Goal: Transaction & Acquisition: Purchase product/service

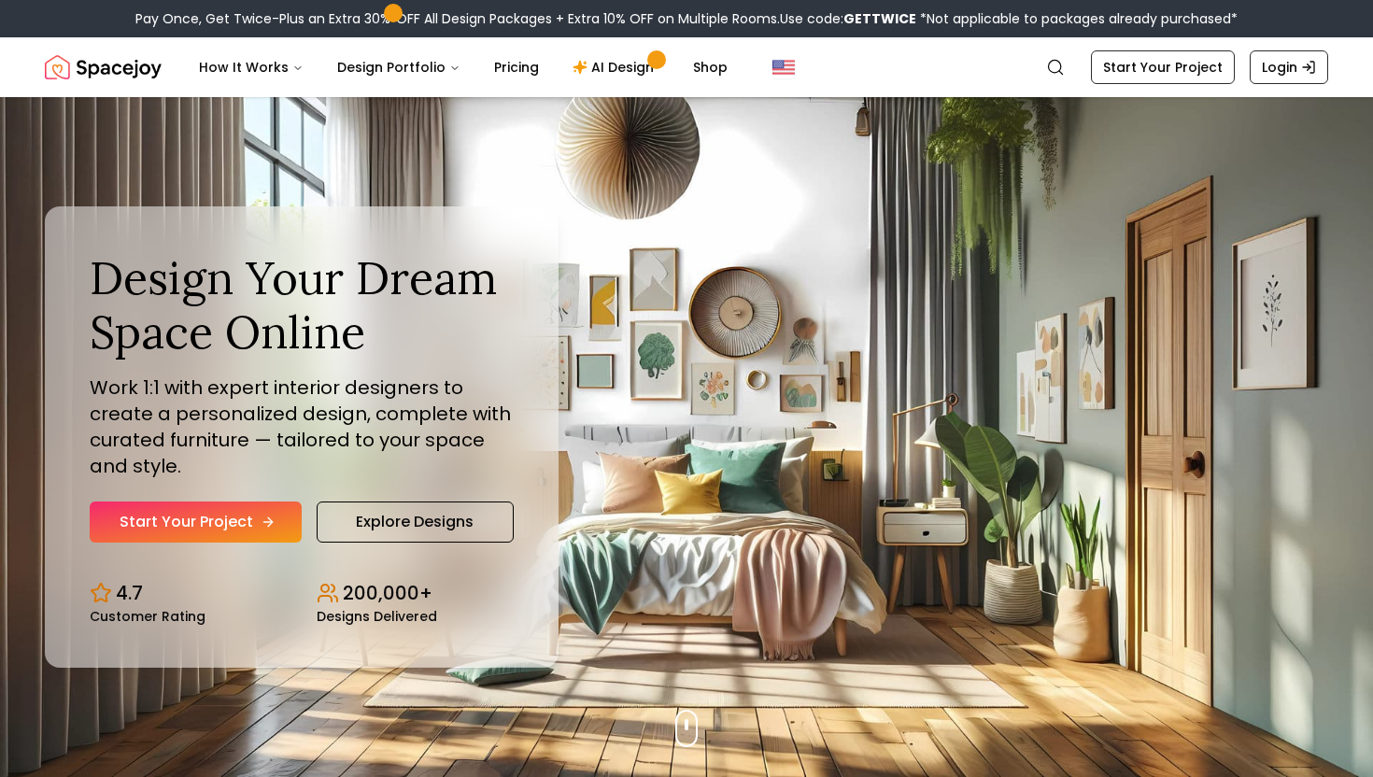
click at [280, 528] on link "Start Your Project" at bounding box center [196, 522] width 212 height 41
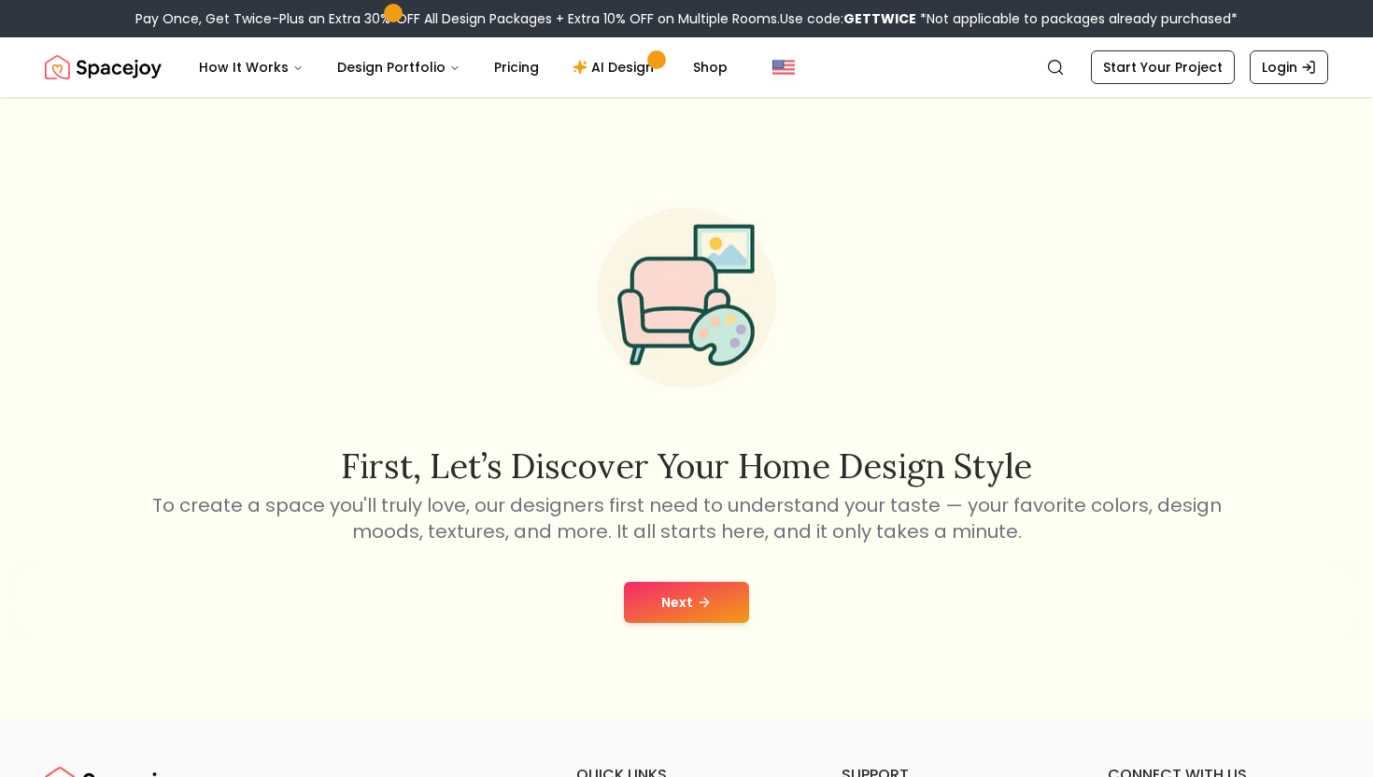
click at [714, 600] on button "Next" at bounding box center [686, 602] width 125 height 41
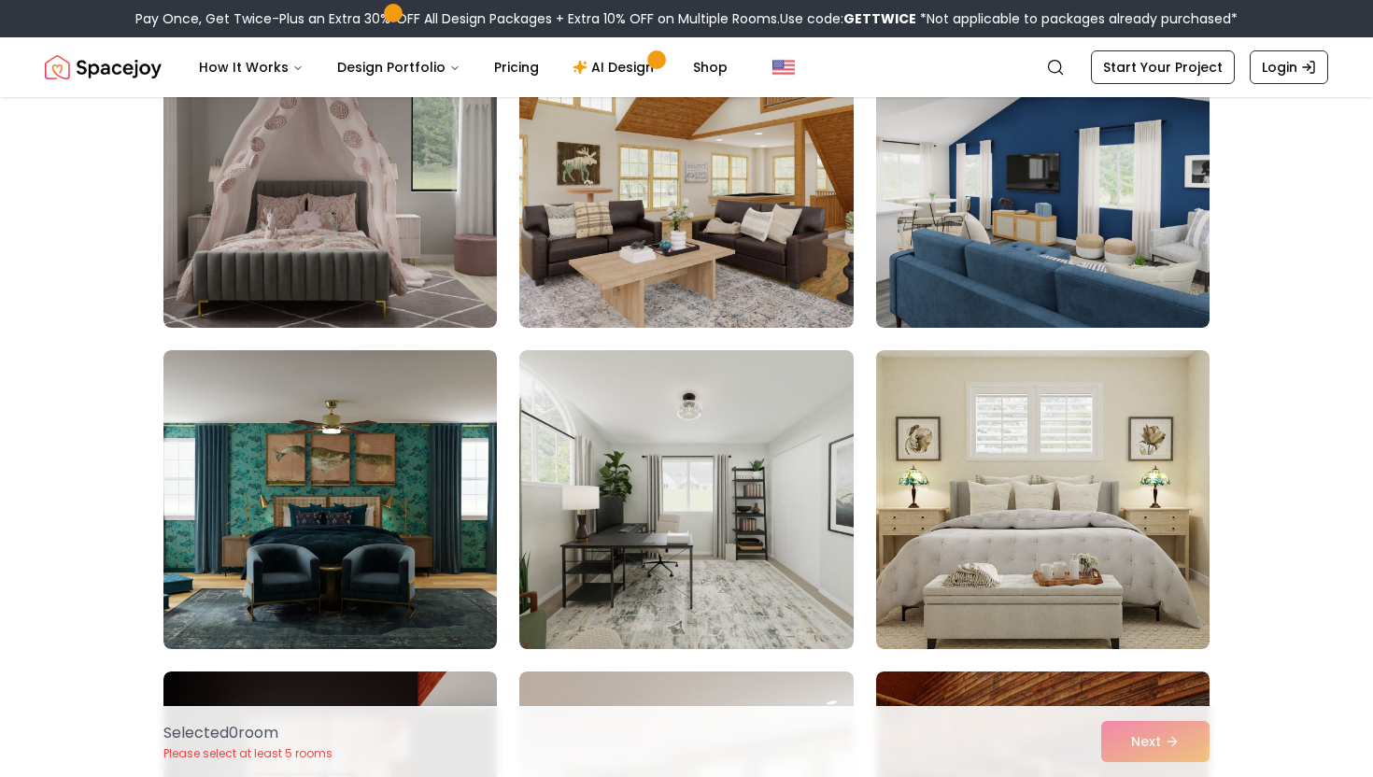
scroll to position [548, 0]
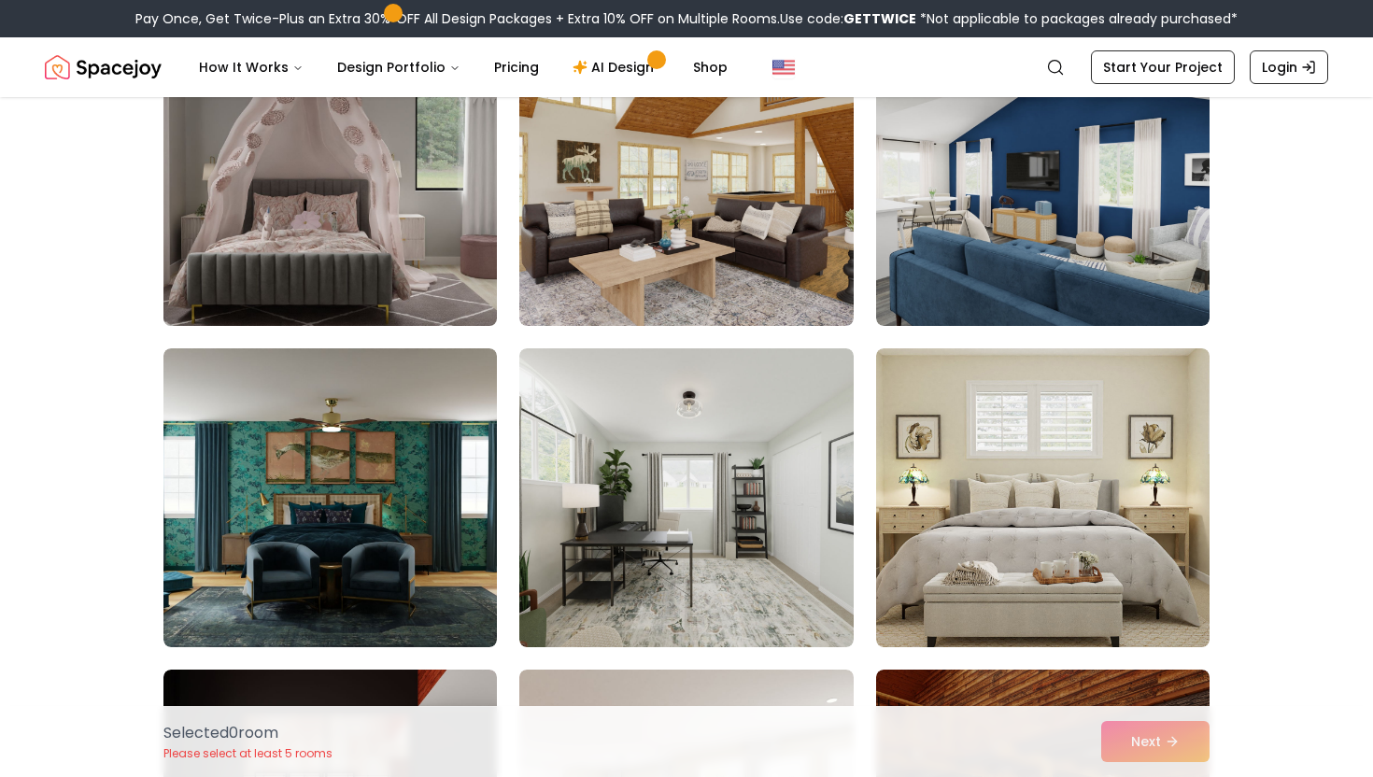
click at [481, 315] on img at bounding box center [330, 177] width 350 height 314
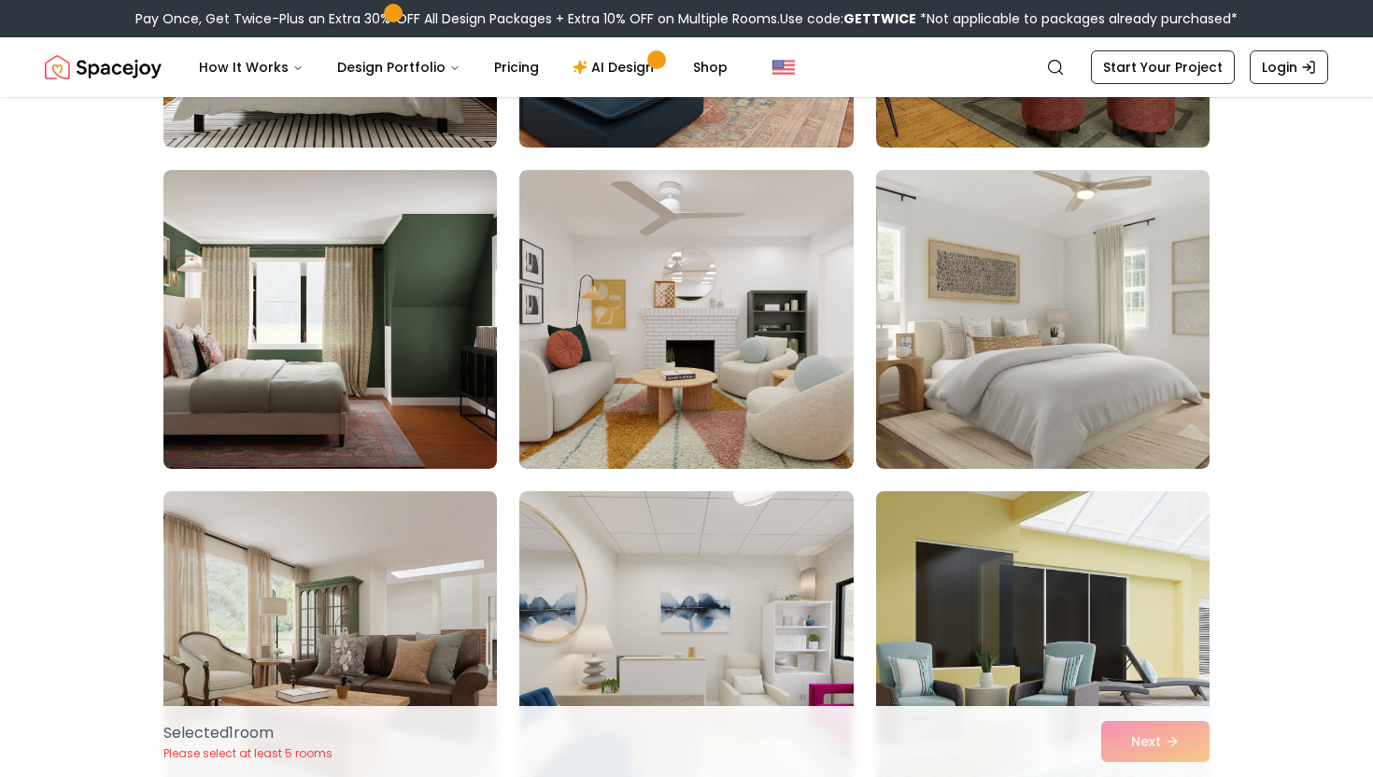
scroll to position [1283, 0]
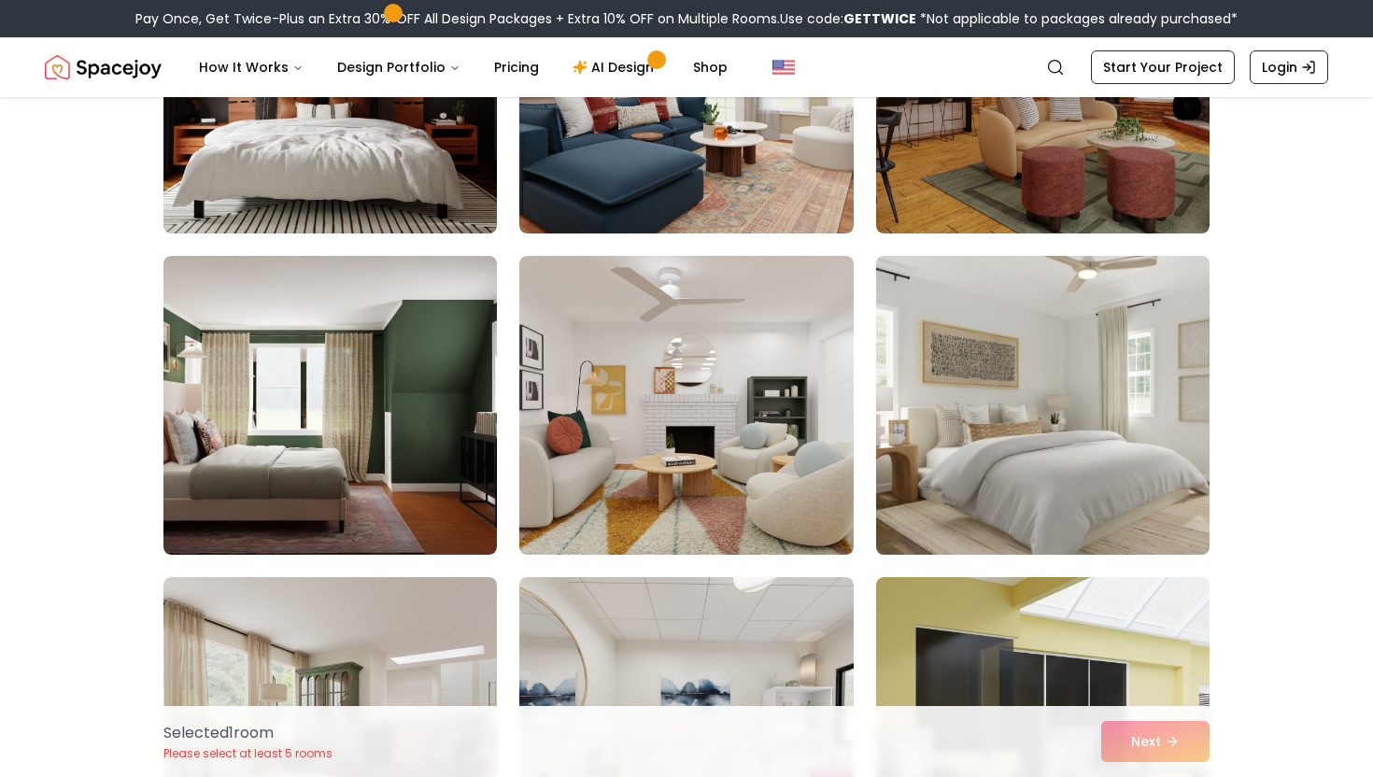
click at [1120, 430] on img at bounding box center [1043, 405] width 350 height 314
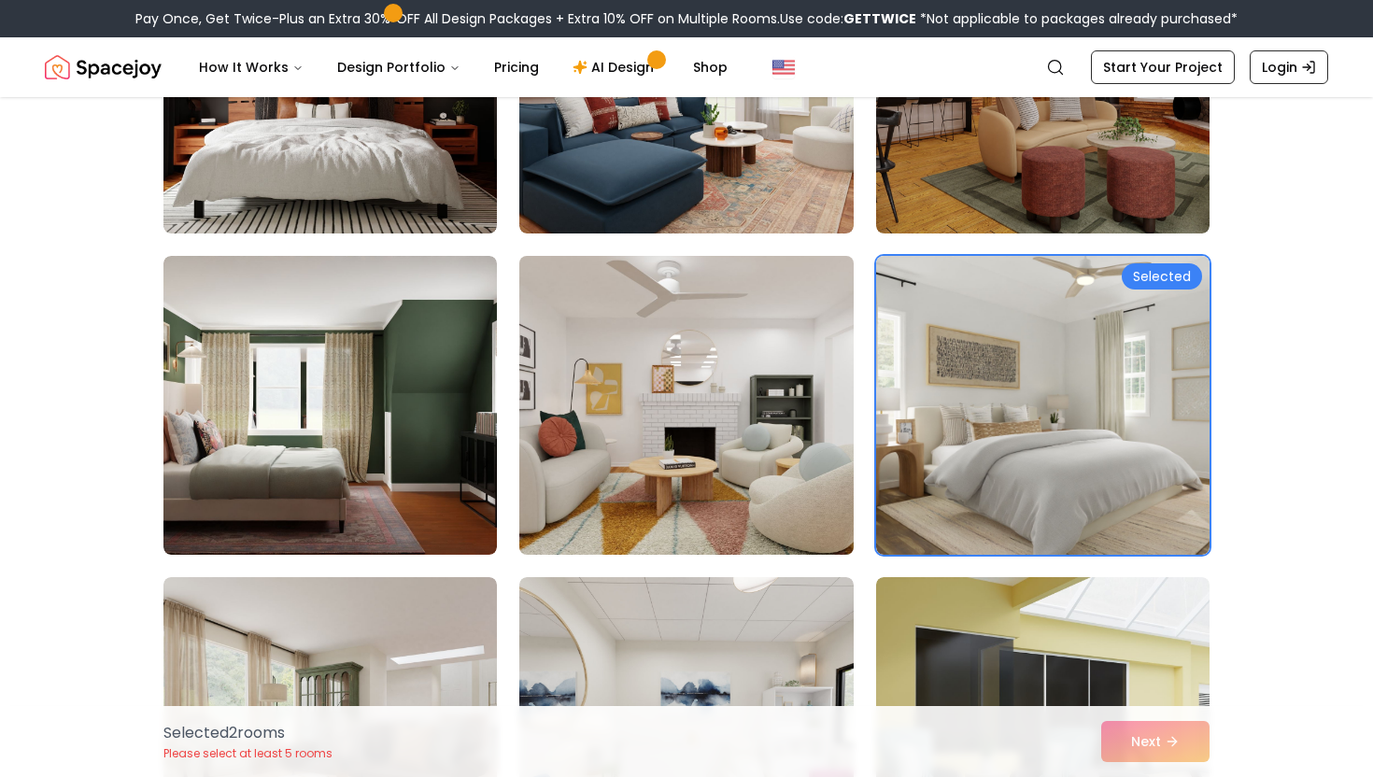
click at [616, 455] on img at bounding box center [686, 405] width 350 height 314
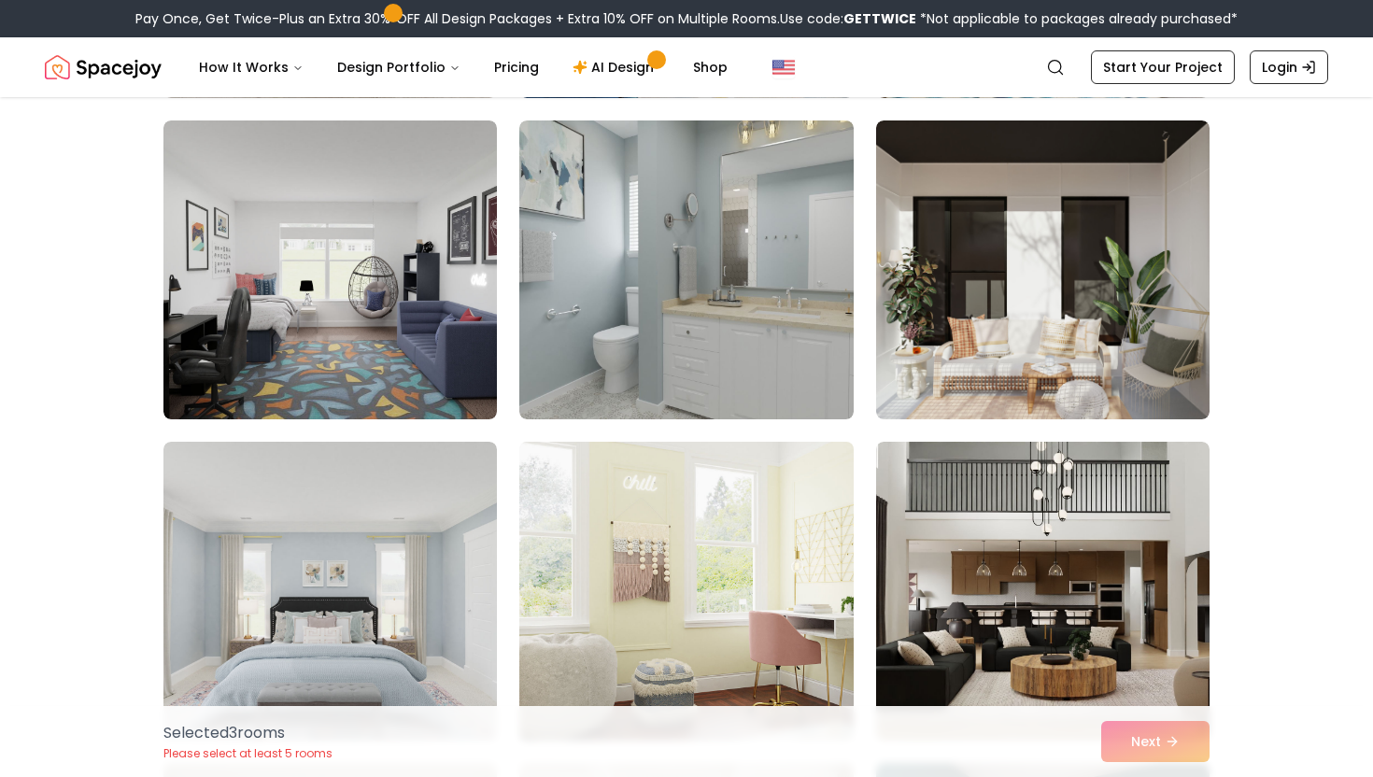
scroll to position [2066, 0]
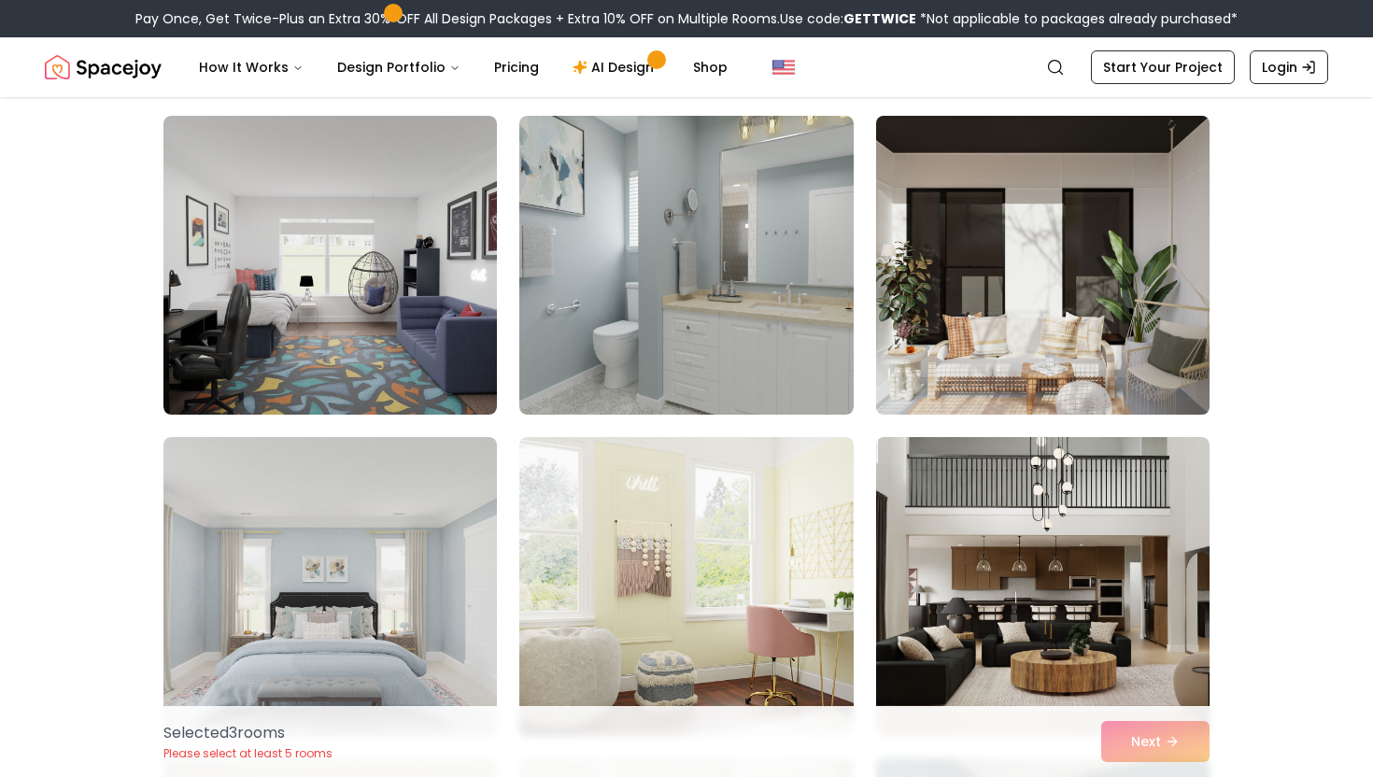
click at [1019, 342] on img at bounding box center [1043, 265] width 350 height 314
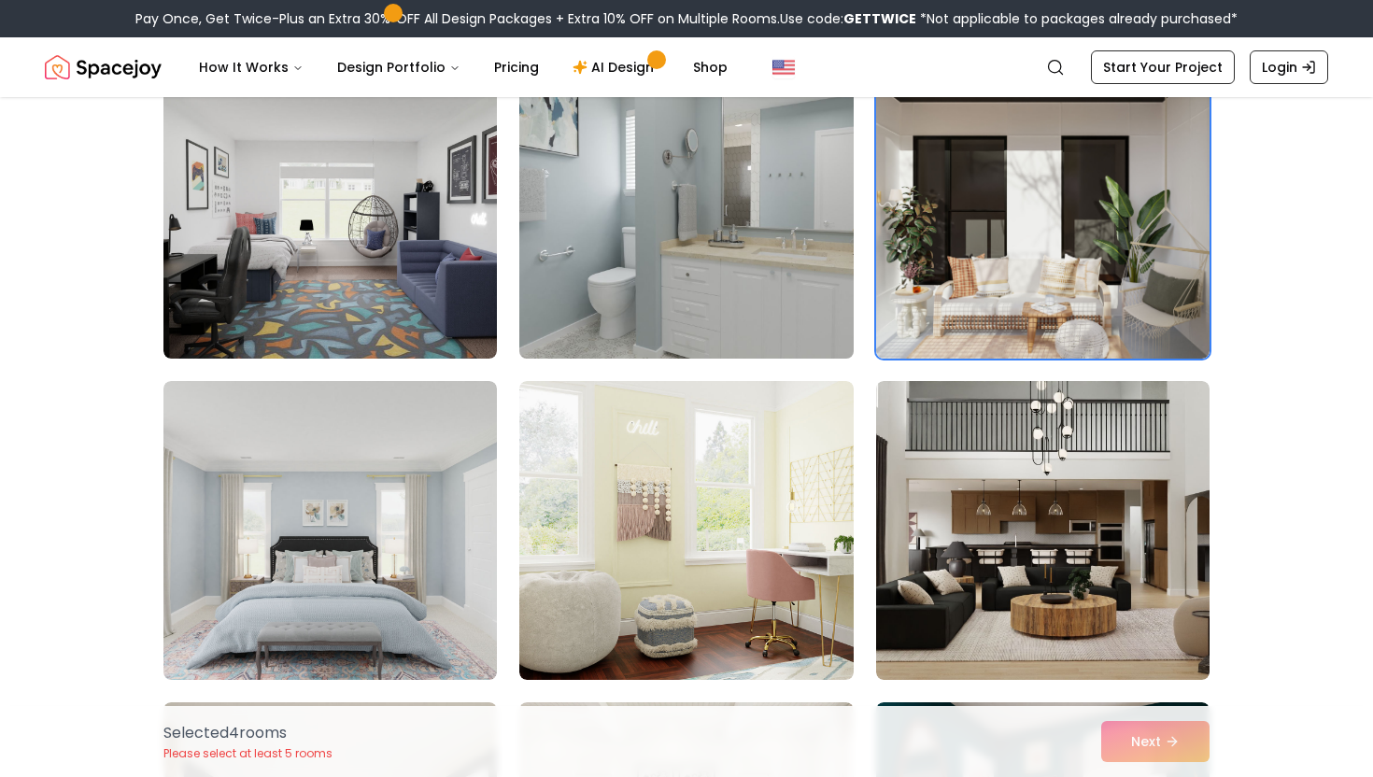
scroll to position [2124, 0]
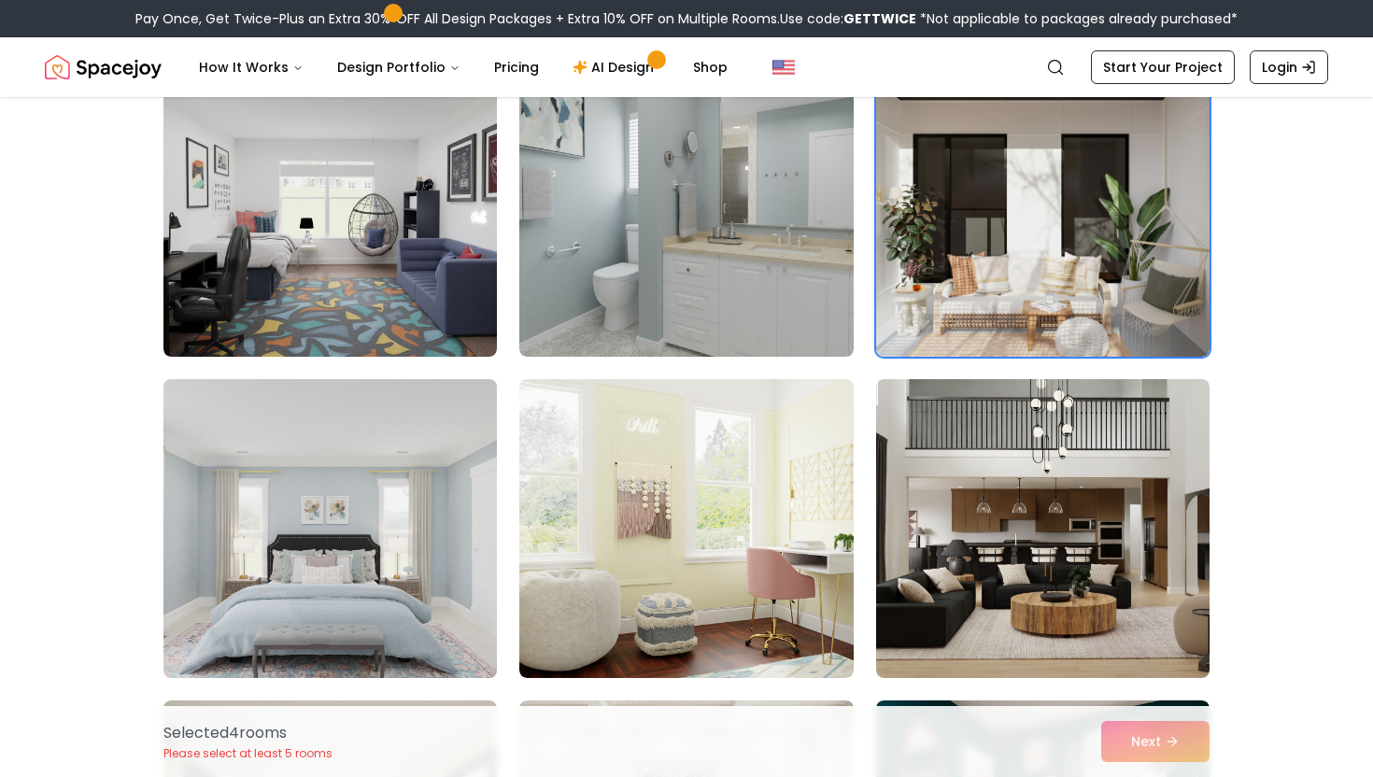
click at [450, 545] on img at bounding box center [330, 529] width 350 height 314
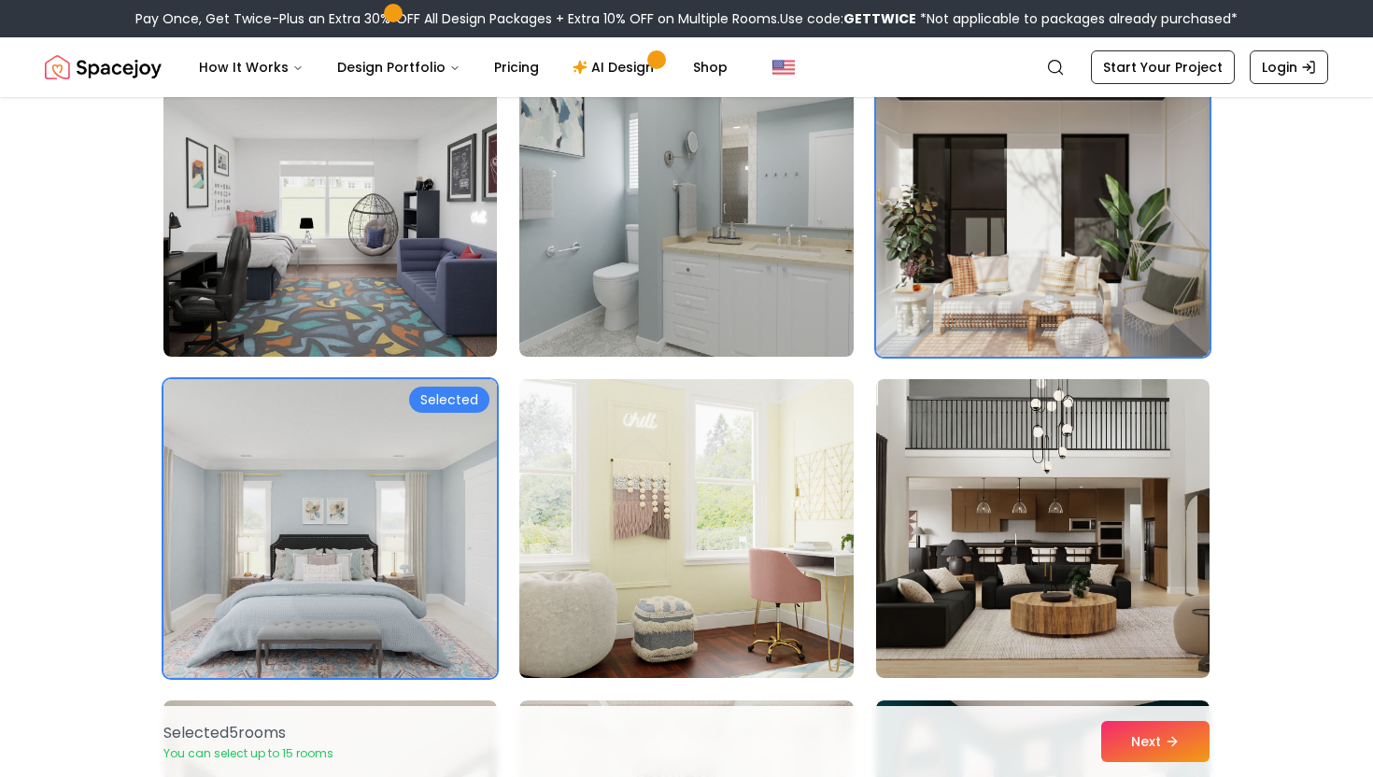
click at [606, 541] on img at bounding box center [686, 529] width 350 height 314
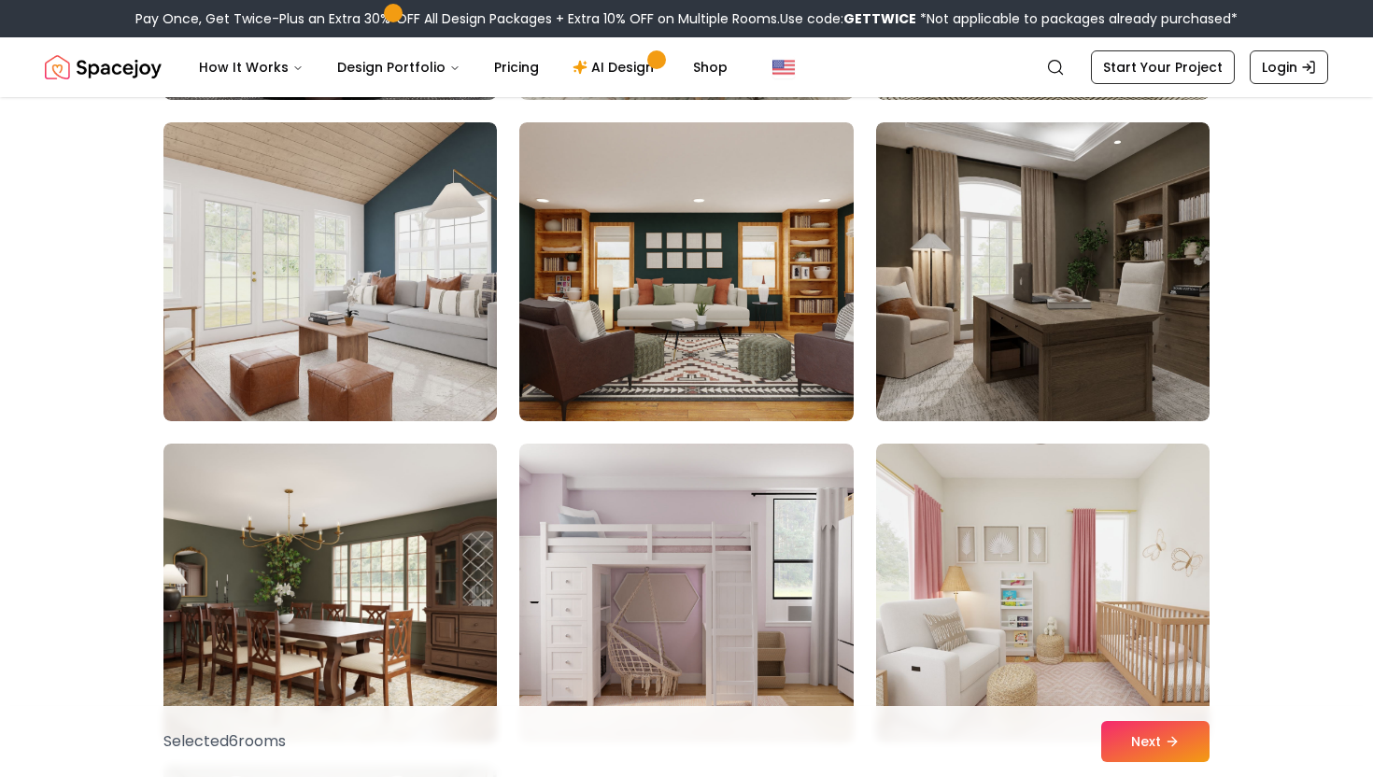
scroll to position [3671, 0]
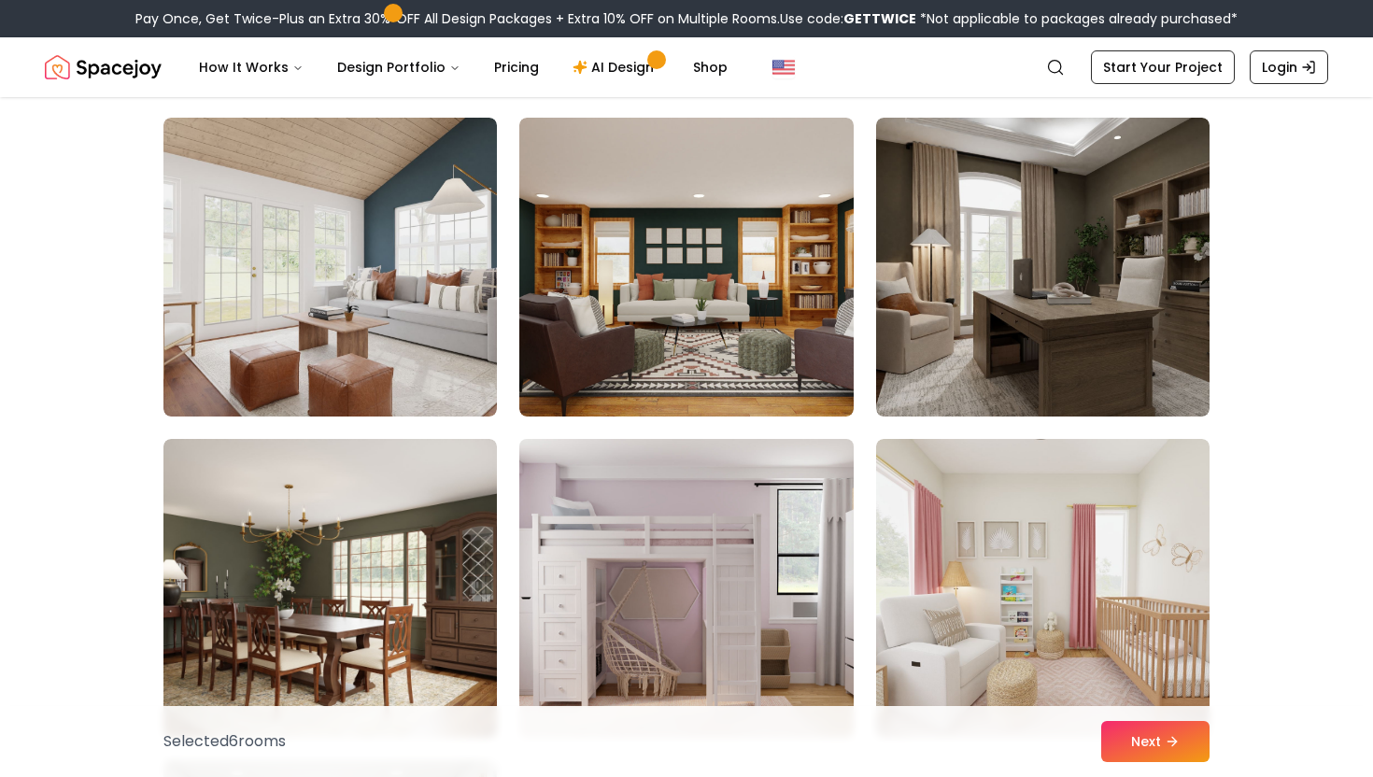
click at [806, 557] on img at bounding box center [686, 589] width 350 height 314
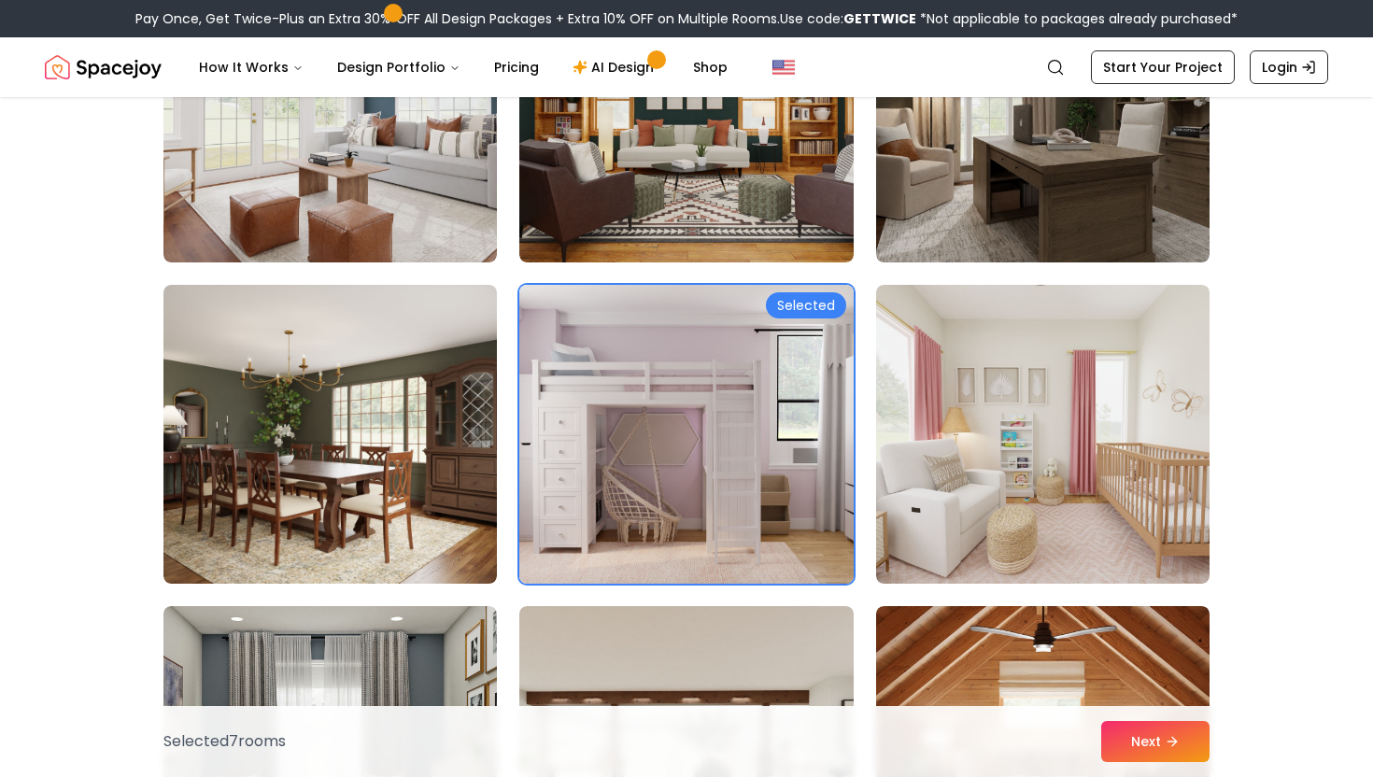
scroll to position [3834, 0]
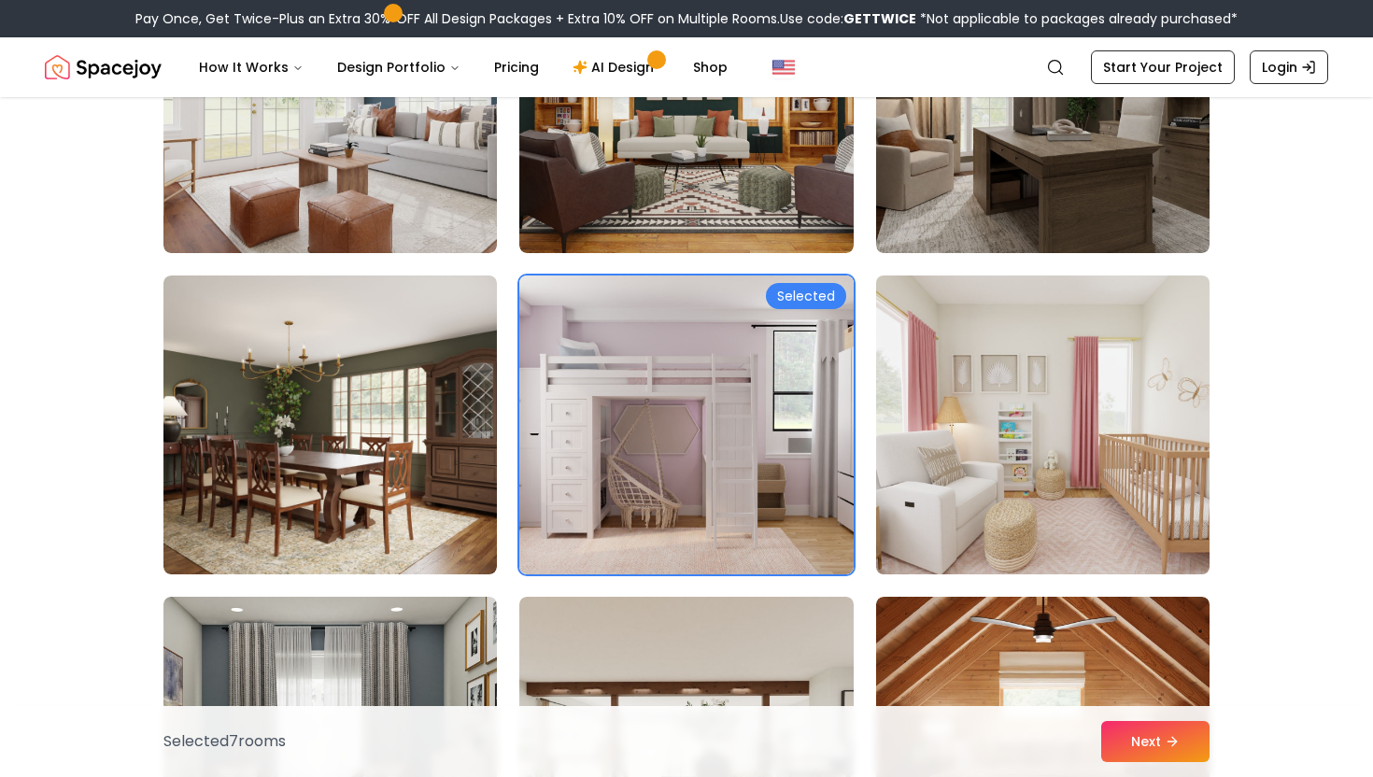
click at [894, 514] on img at bounding box center [1043, 425] width 350 height 314
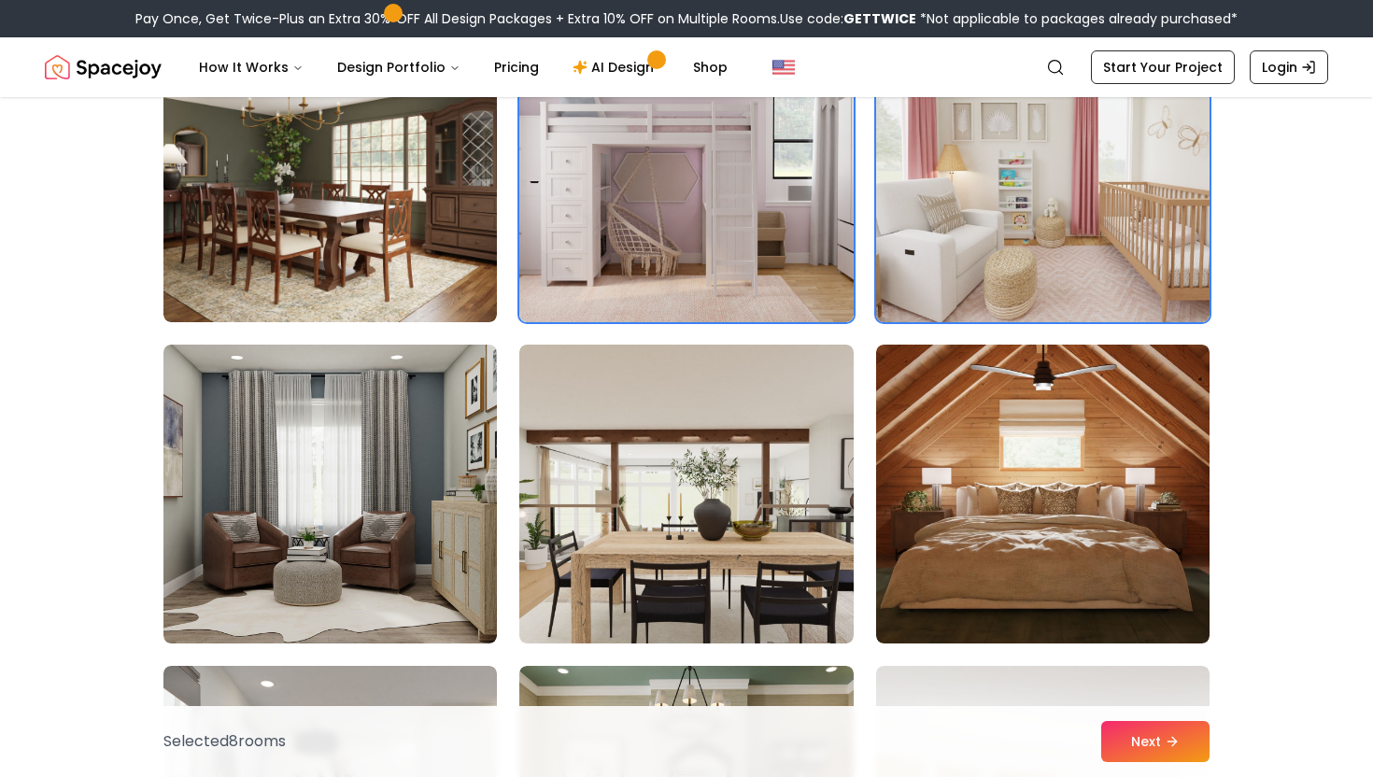
scroll to position [4229, 0]
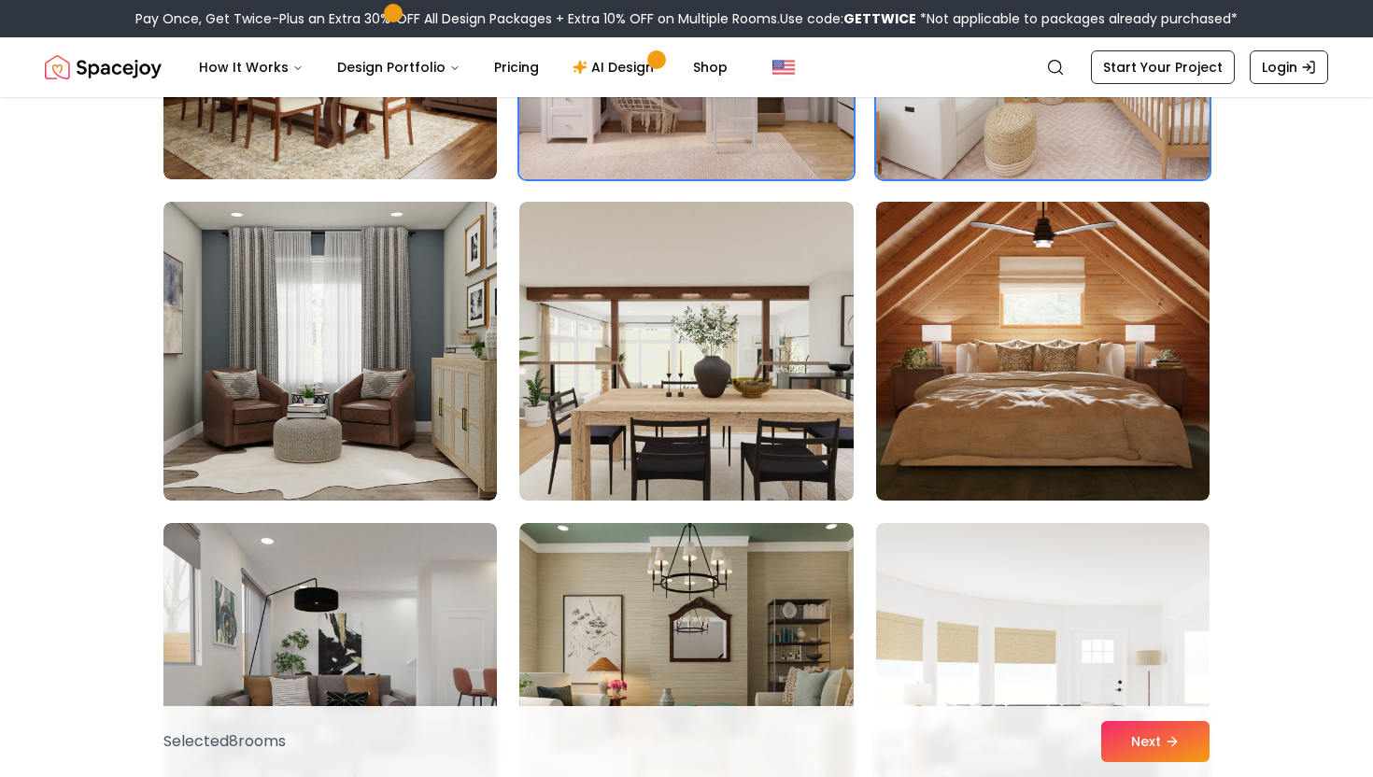
click at [1021, 138] on img at bounding box center [1043, 30] width 350 height 314
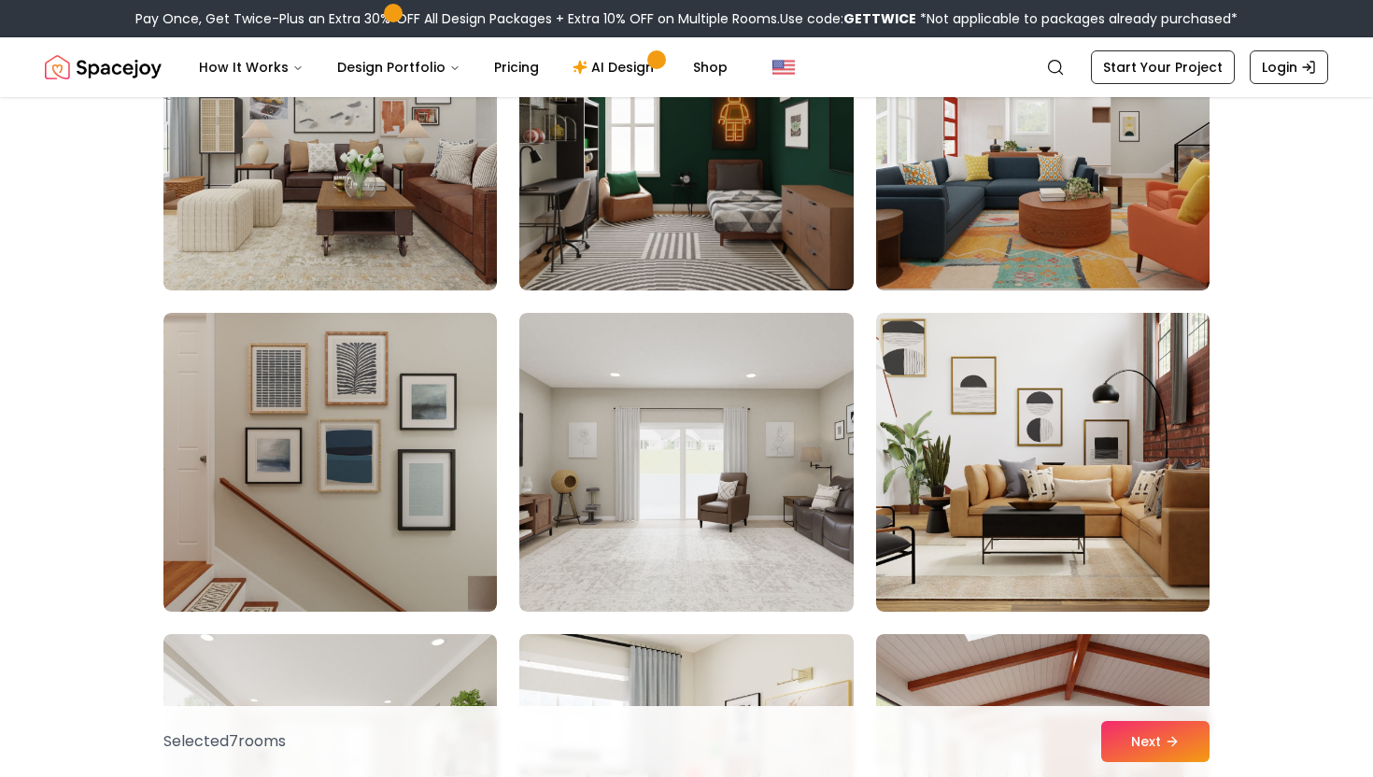
scroll to position [5112, 0]
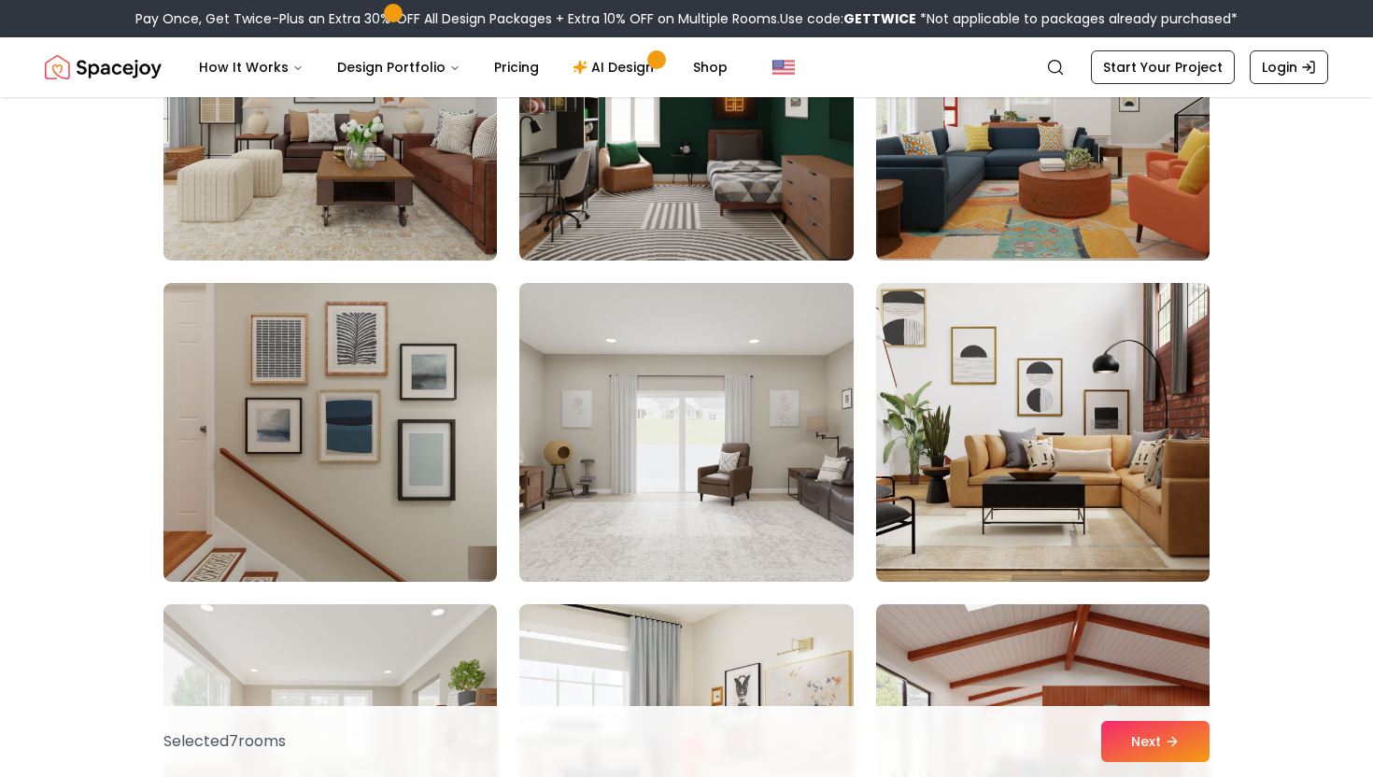
click at [778, 447] on img at bounding box center [686, 433] width 350 height 314
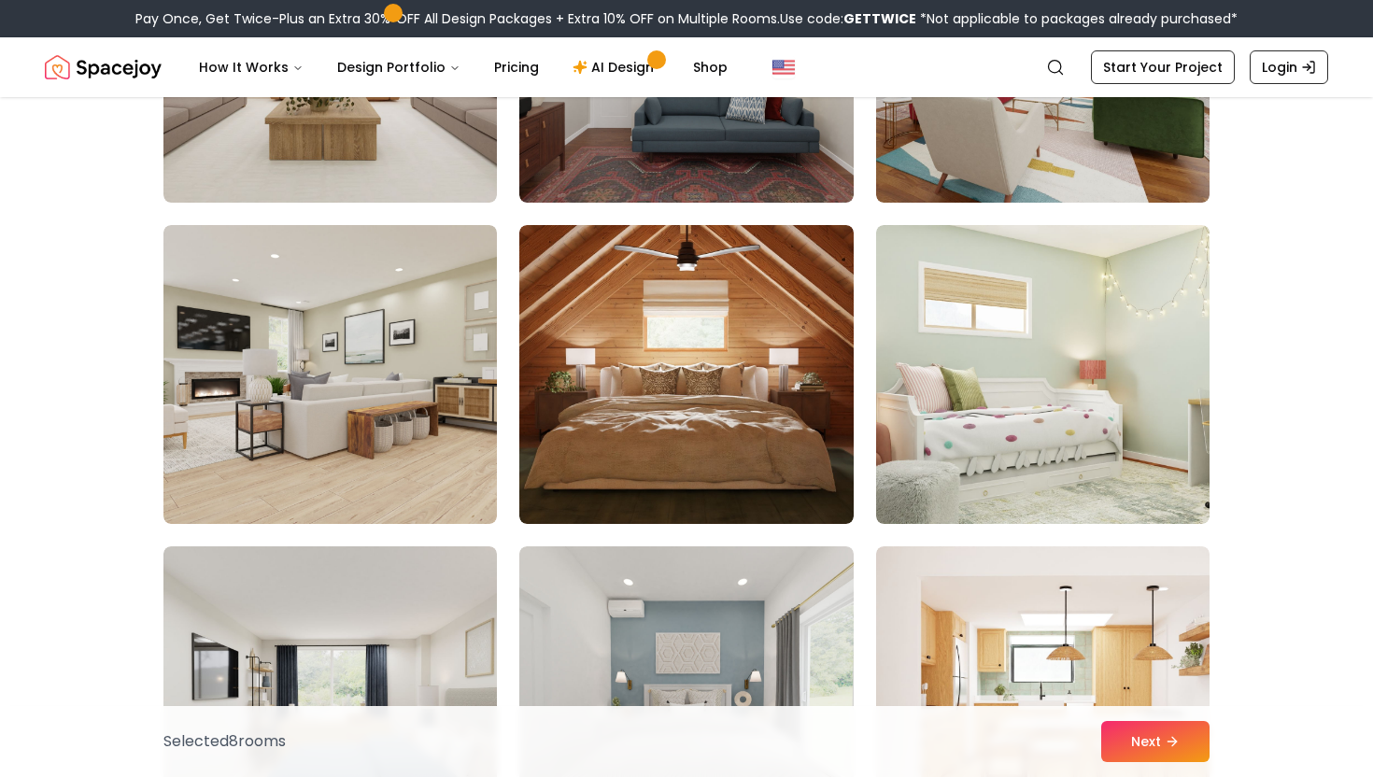
scroll to position [6787, 0]
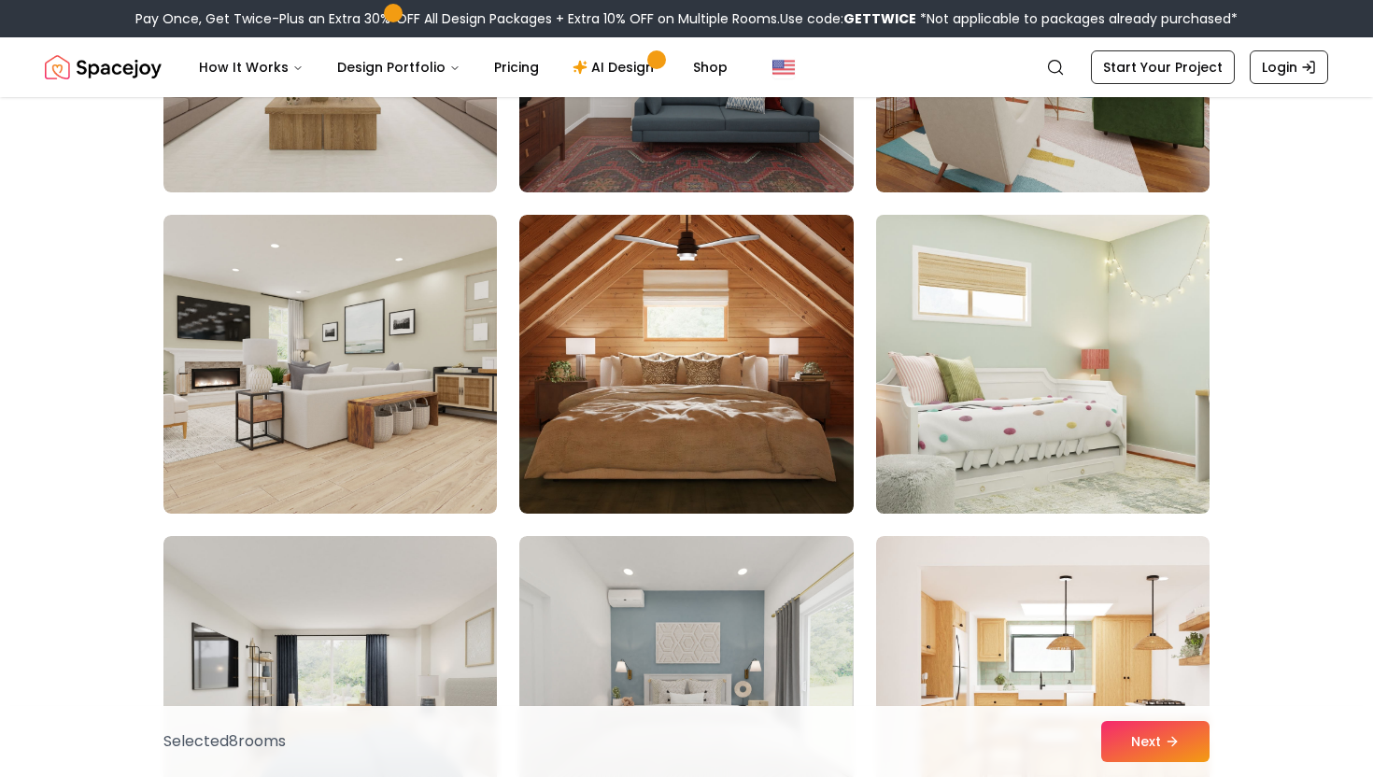
click at [916, 454] on img at bounding box center [1043, 364] width 350 height 314
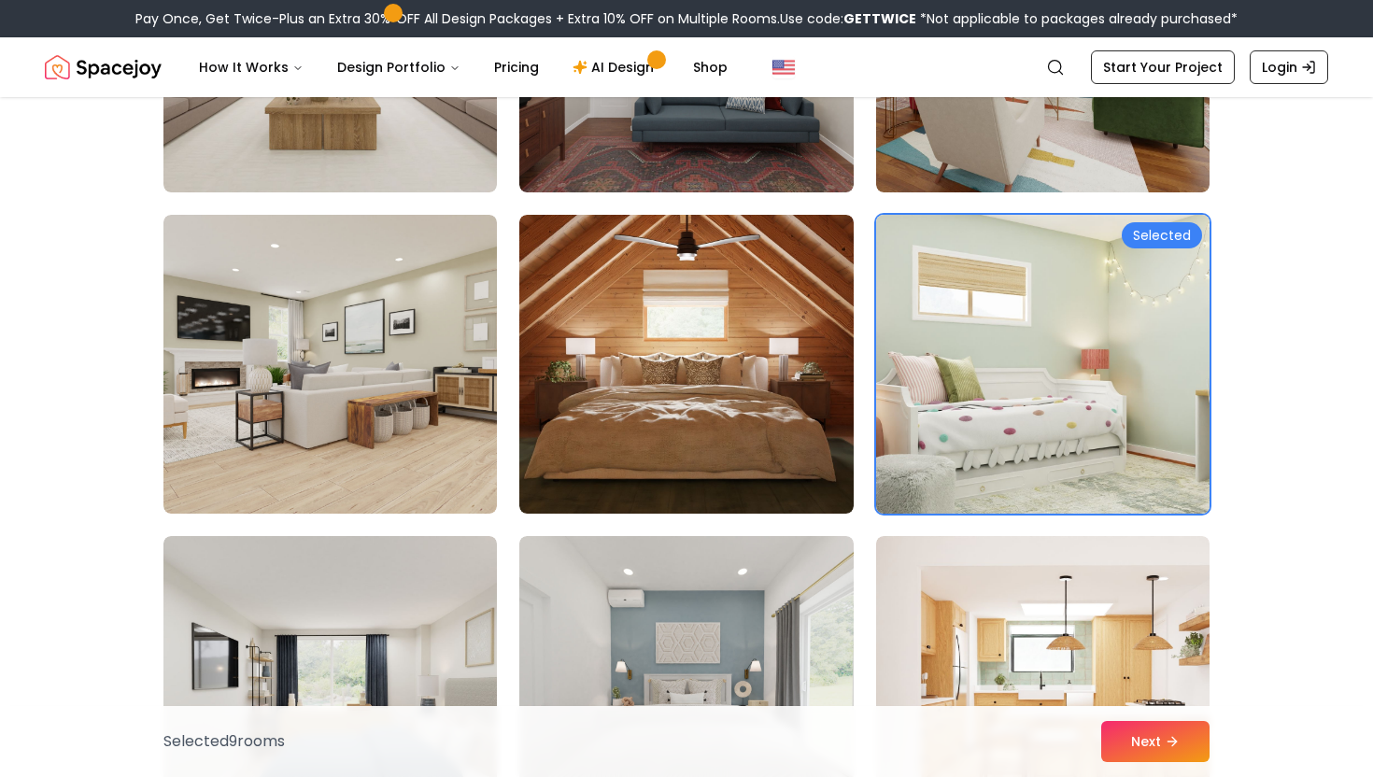
click at [940, 434] on img at bounding box center [1043, 364] width 350 height 314
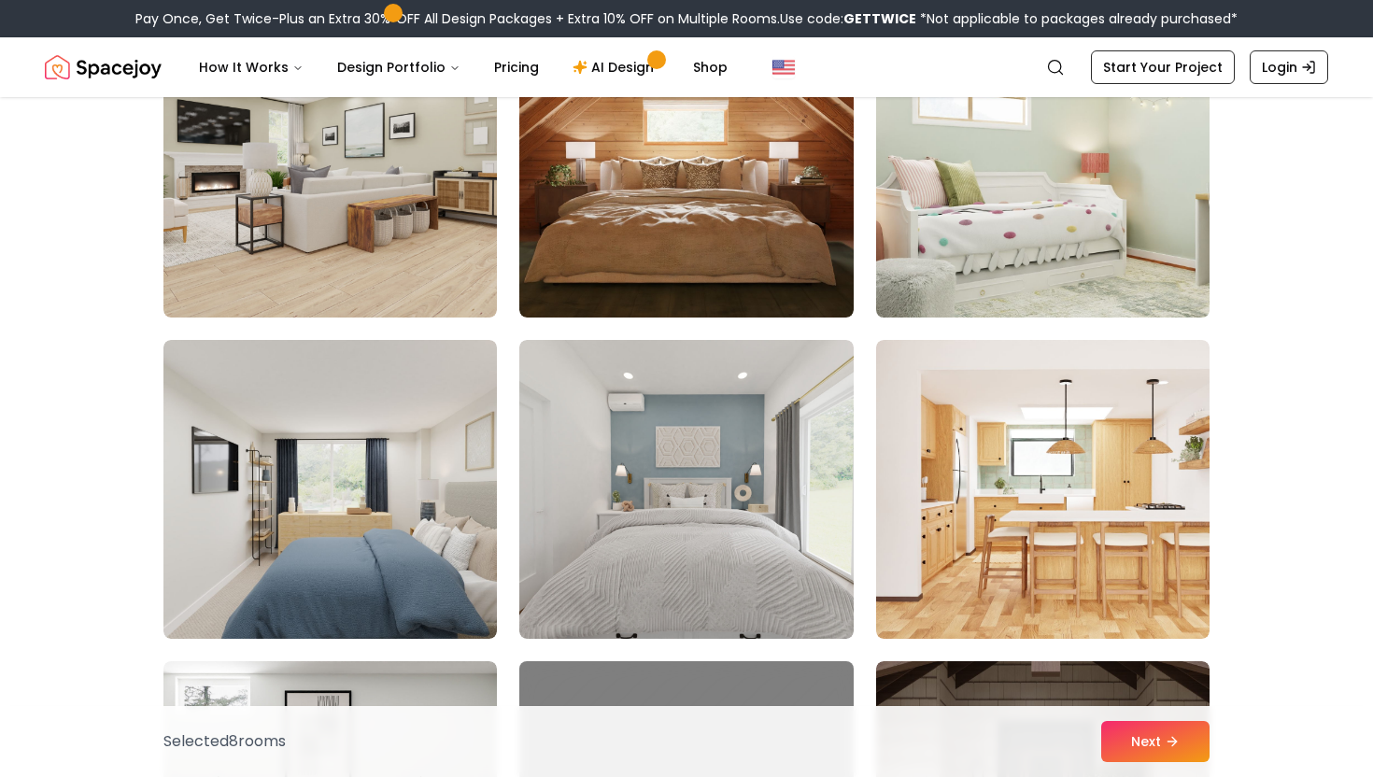
scroll to position [7040, 0]
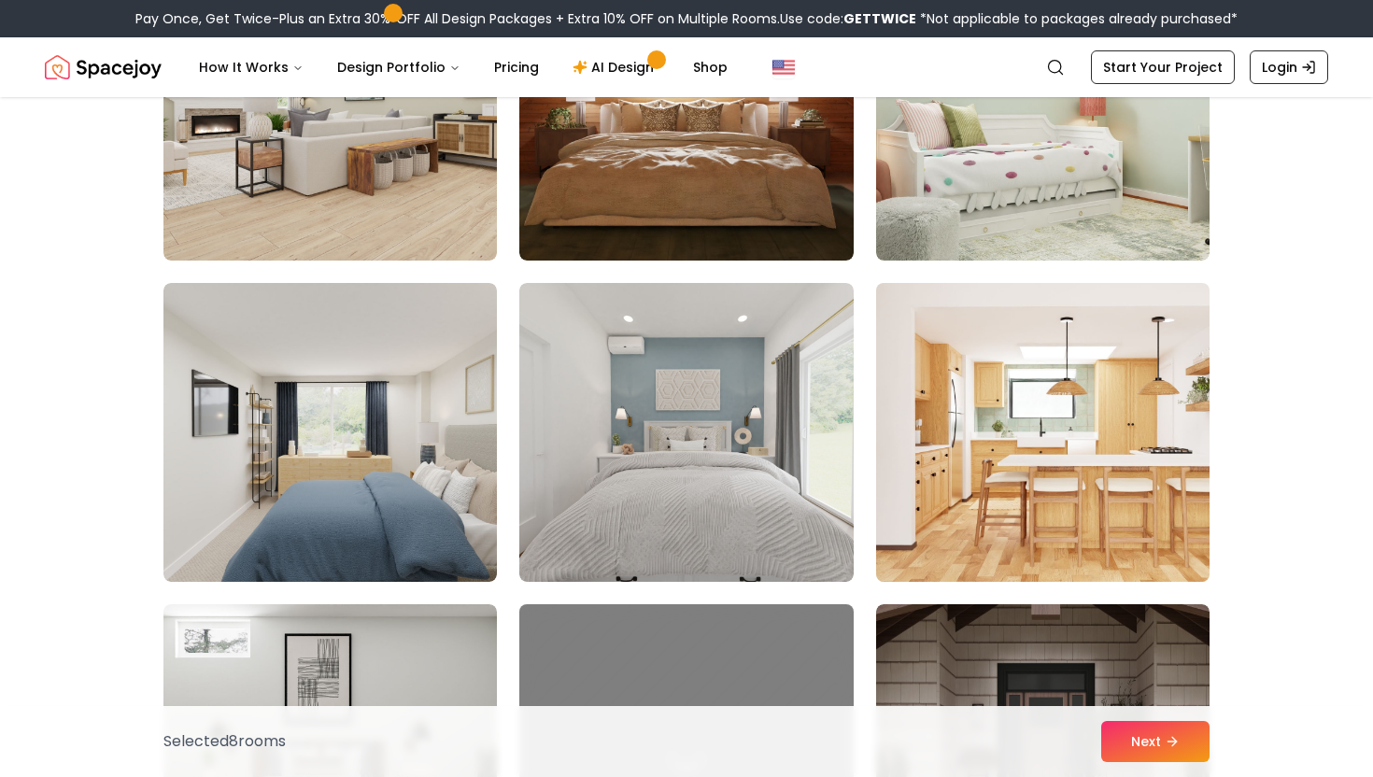
click at [970, 463] on img at bounding box center [1043, 433] width 350 height 314
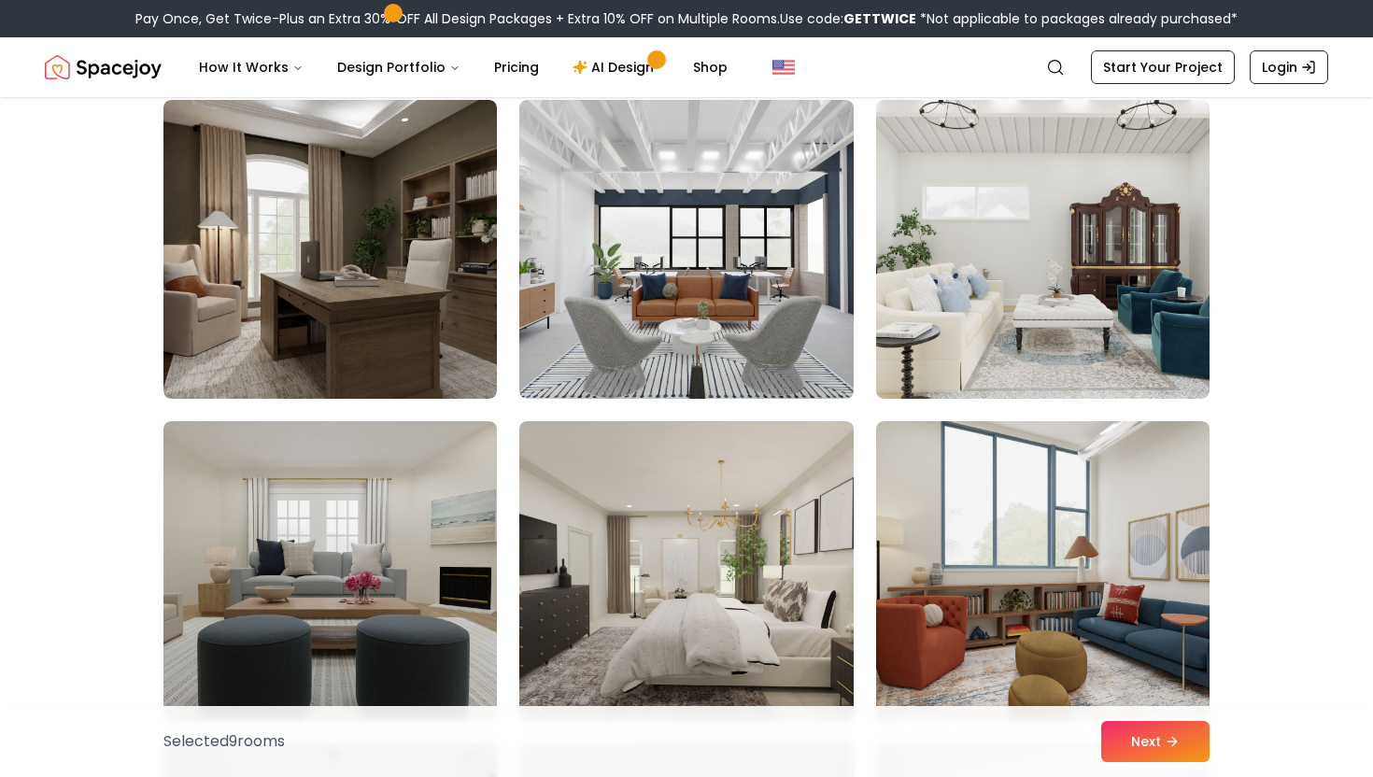
scroll to position [8580, 0]
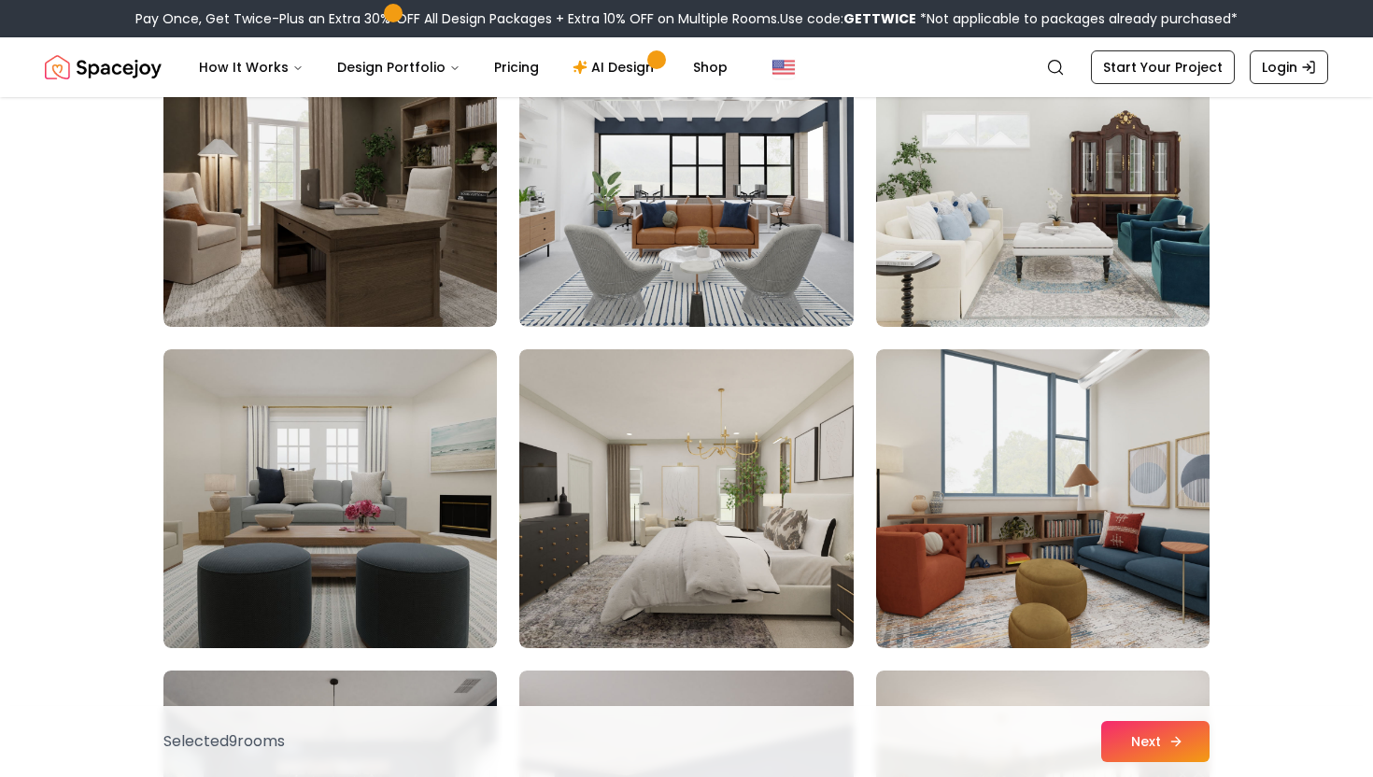
click at [1169, 752] on button "Next" at bounding box center [1155, 741] width 108 height 41
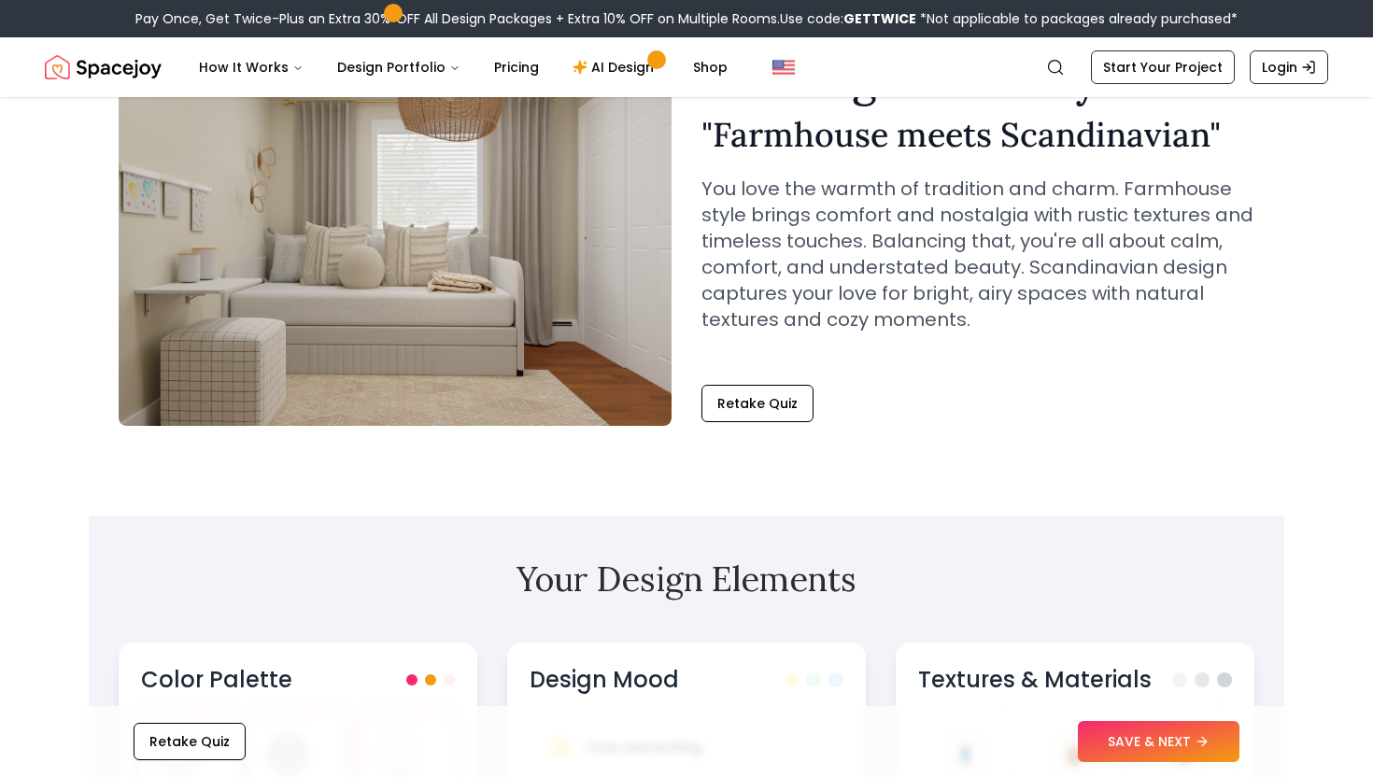
scroll to position [16, 0]
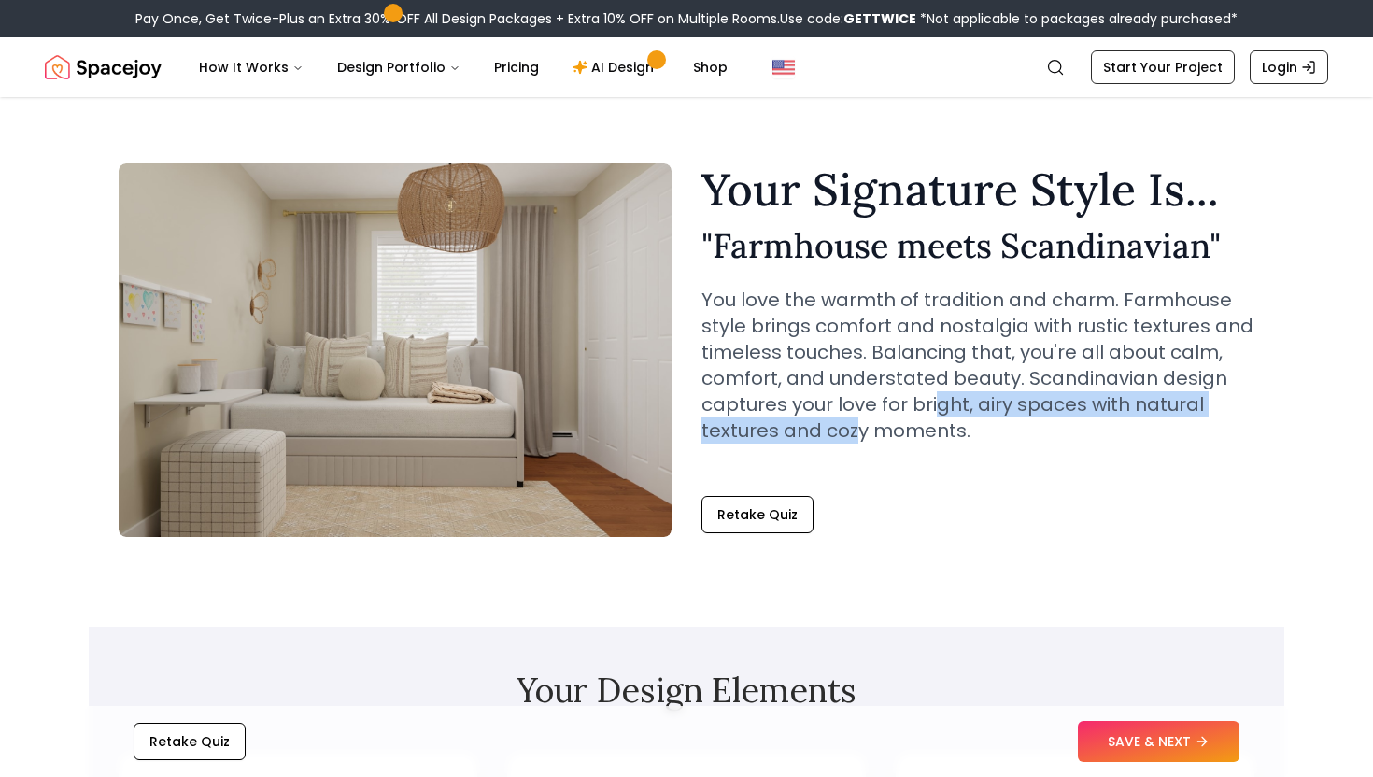
drag, startPoint x: 855, startPoint y: 418, endPoint x: 936, endPoint y: 401, distance: 83.2
click at [936, 401] on p "You love the warmth of tradition and charm. Farmhouse style brings comfort and …" at bounding box center [977, 365] width 553 height 157
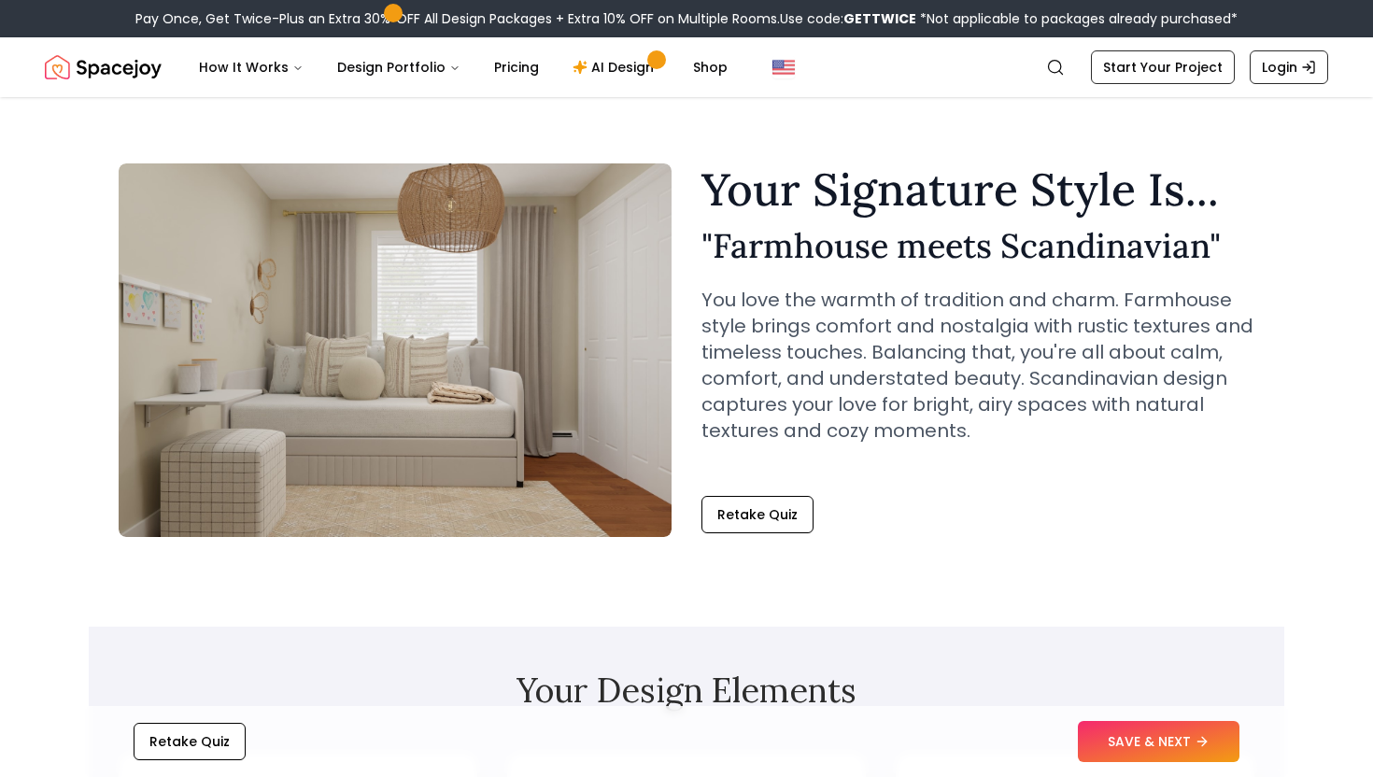
click at [855, 402] on p "You love the warmth of tradition and charm. Farmhouse style brings comfort and …" at bounding box center [977, 365] width 553 height 157
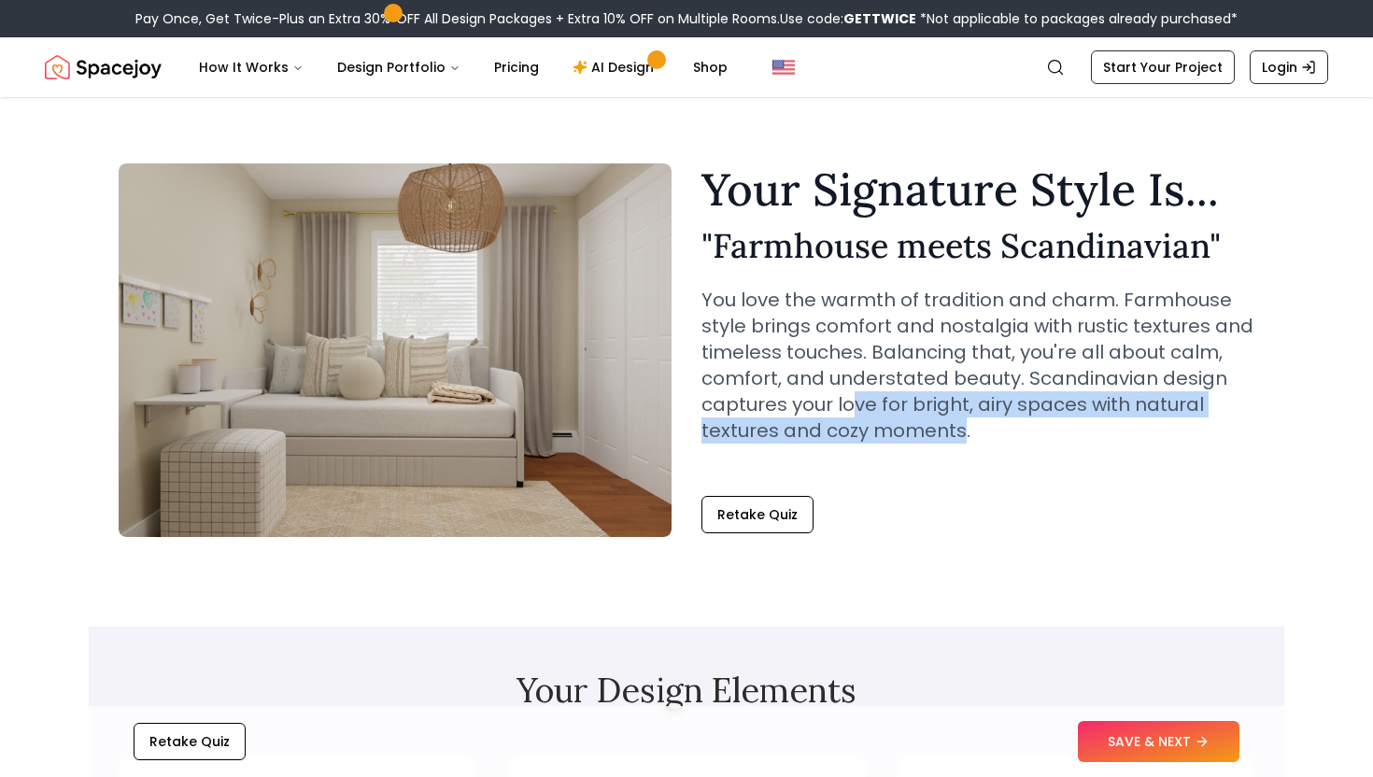
drag, startPoint x: 857, startPoint y: 403, endPoint x: 959, endPoint y: 435, distance: 107.8
click at [959, 435] on p "You love the warmth of tradition and charm. Farmhouse style brings comfort and …" at bounding box center [977, 365] width 553 height 157
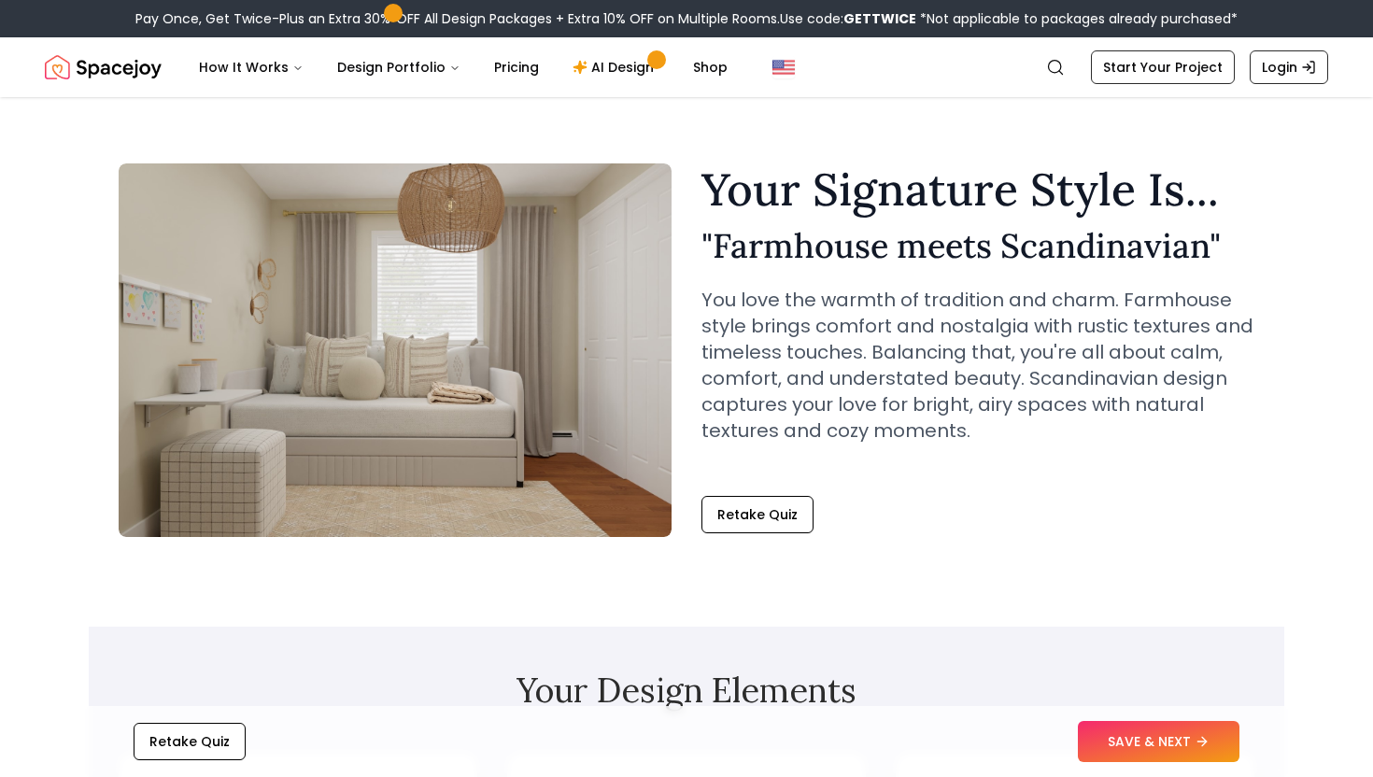
drag, startPoint x: 963, startPoint y: 467, endPoint x: 926, endPoint y: 405, distance: 72.1
click at [926, 405] on div "Your Signature Style Is... " Farmhouse meets Scandinavian " You love the warmth…" at bounding box center [977, 320] width 553 height 306
click at [965, 379] on p "You love the warmth of tradition and charm. Farmhouse style brings comfort and …" at bounding box center [977, 365] width 553 height 157
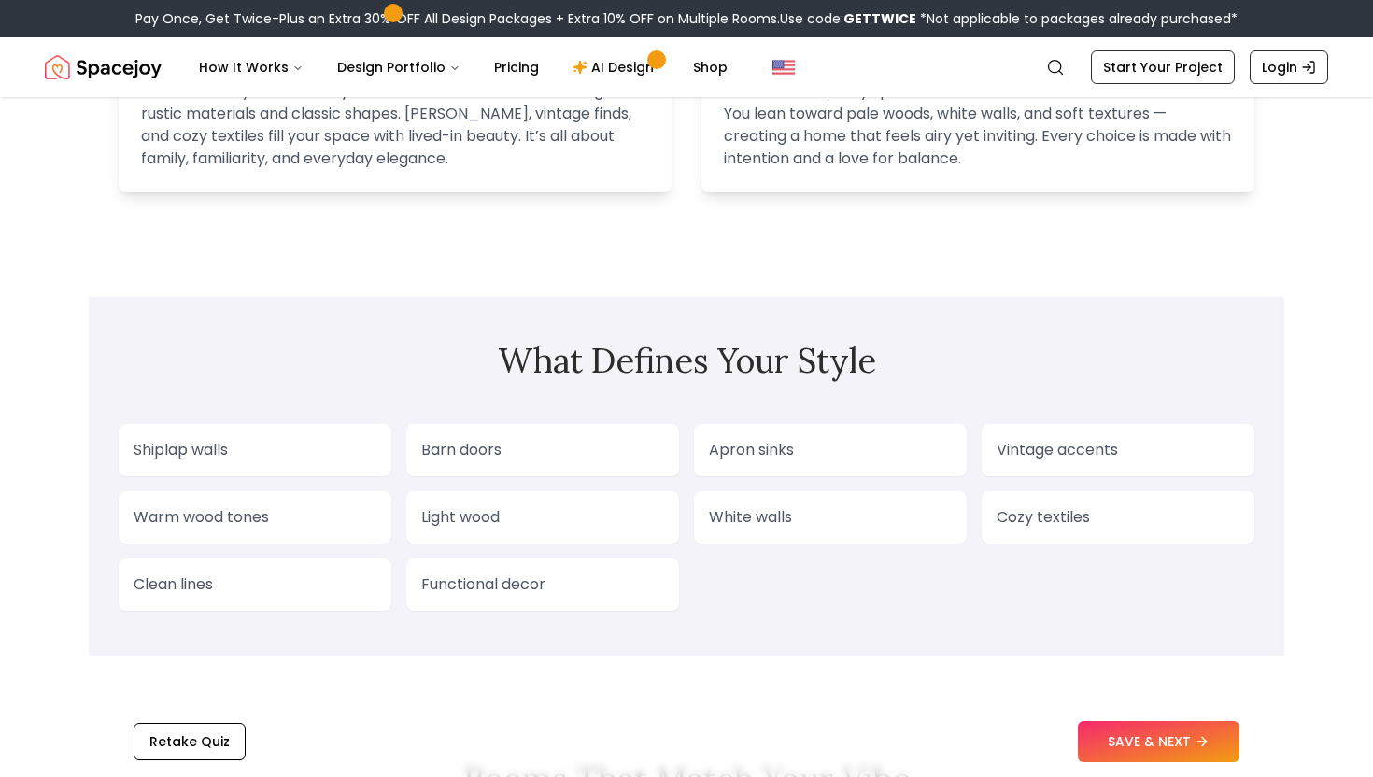
scroll to position [1367, 0]
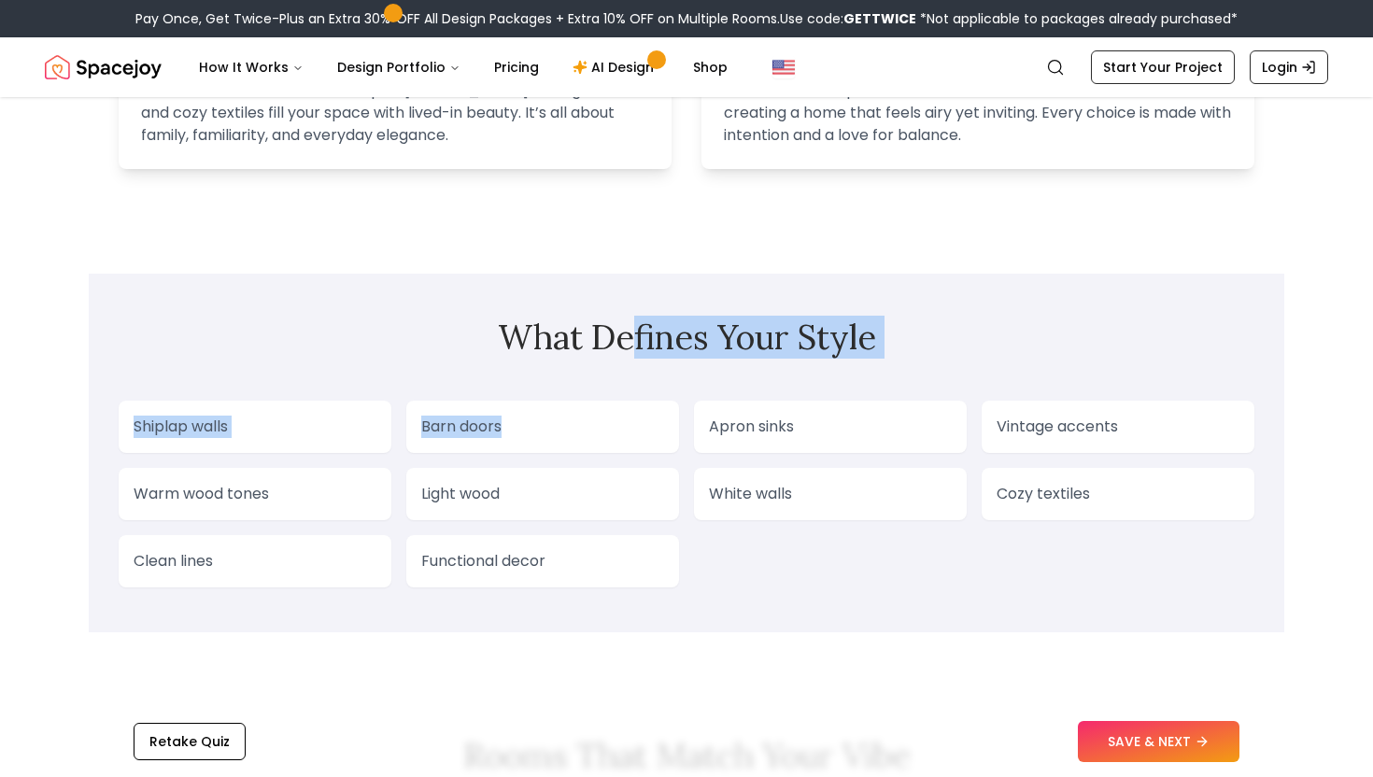
drag, startPoint x: 611, startPoint y: 432, endPoint x: 629, endPoint y: 352, distance: 81.4
click at [629, 352] on section "What Defines Your Style Shiplap walls Barn doors Apron sinks Vintage accents Wa…" at bounding box center [687, 453] width 1196 height 359
click at [629, 352] on h2 "What Defines Your Style" at bounding box center [687, 337] width 1136 height 37
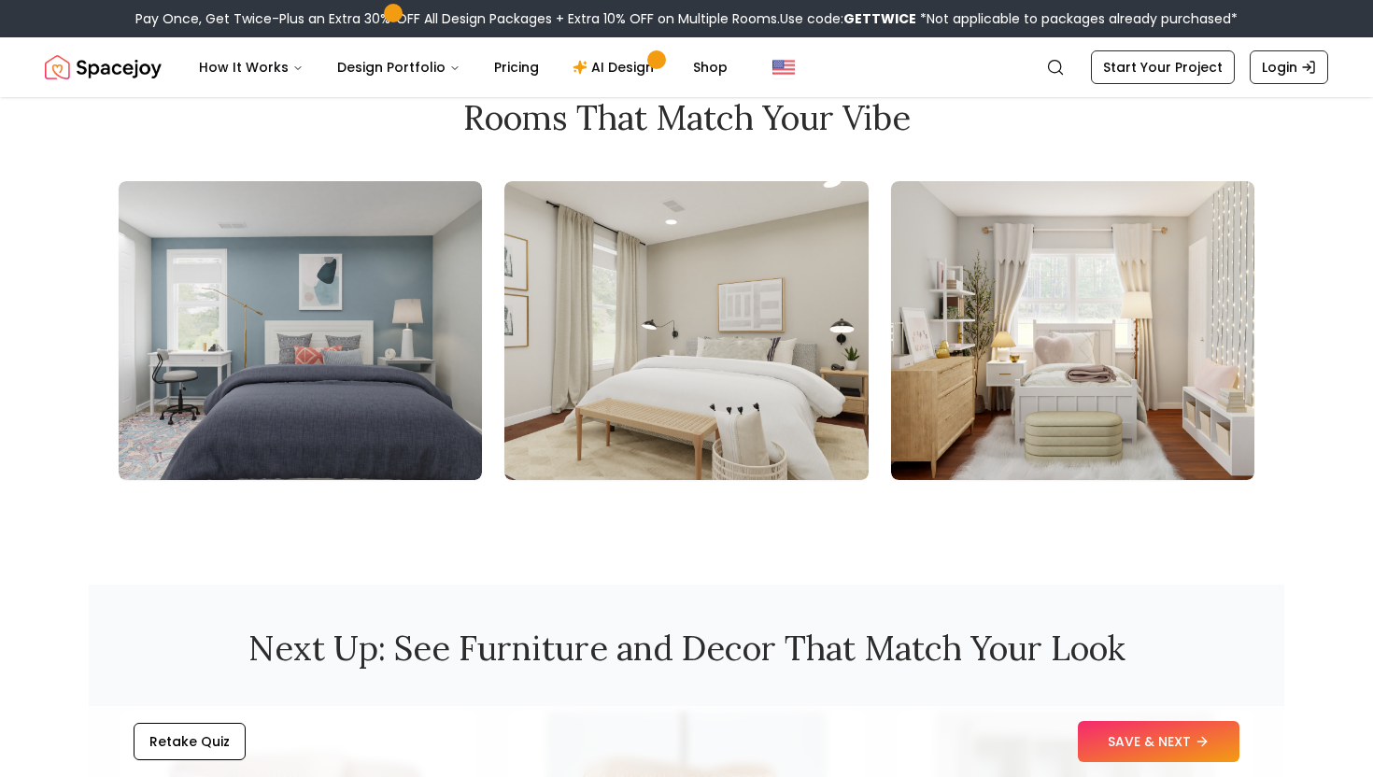
scroll to position [1981, 0]
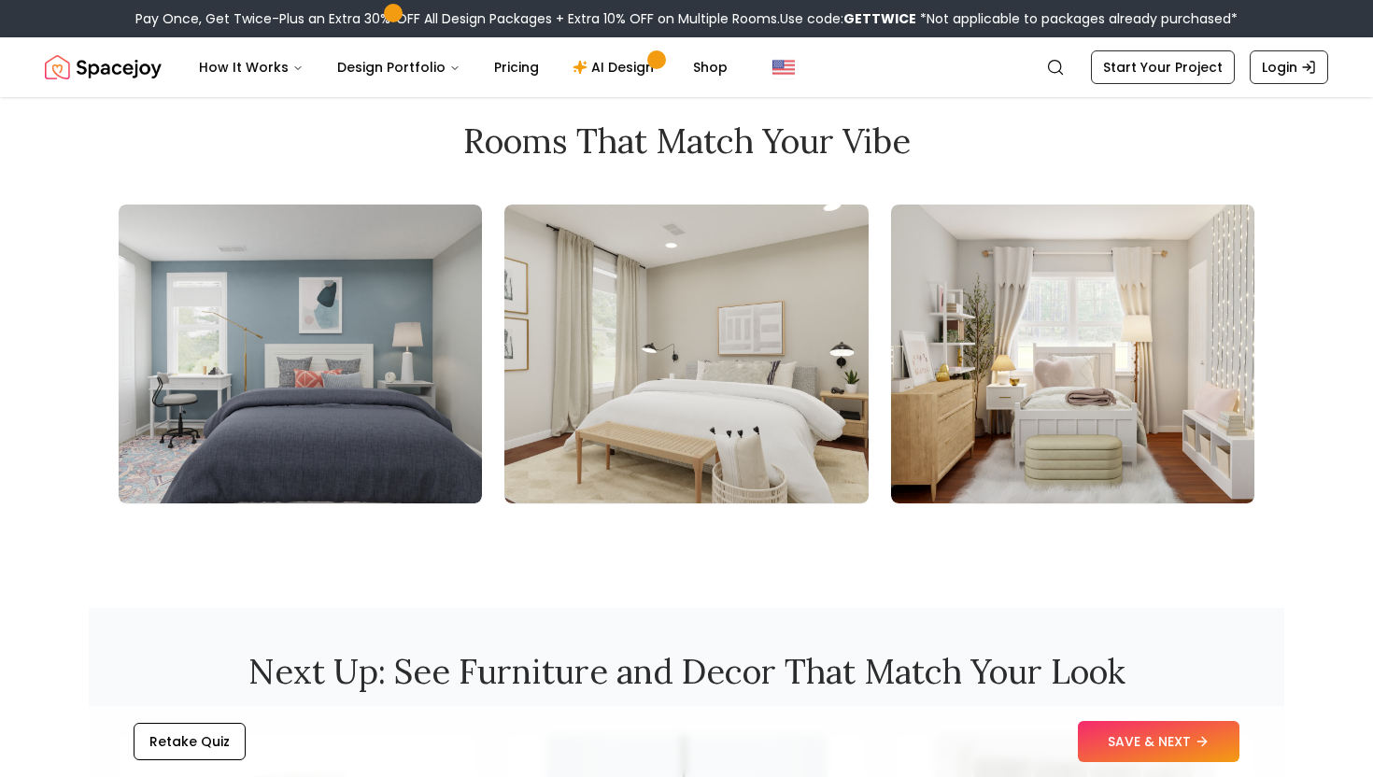
click at [664, 444] on img at bounding box center [685, 354] width 363 height 299
click at [1054, 363] on img at bounding box center [1072, 354] width 363 height 299
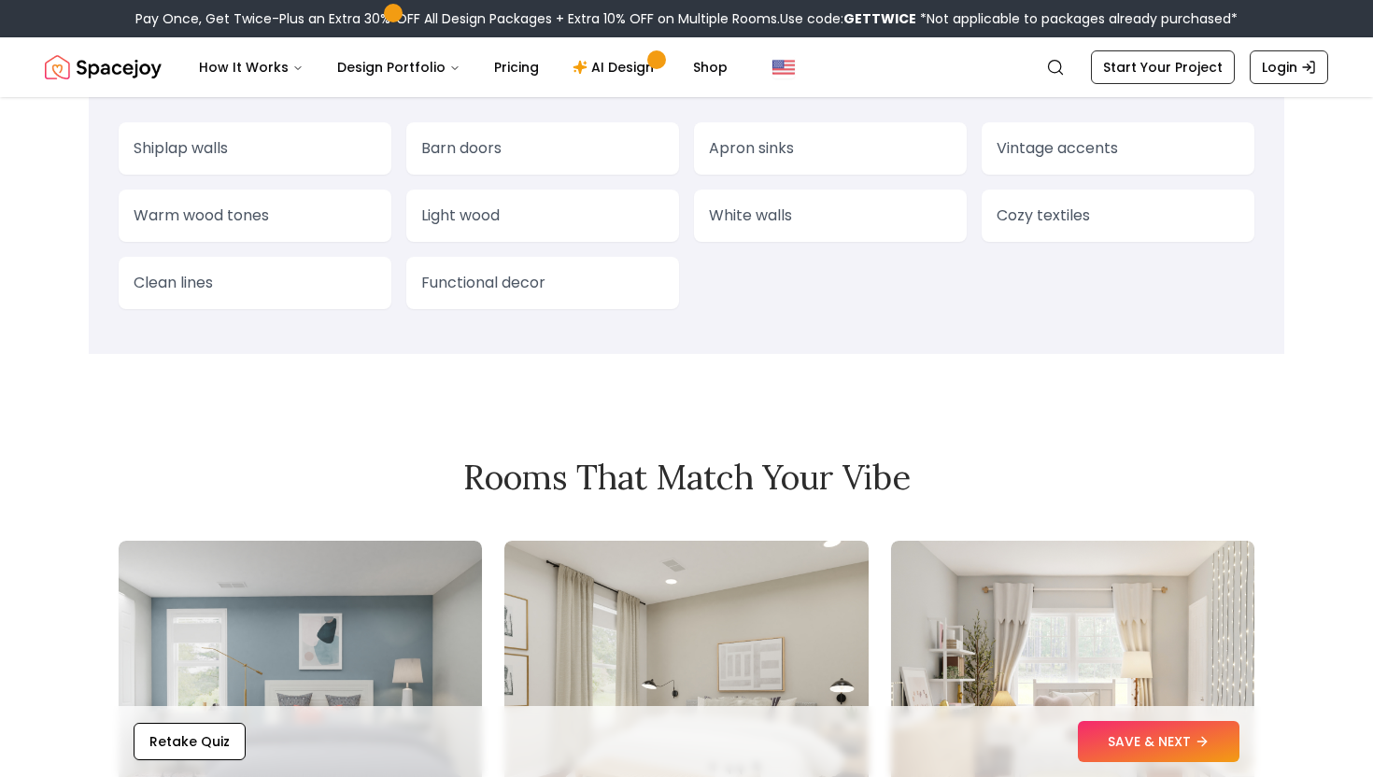
scroll to position [1033, 0]
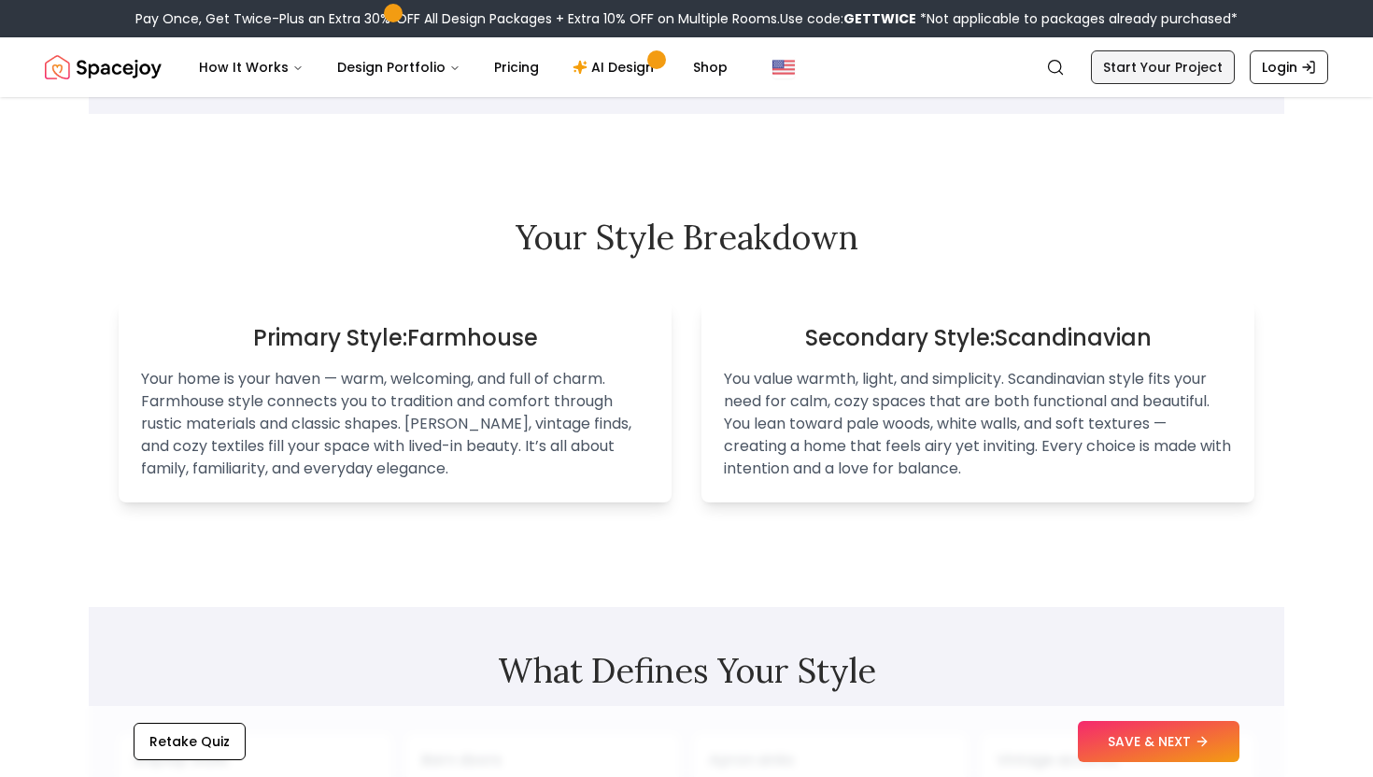
click at [1203, 66] on link "Start Your Project" at bounding box center [1163, 67] width 144 height 34
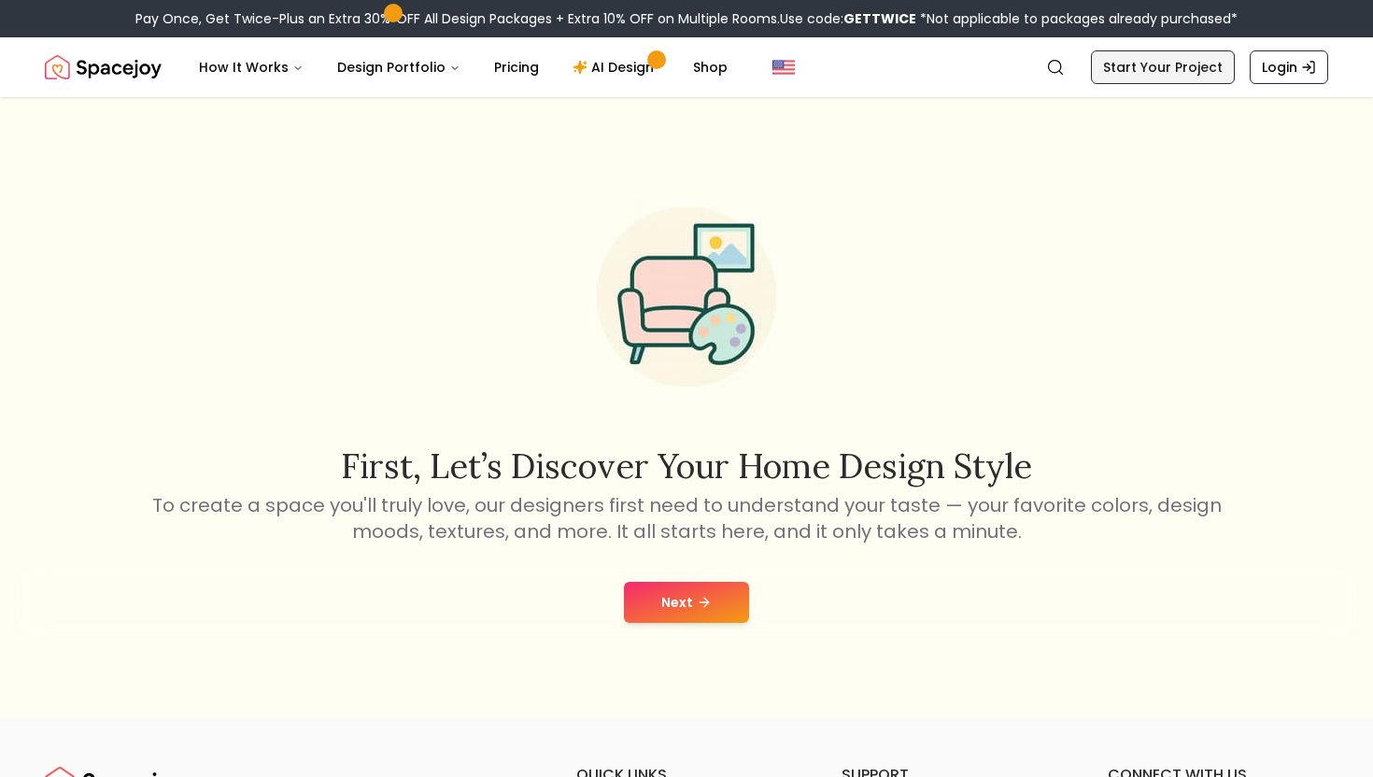
click at [1179, 64] on link "Start Your Project" at bounding box center [1163, 67] width 144 height 34
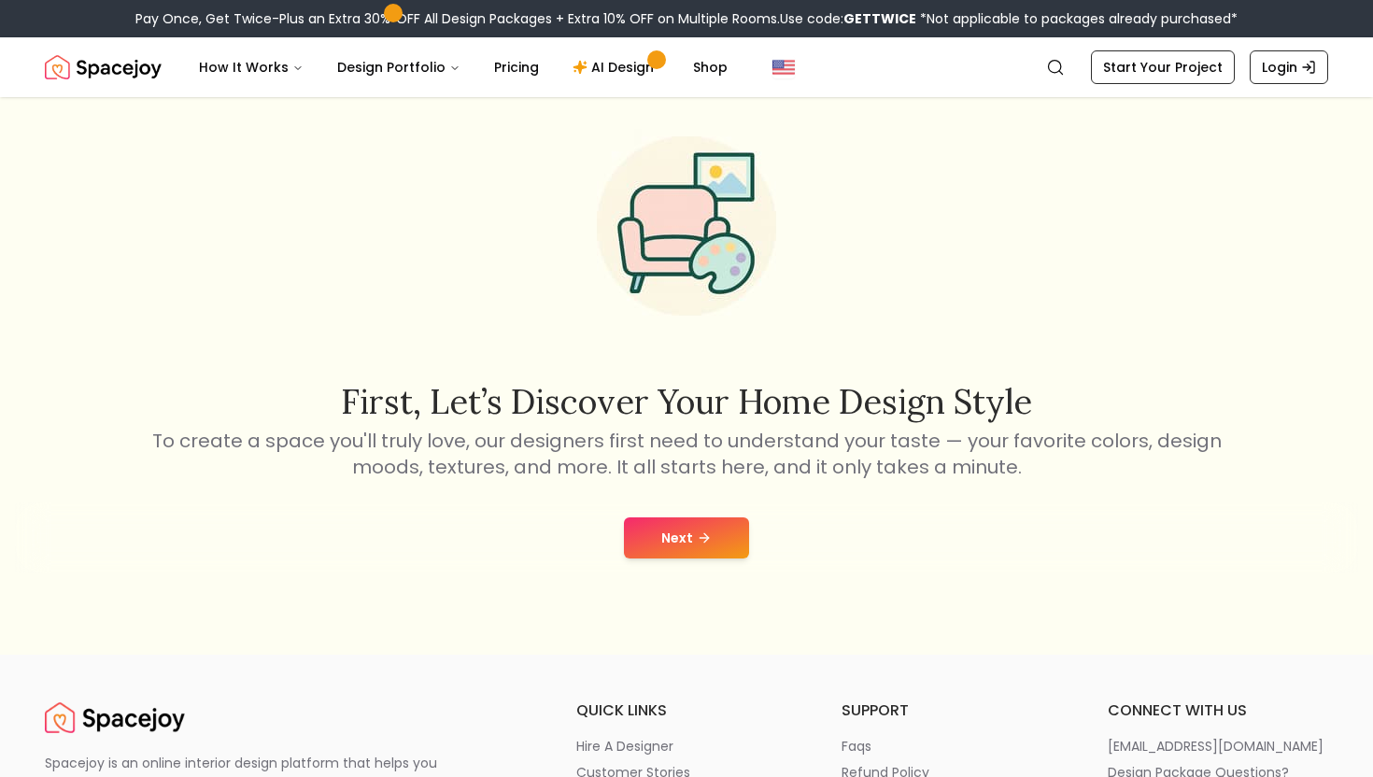
click at [692, 544] on button "Next" at bounding box center [686, 537] width 125 height 41
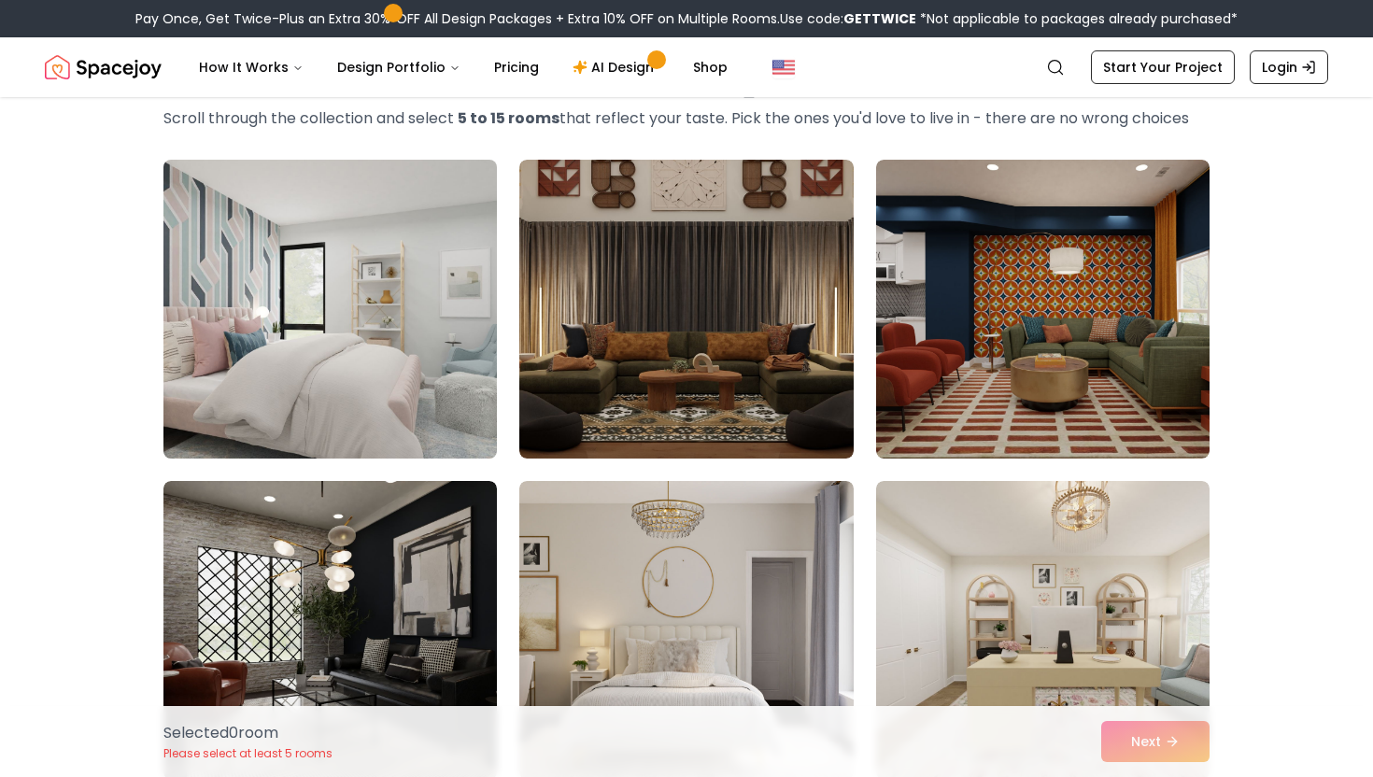
click at [442, 330] on img at bounding box center [330, 309] width 350 height 314
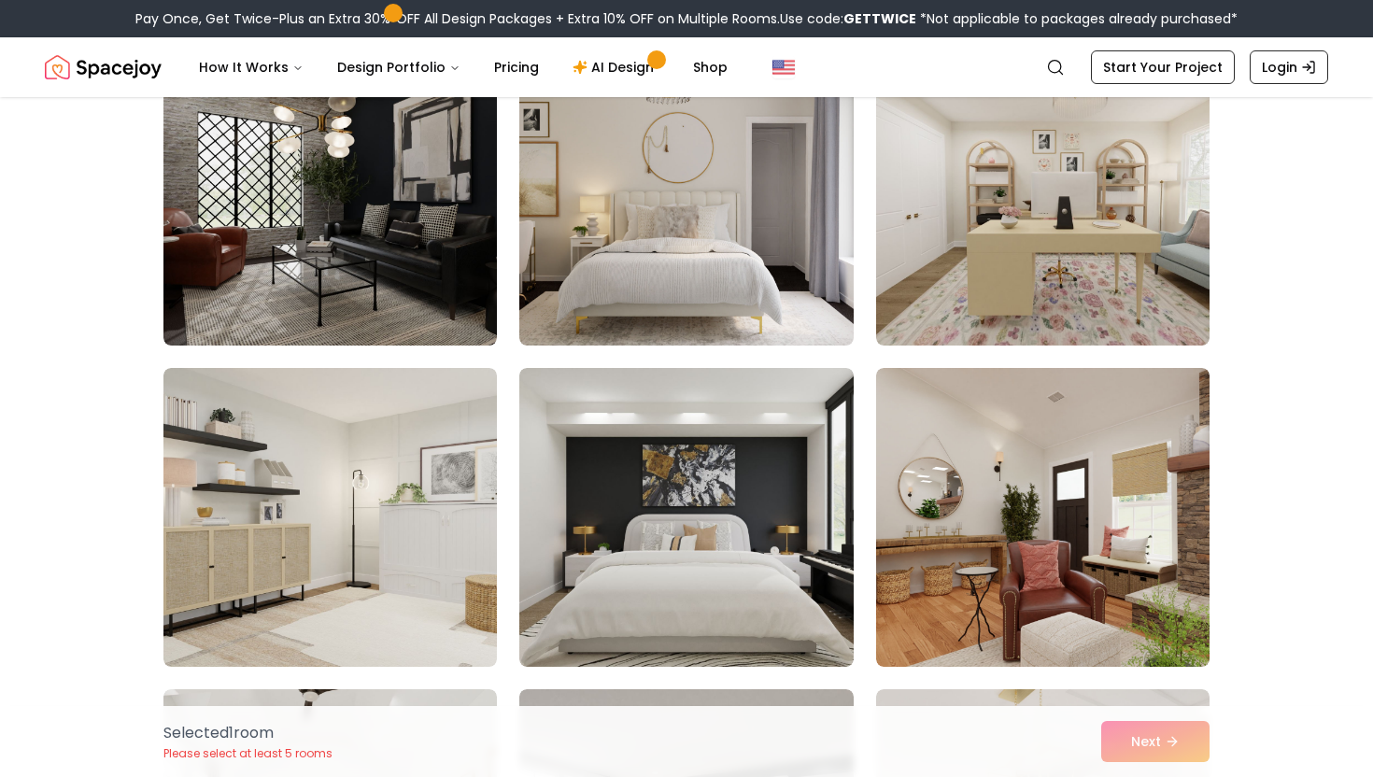
scroll to position [481, 0]
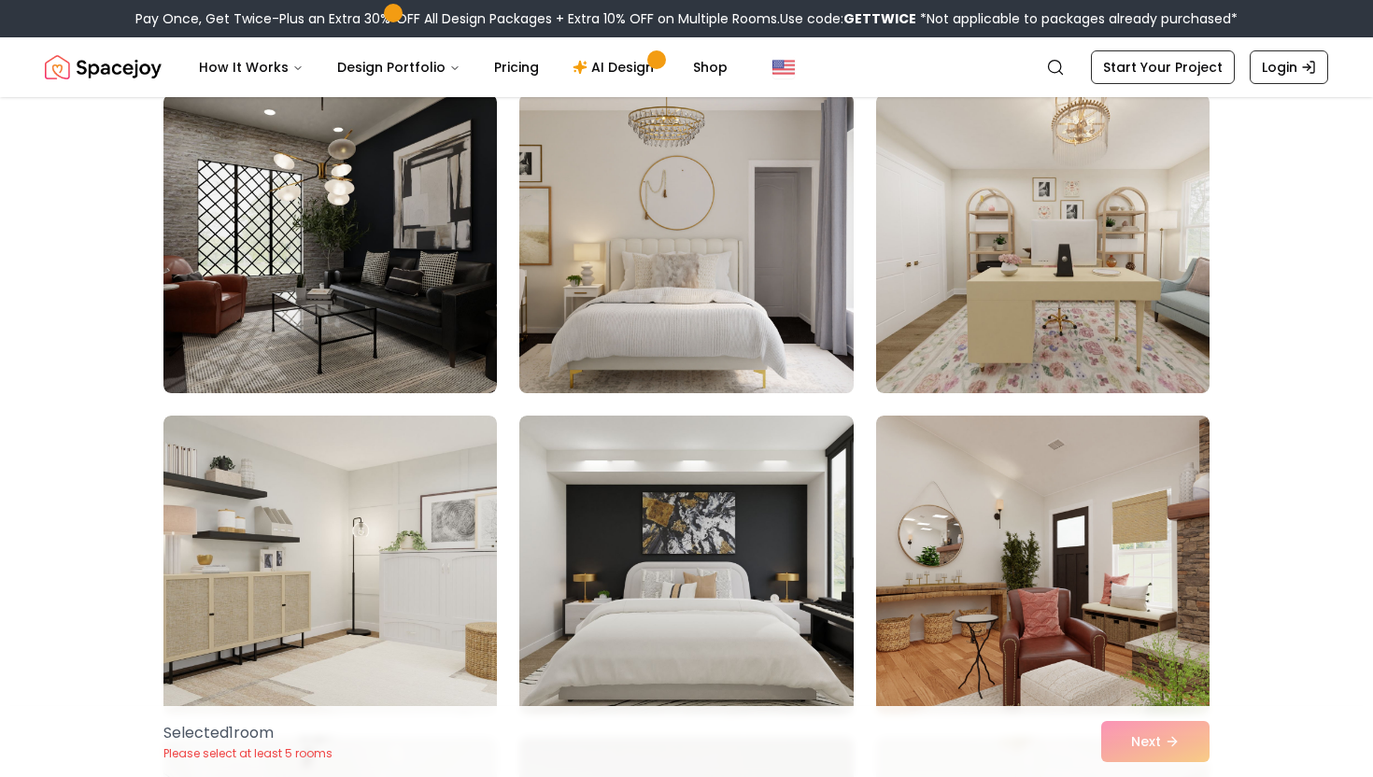
click at [622, 289] on img at bounding box center [686, 244] width 350 height 314
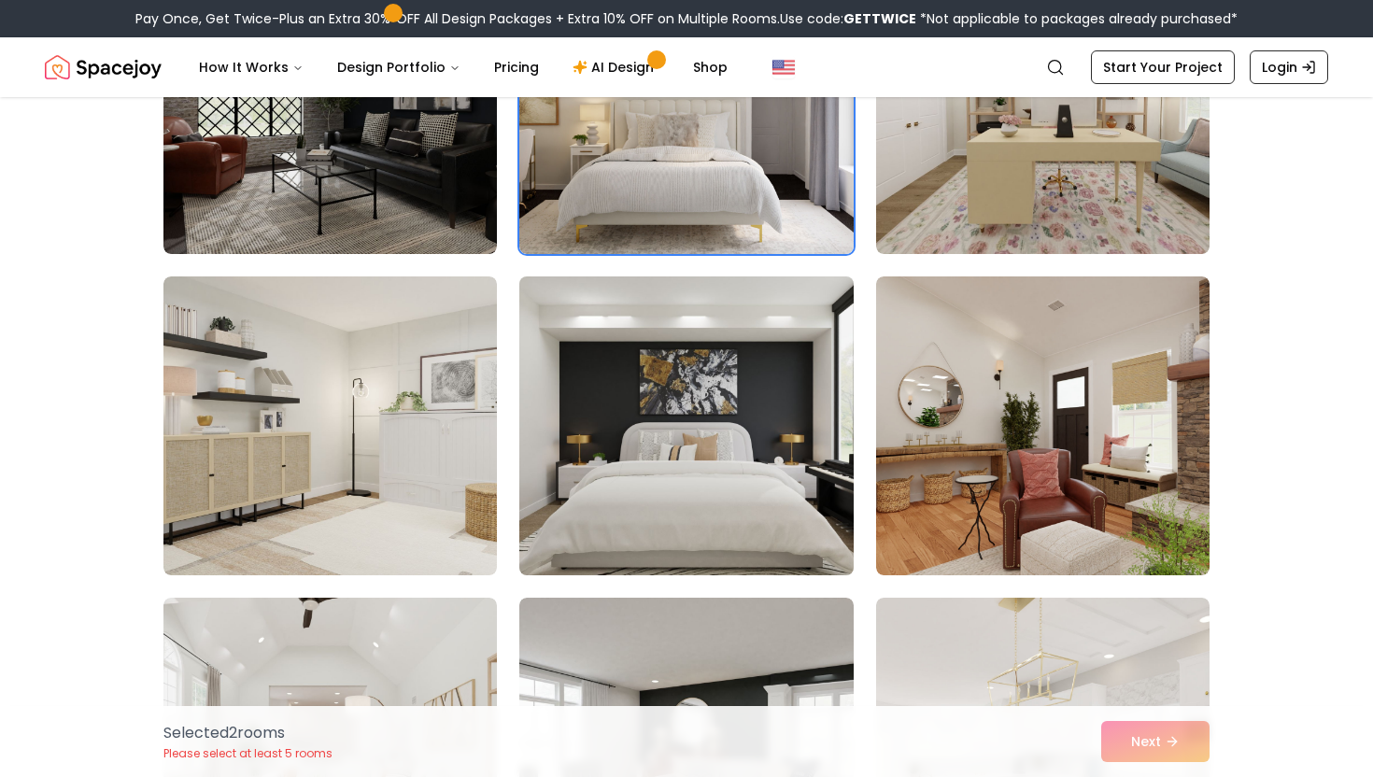
scroll to position [521, 0]
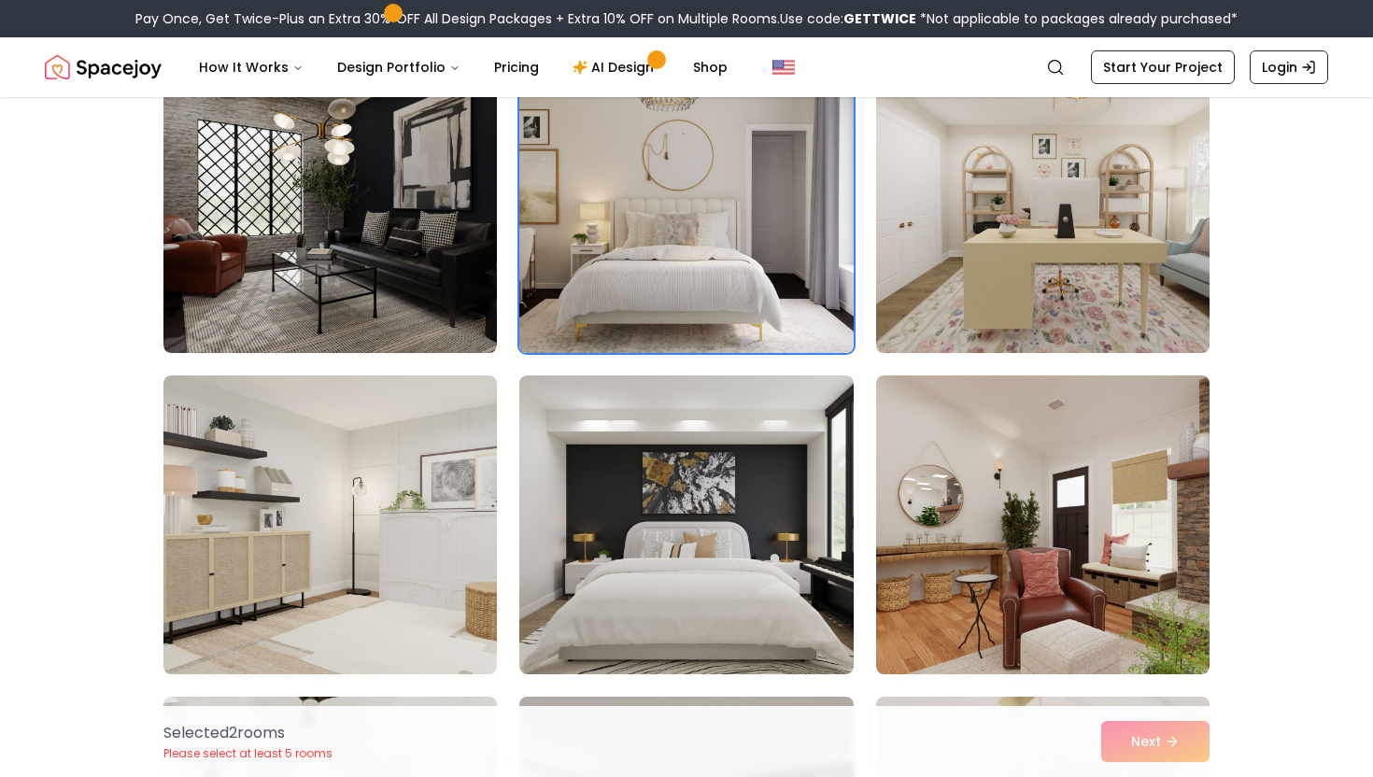
click at [968, 269] on img at bounding box center [1043, 204] width 350 height 314
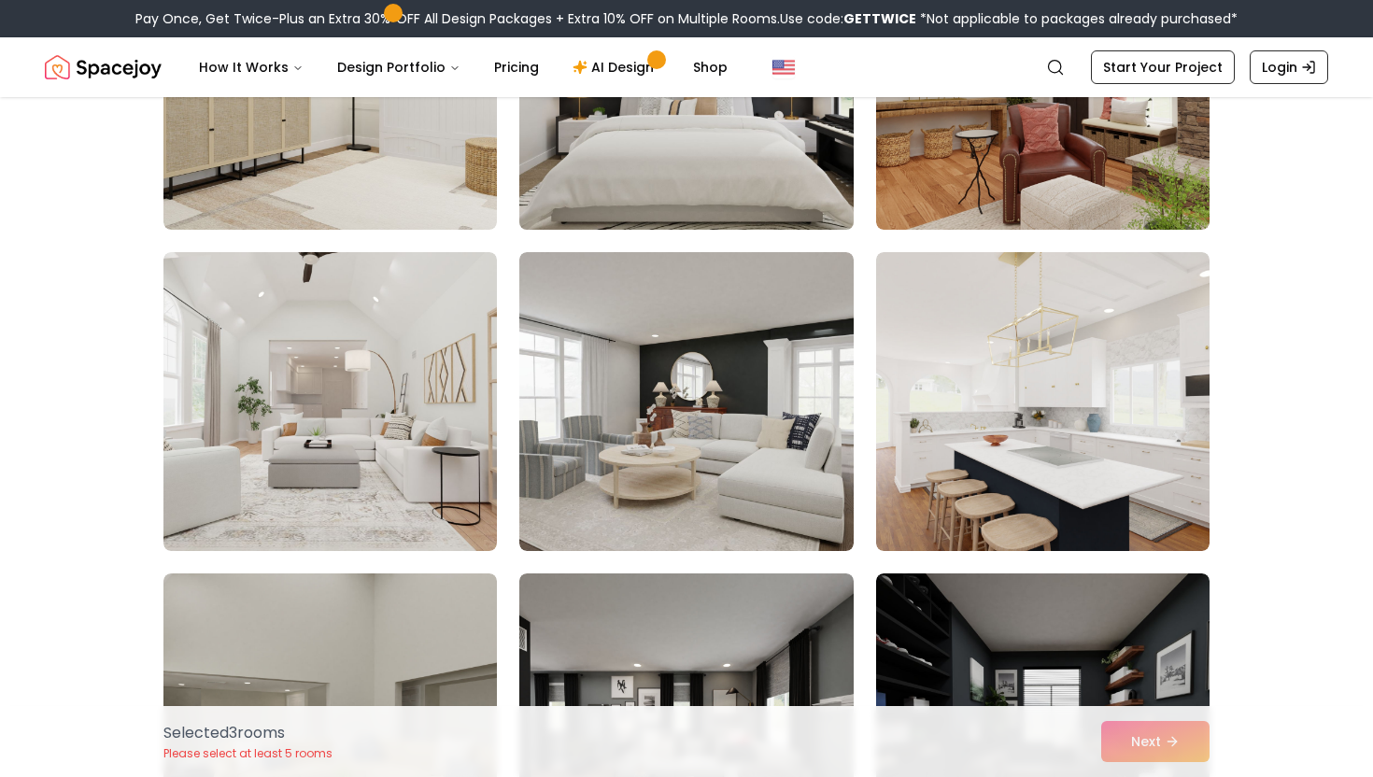
scroll to position [1197, 0]
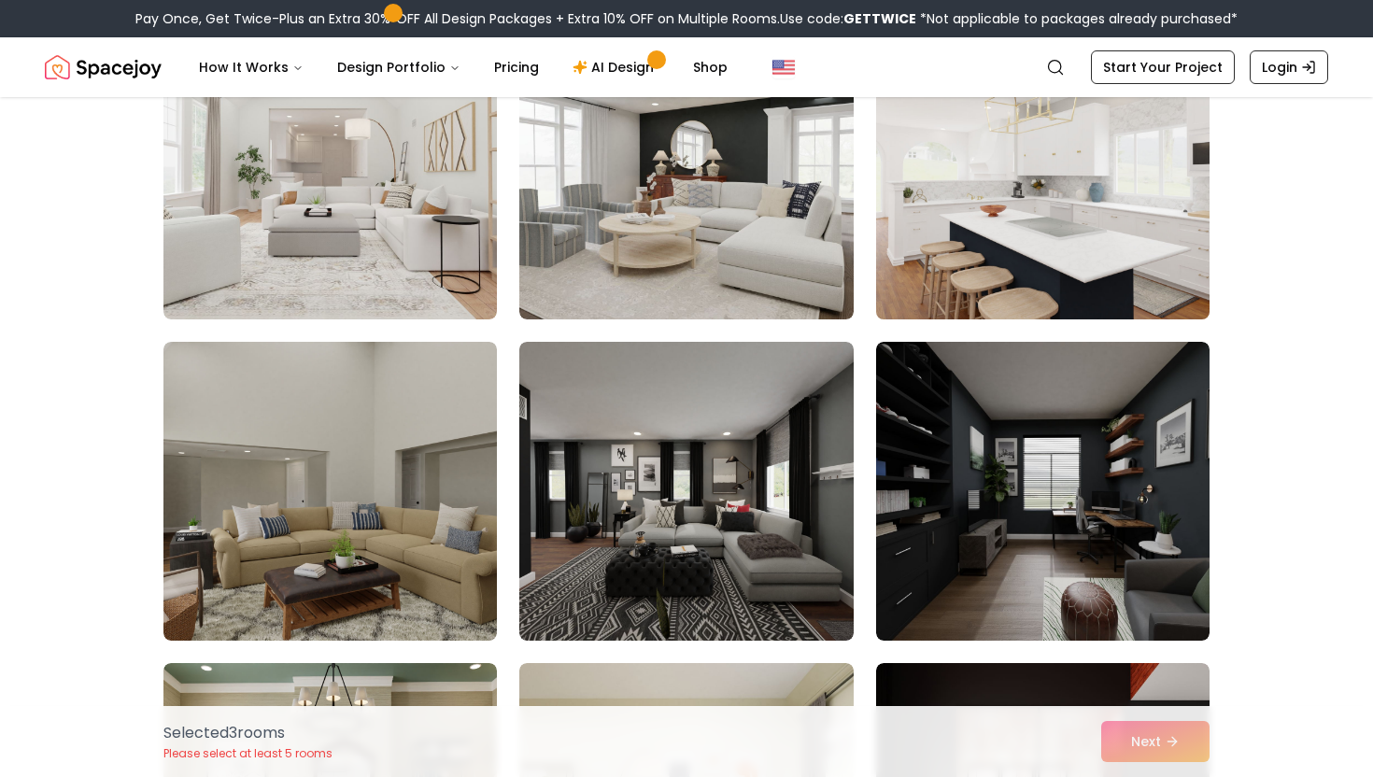
click at [1029, 275] on img at bounding box center [1043, 170] width 350 height 314
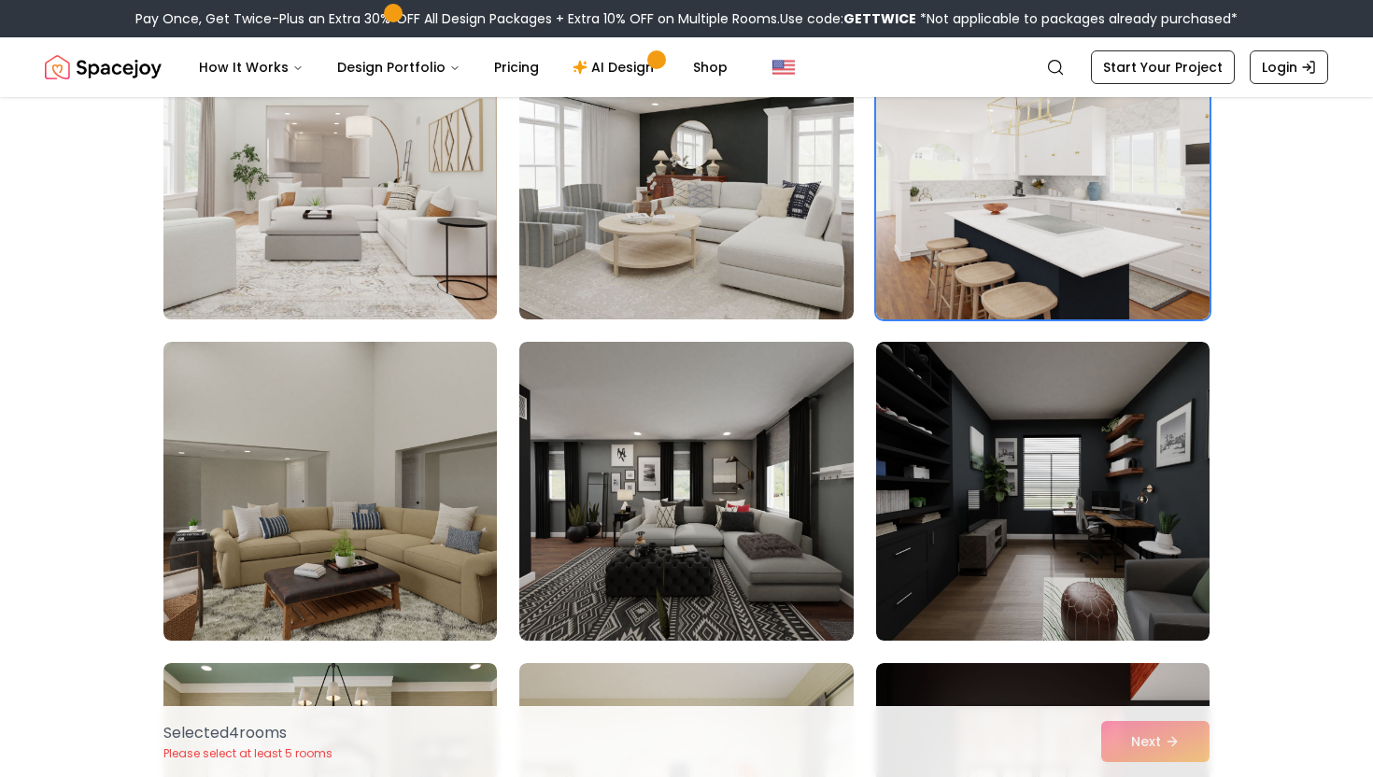
click at [357, 156] on img at bounding box center [330, 170] width 350 height 314
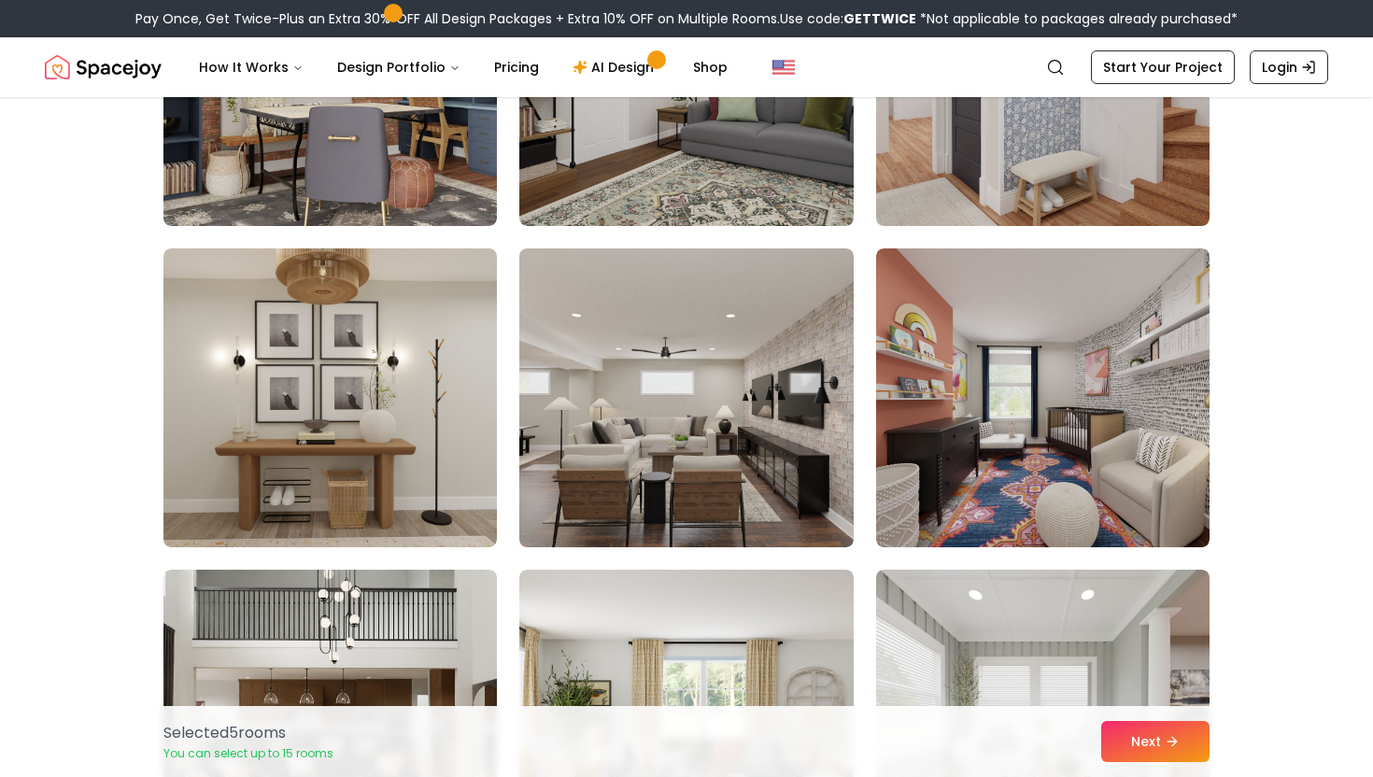
scroll to position [2587, 0]
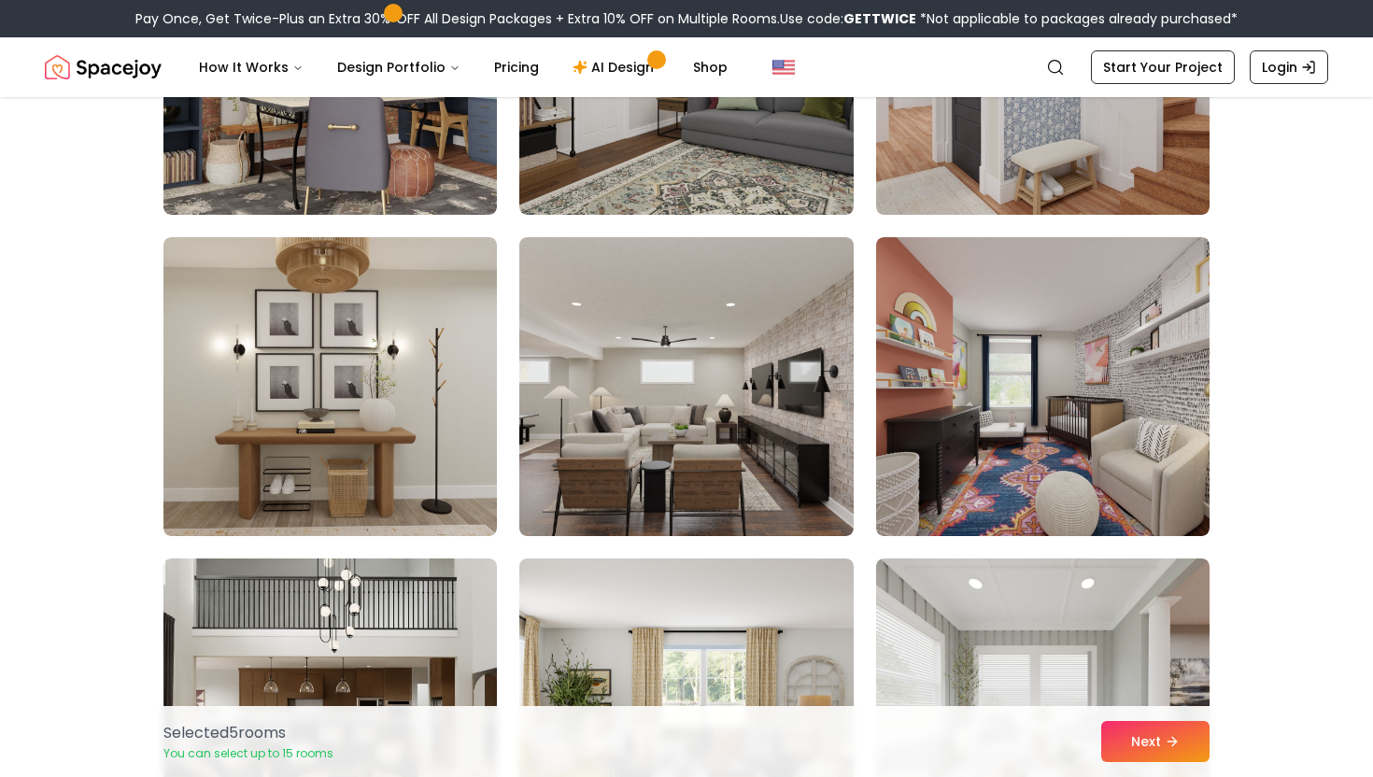
click at [559, 400] on img at bounding box center [685, 386] width 333 height 299
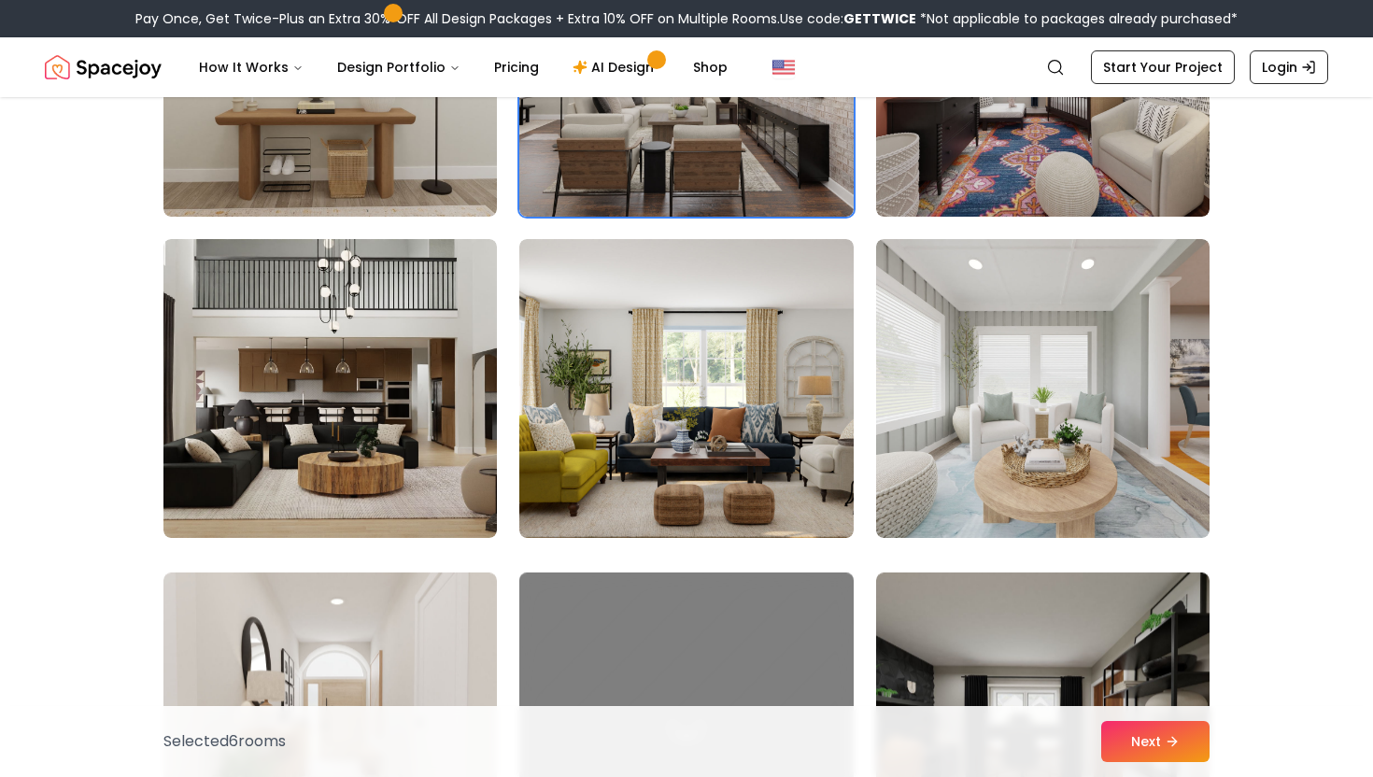
scroll to position [2994, 0]
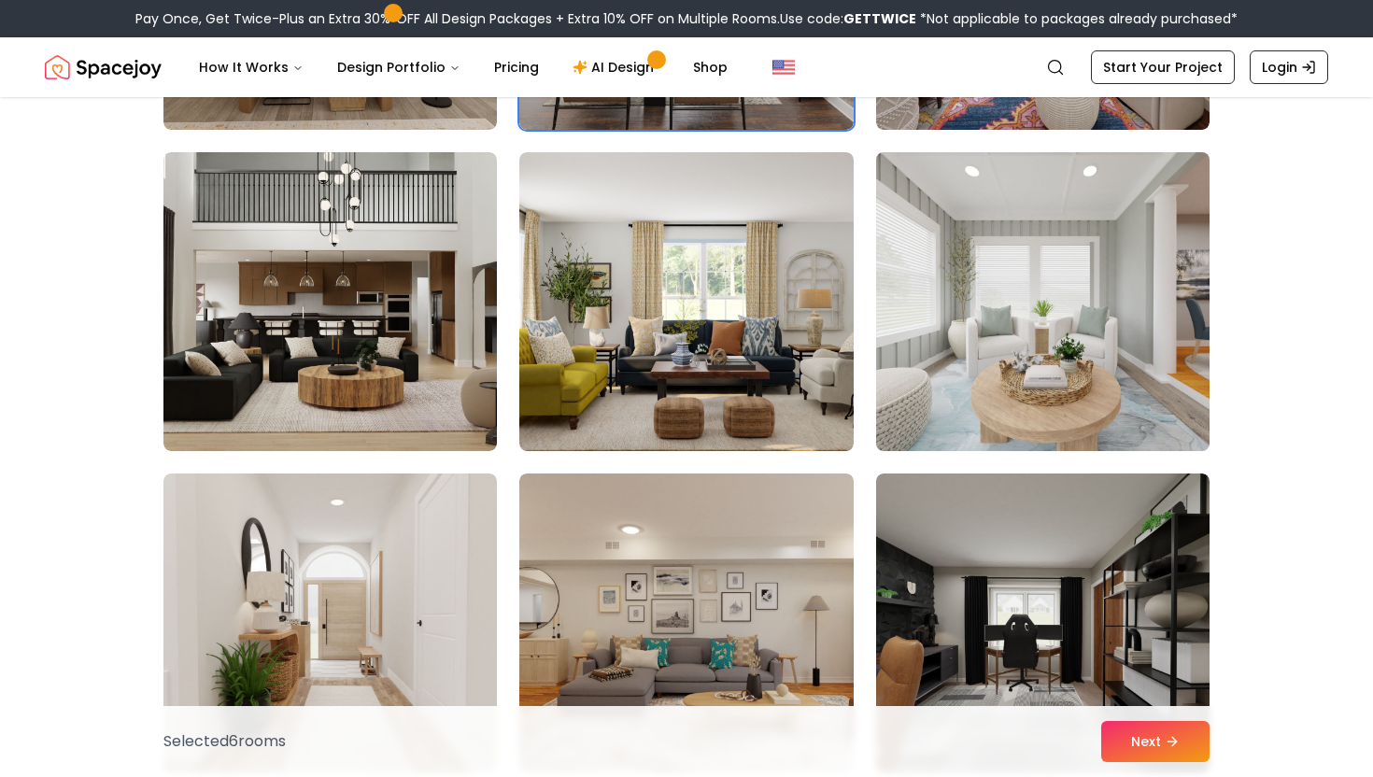
click at [973, 333] on img at bounding box center [1043, 302] width 350 height 314
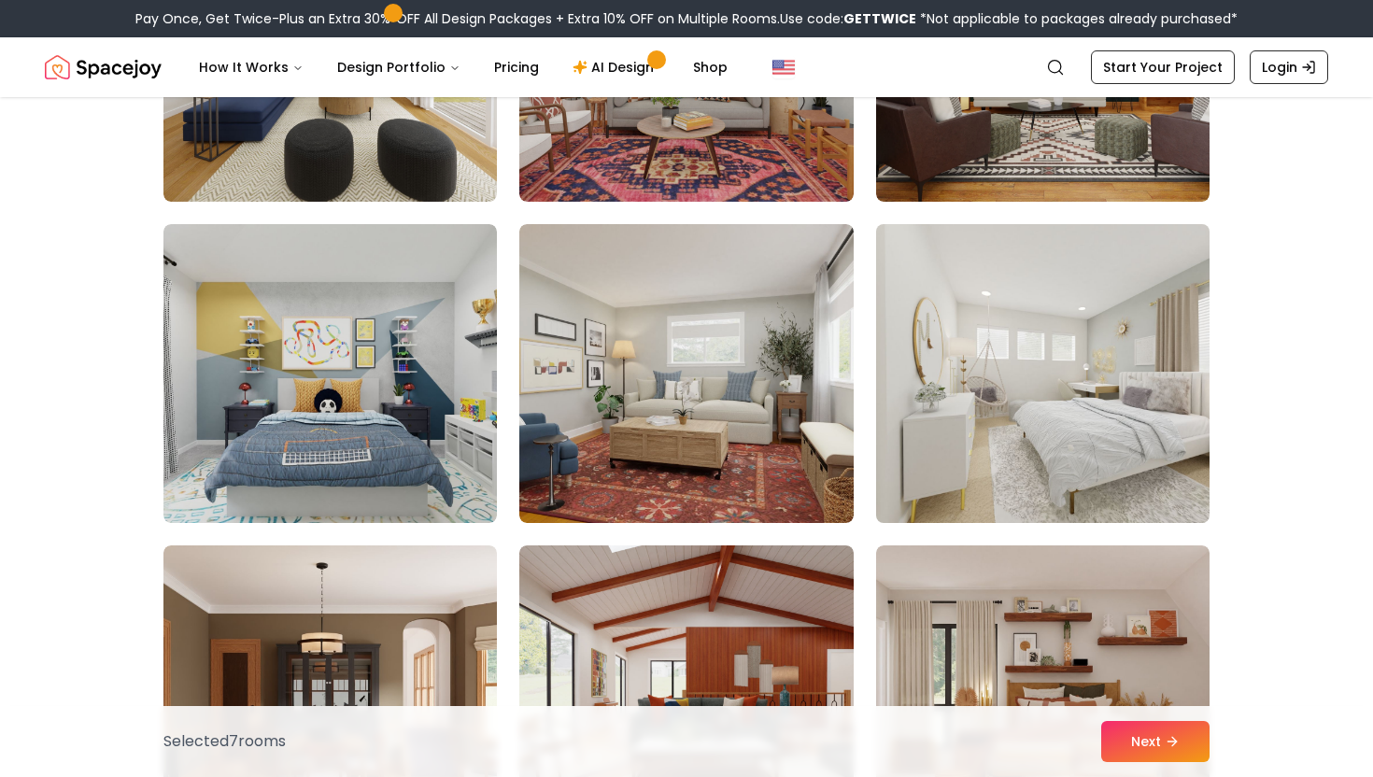
click at [1062, 361] on img at bounding box center [1043, 374] width 350 height 314
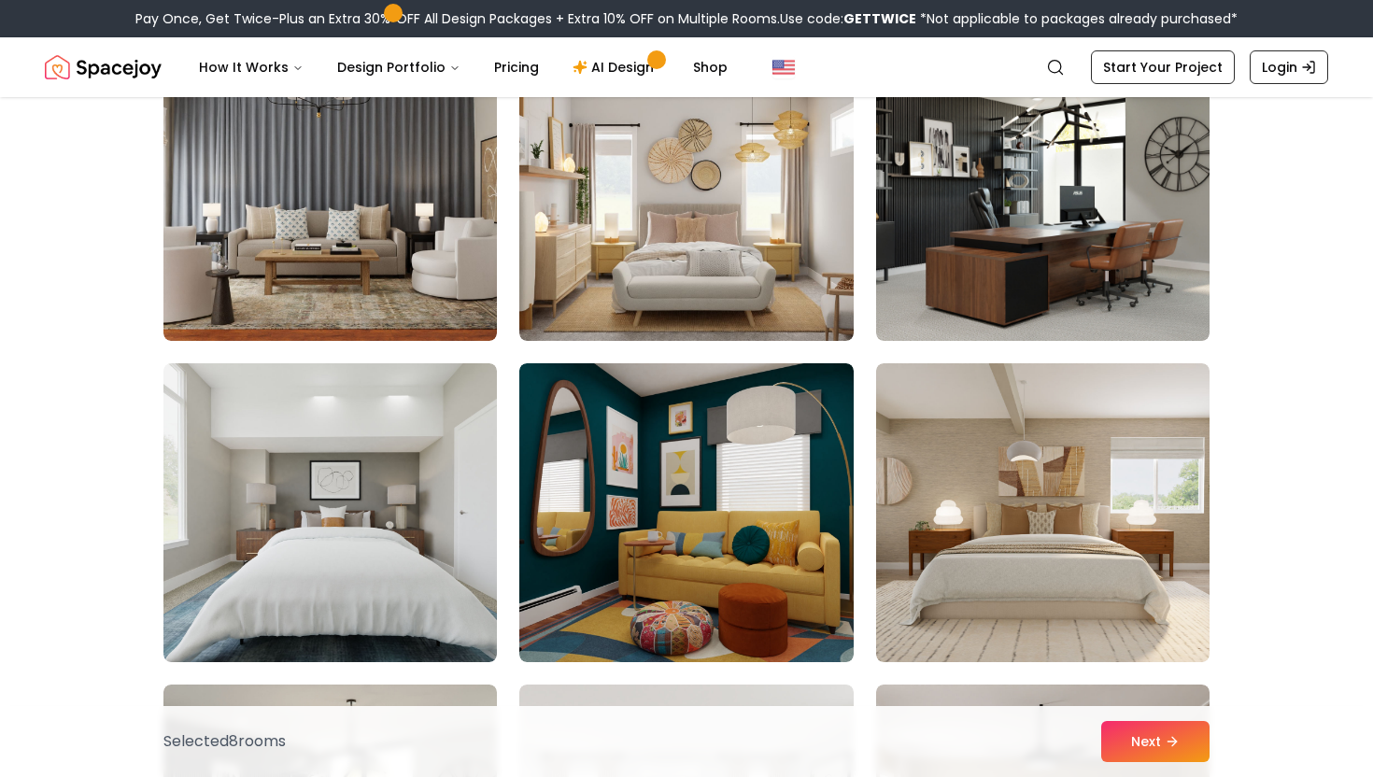
scroll to position [5351, 0]
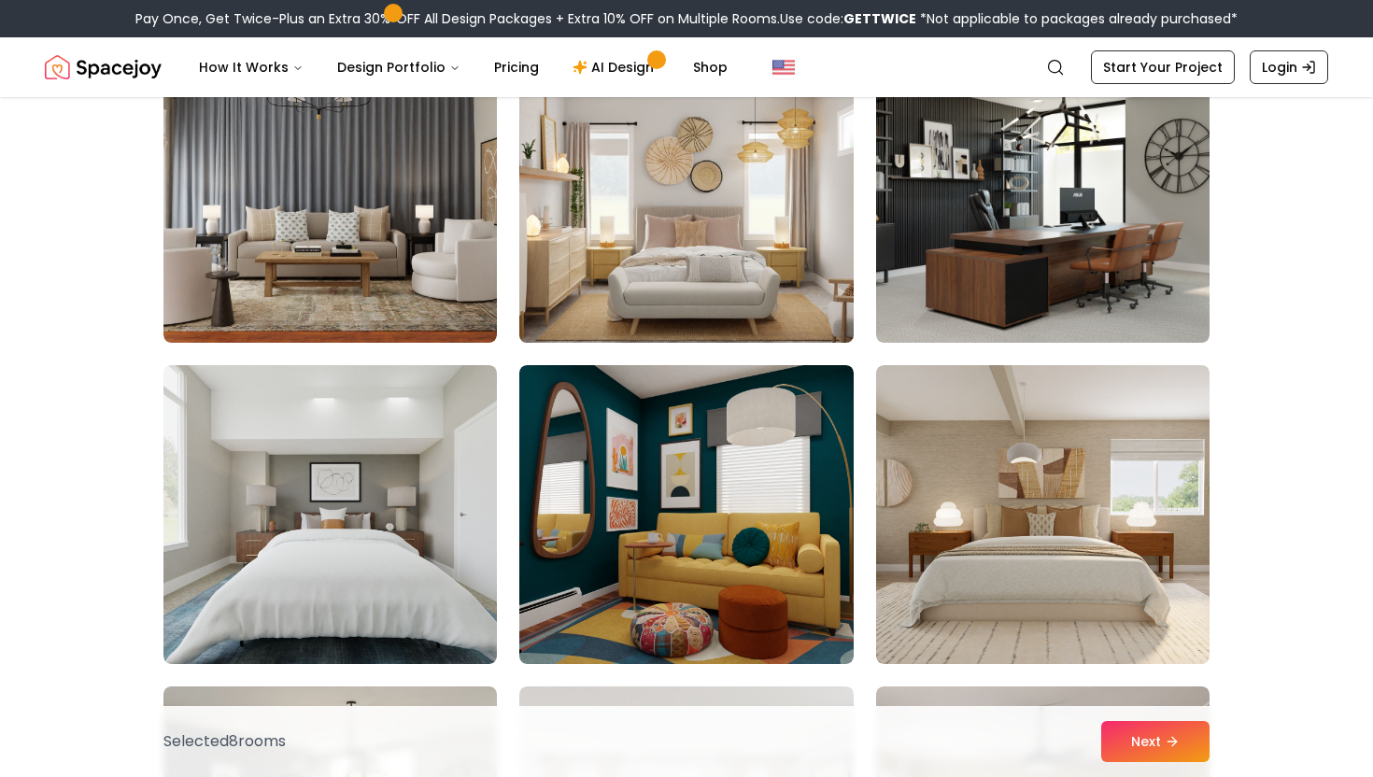
click at [787, 231] on img at bounding box center [686, 193] width 350 height 314
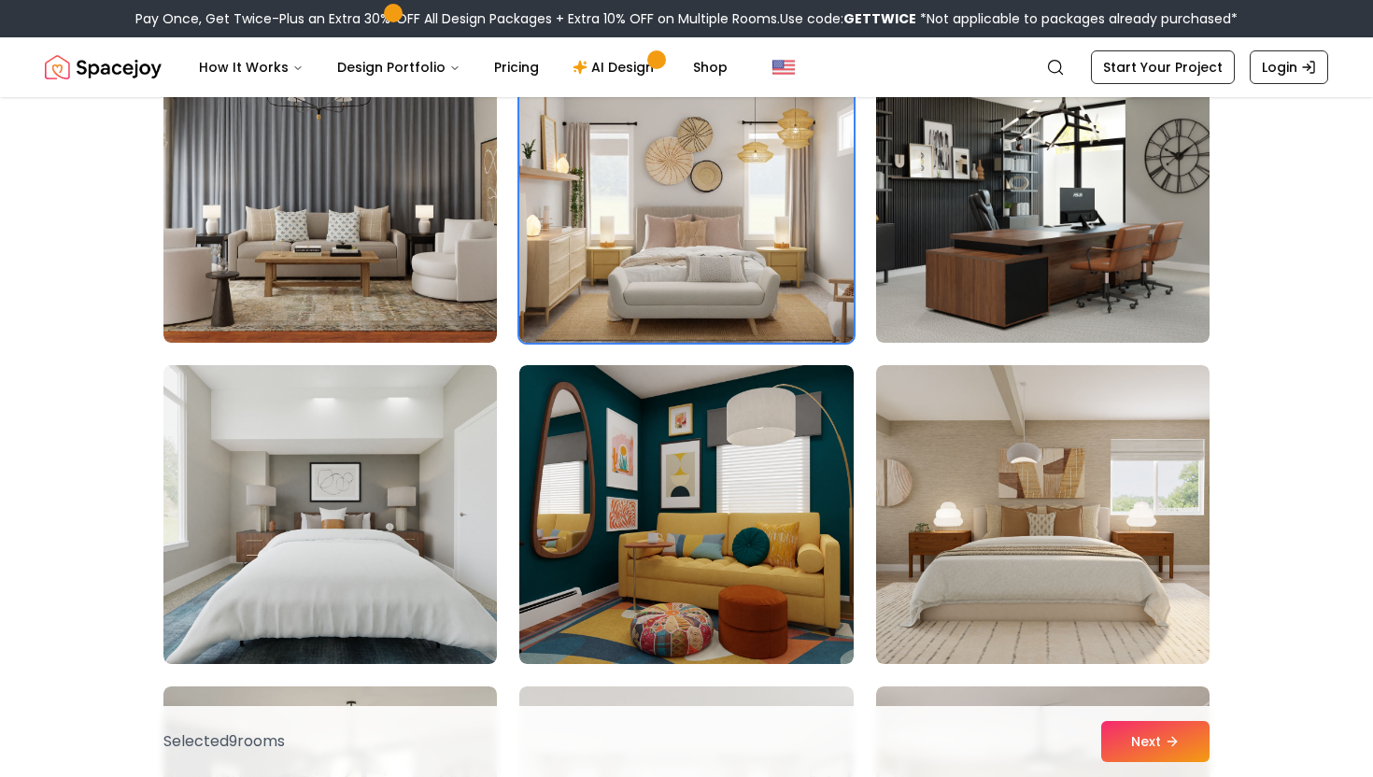
click at [777, 288] on img at bounding box center [686, 193] width 350 height 314
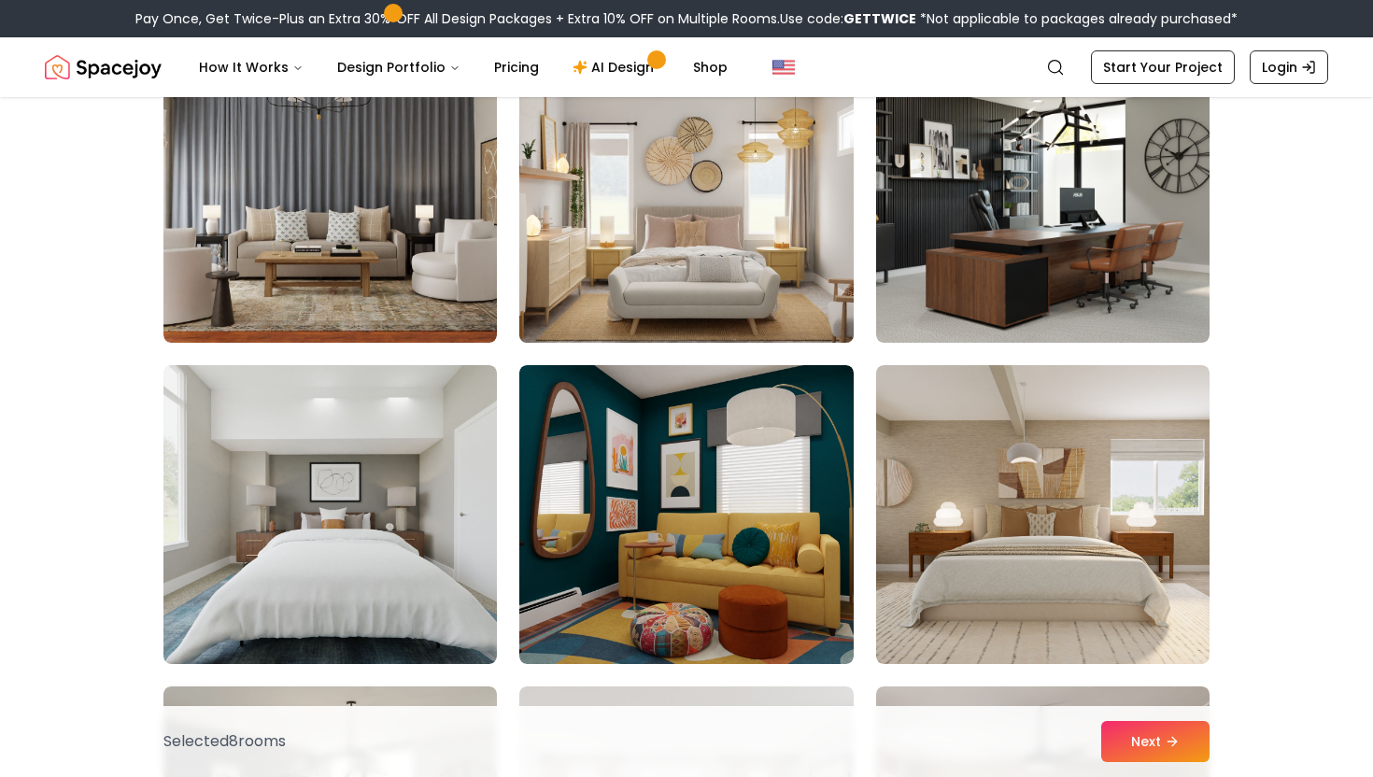
click at [800, 289] on img at bounding box center [686, 193] width 350 height 314
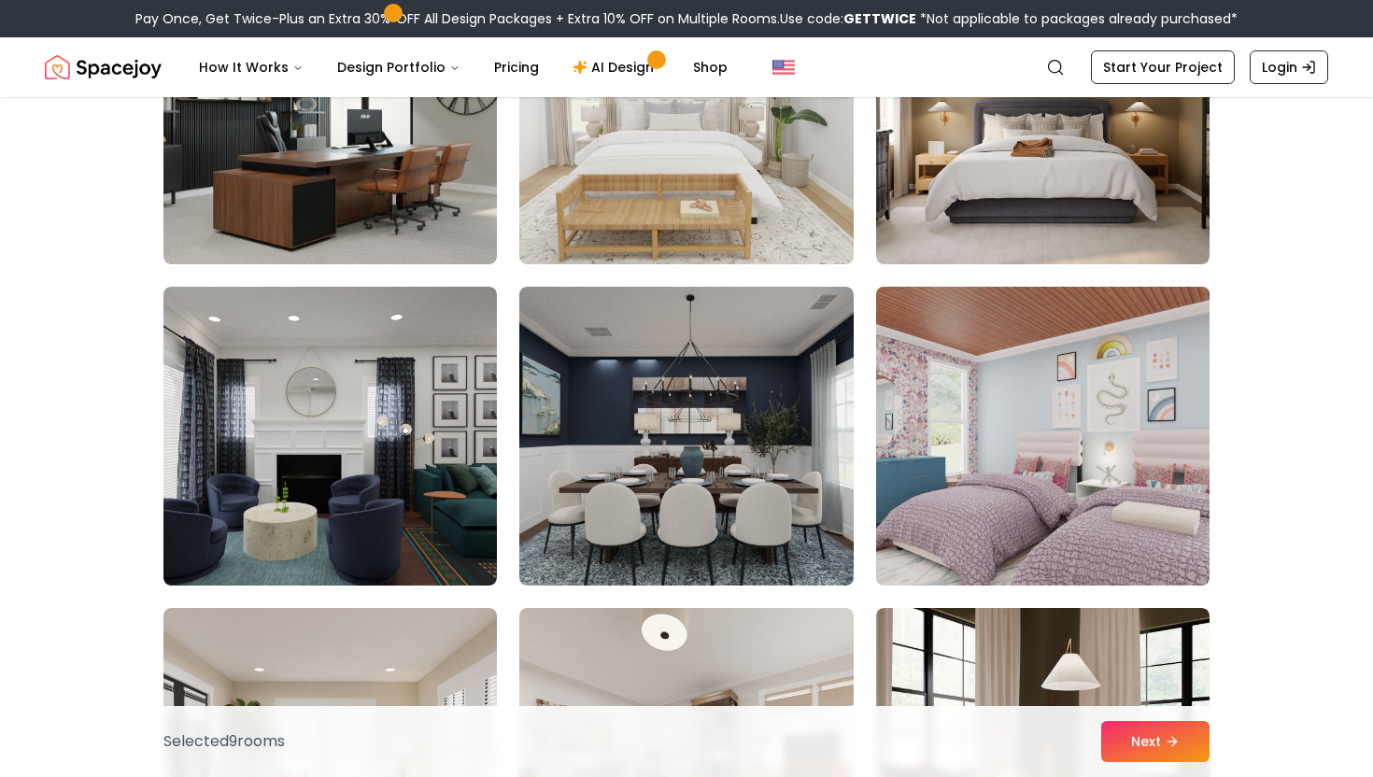
click at [1036, 498] on img at bounding box center [1043, 436] width 350 height 314
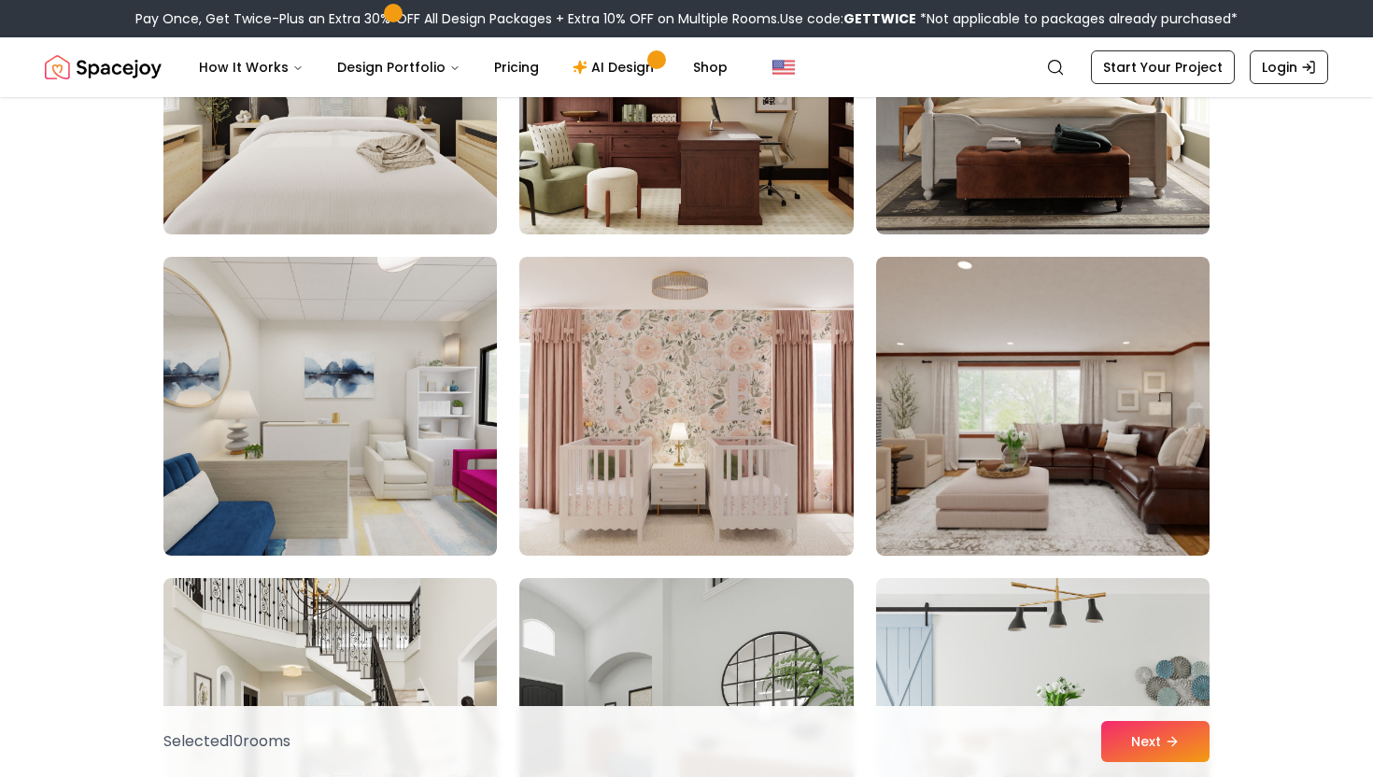
scroll to position [9954, 0]
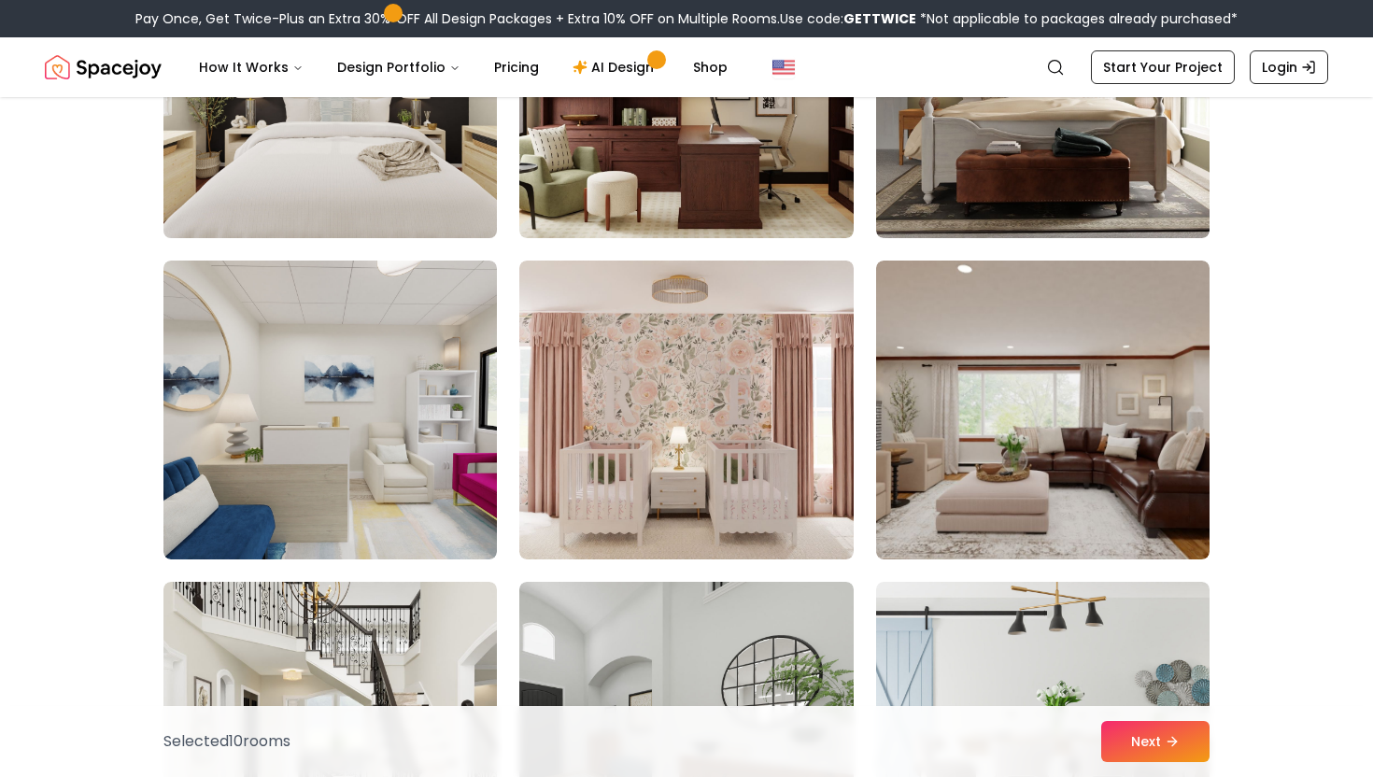
click at [380, 146] on img at bounding box center [330, 89] width 350 height 314
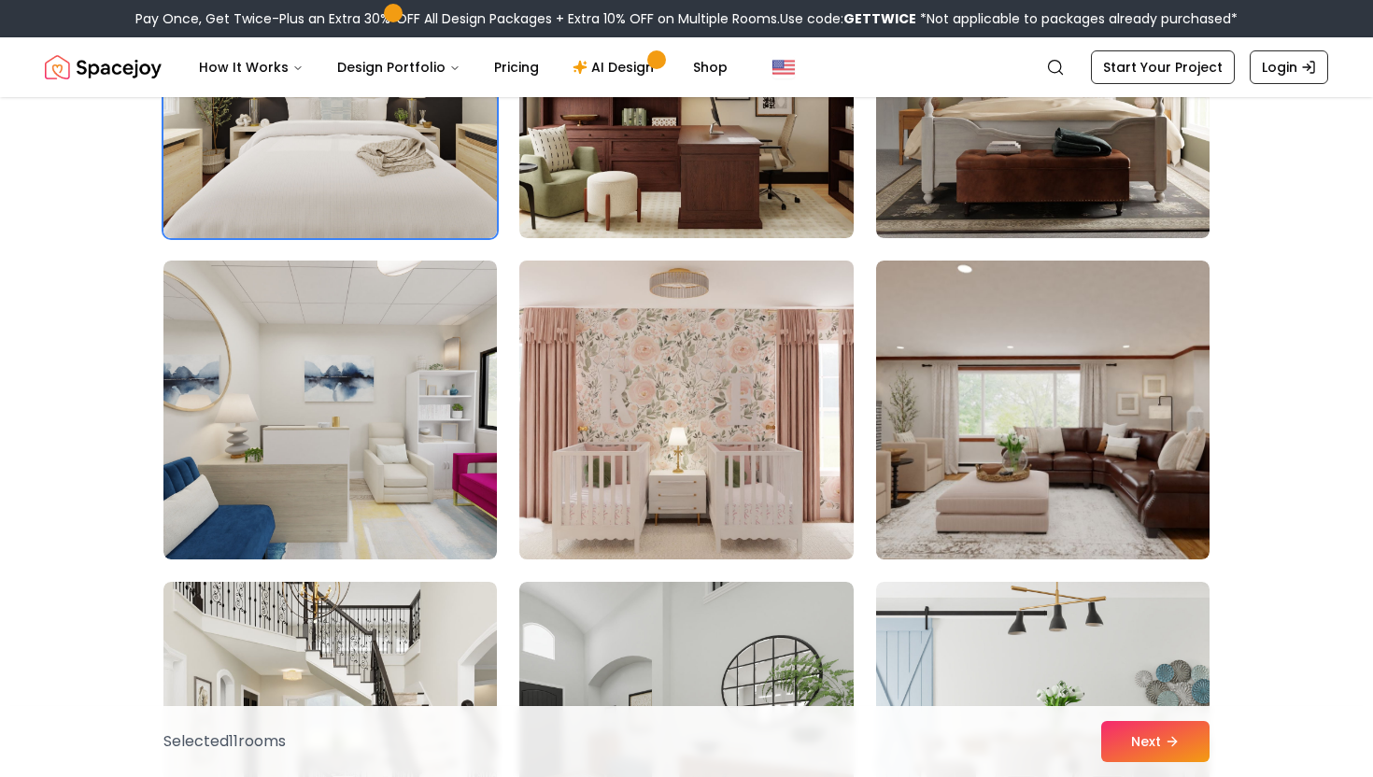
click at [605, 359] on img at bounding box center [686, 410] width 350 height 314
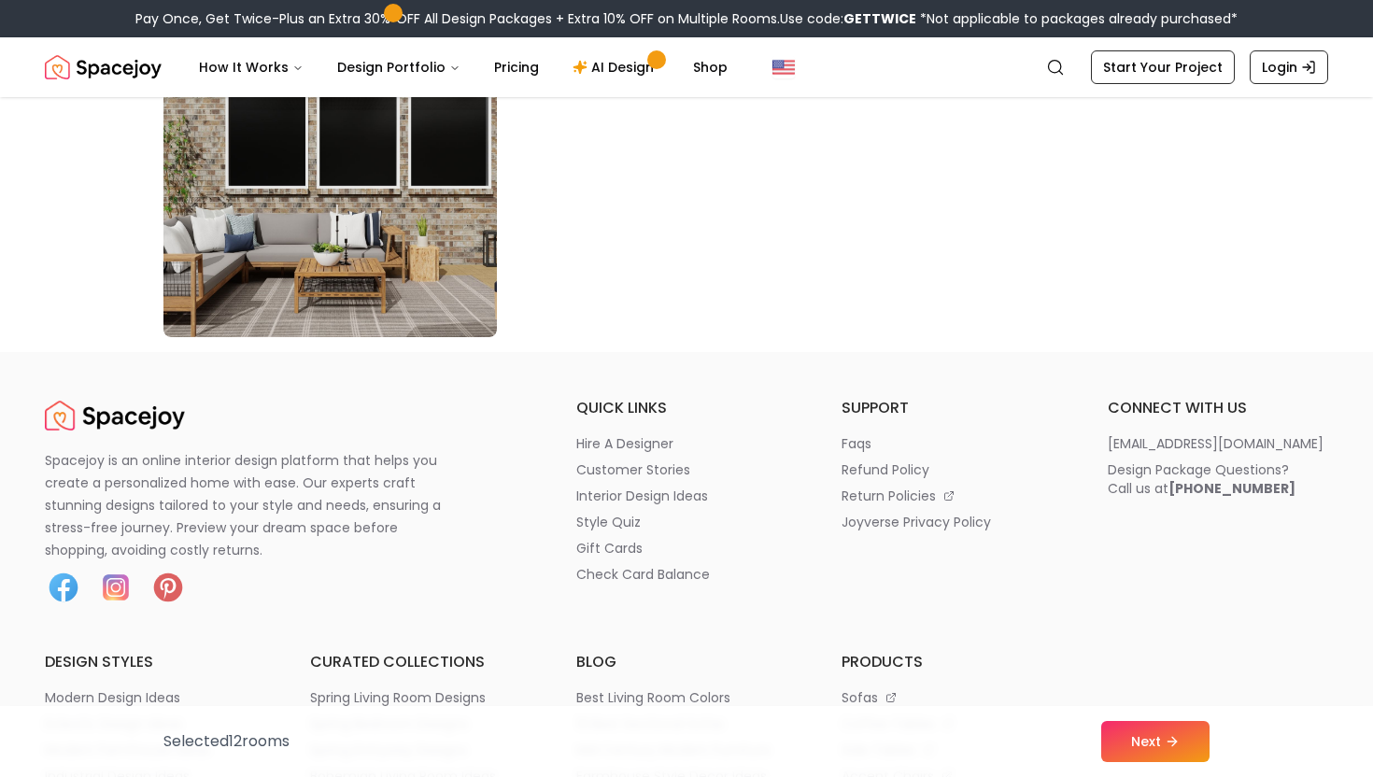
scroll to position [10843, 0]
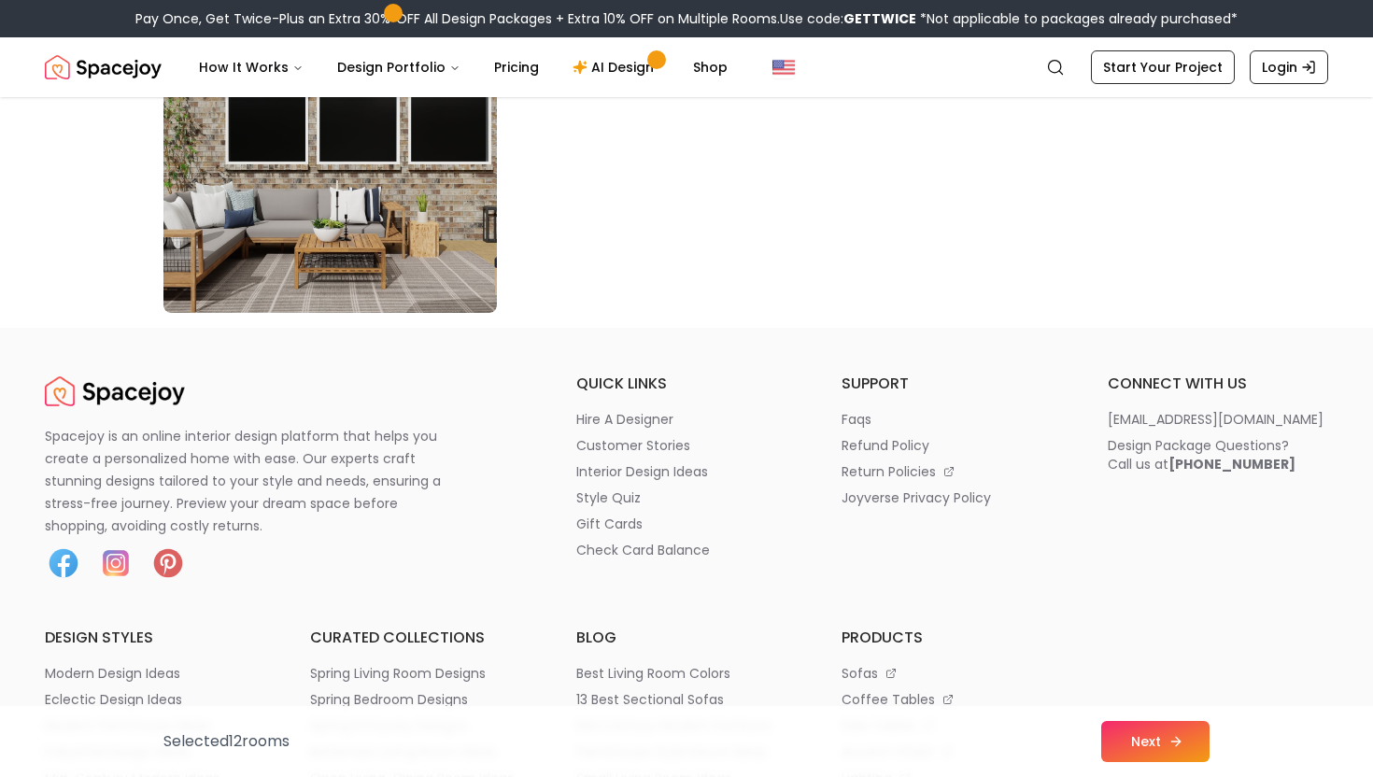
click at [1143, 742] on button "Next" at bounding box center [1155, 741] width 108 height 41
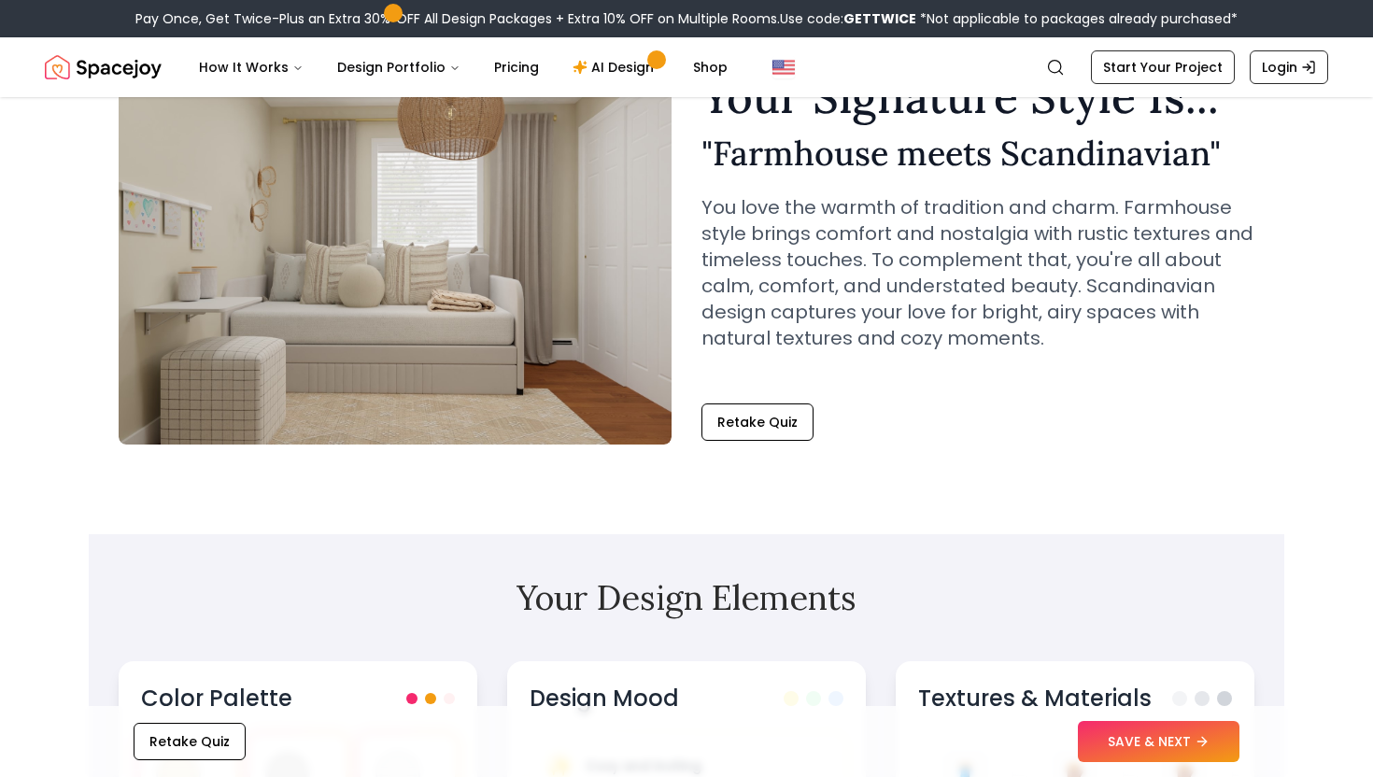
scroll to position [157, 0]
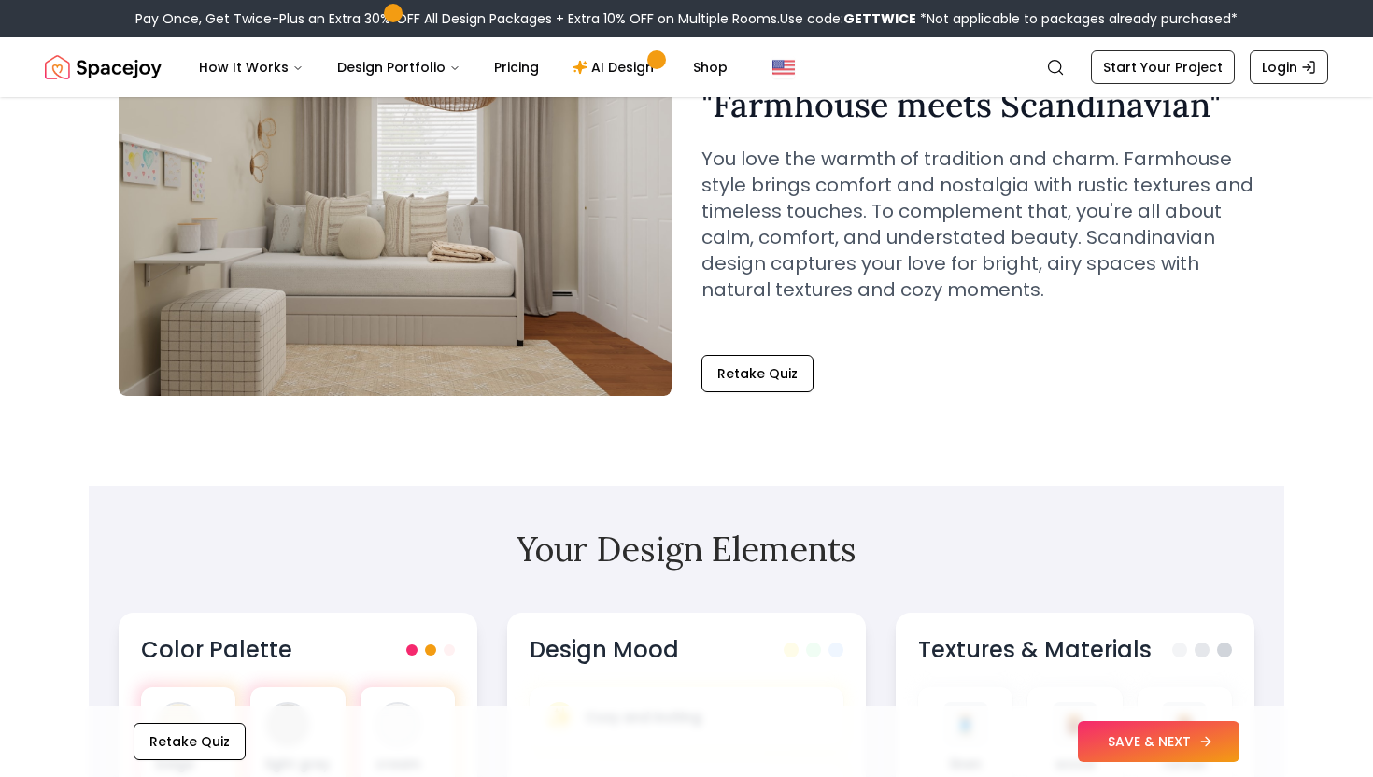
click at [1081, 727] on button "SAVE & NEXT" at bounding box center [1159, 741] width 162 height 41
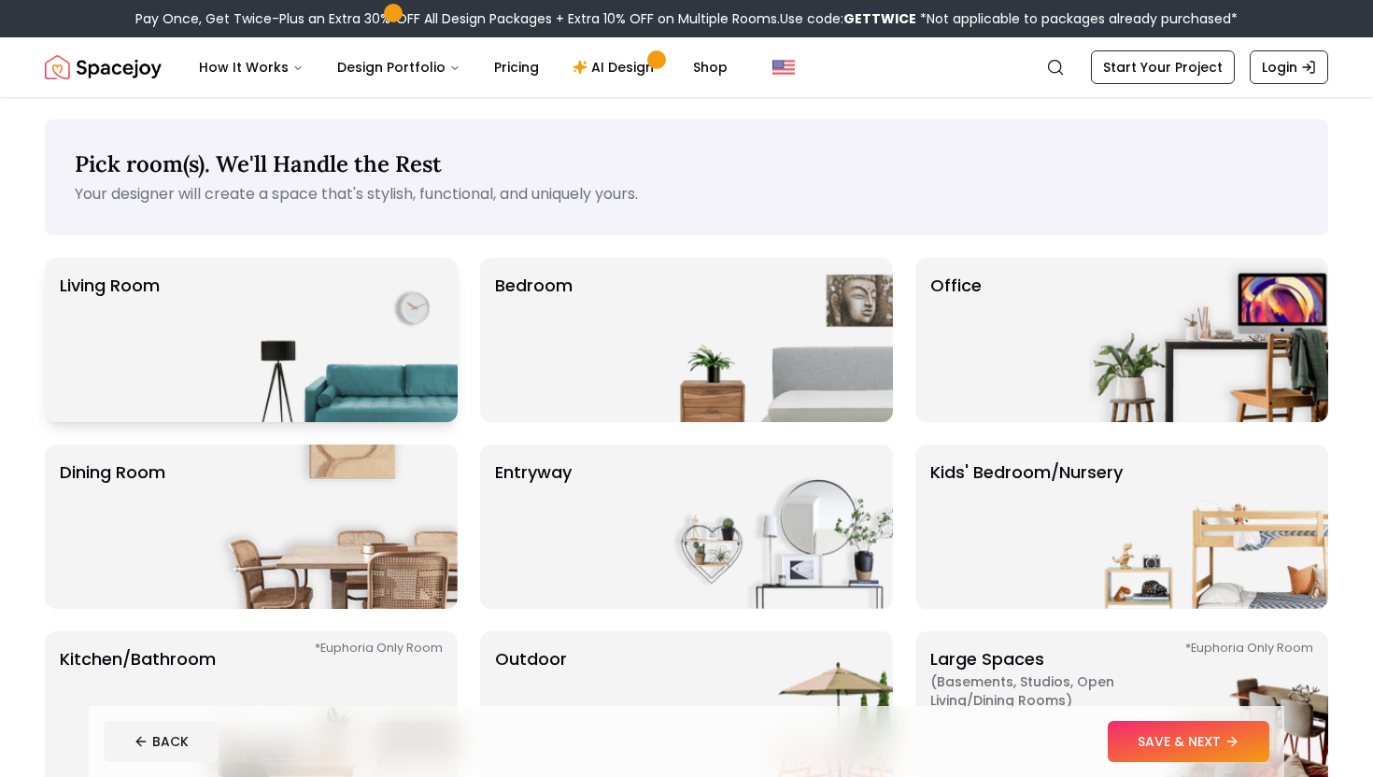
click at [321, 321] on img at bounding box center [338, 340] width 239 height 164
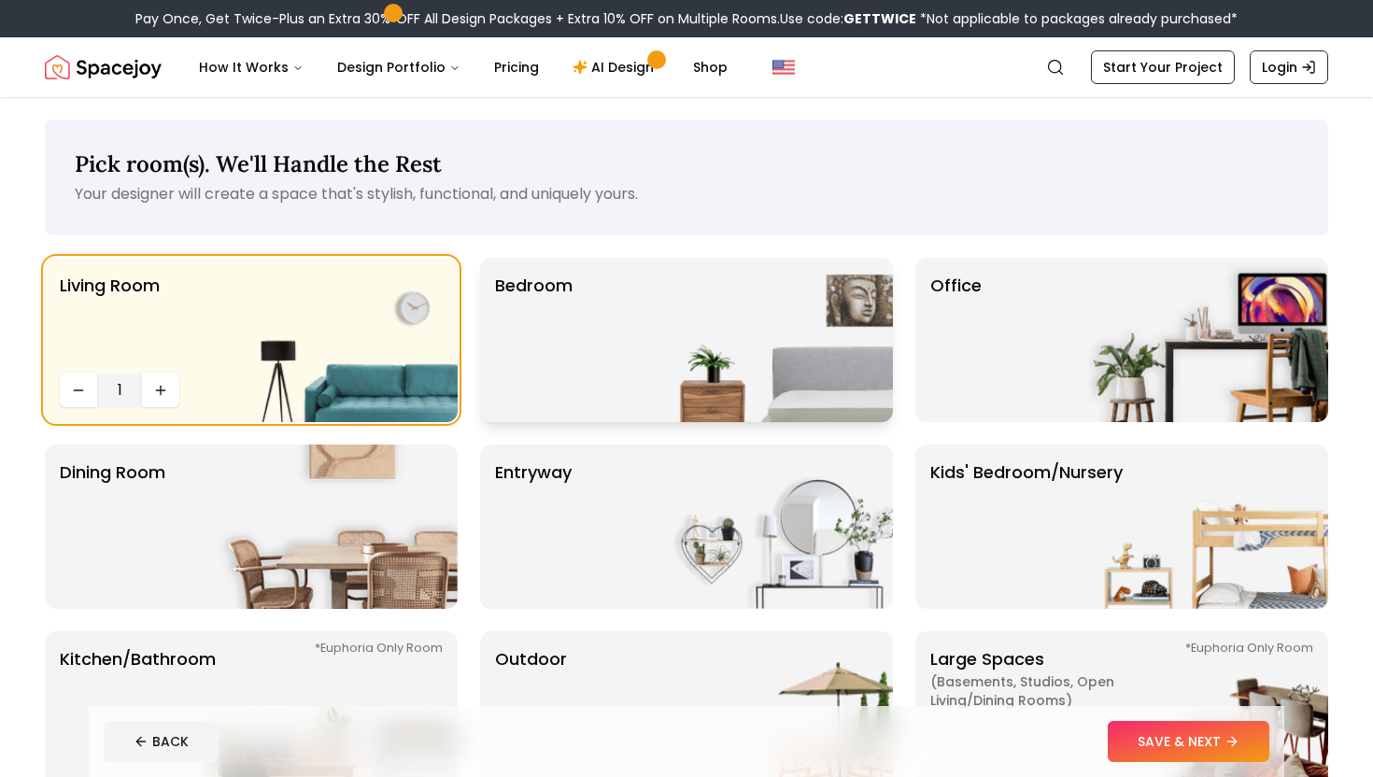
click at [609, 352] on div "Bedroom" at bounding box center [686, 340] width 413 height 164
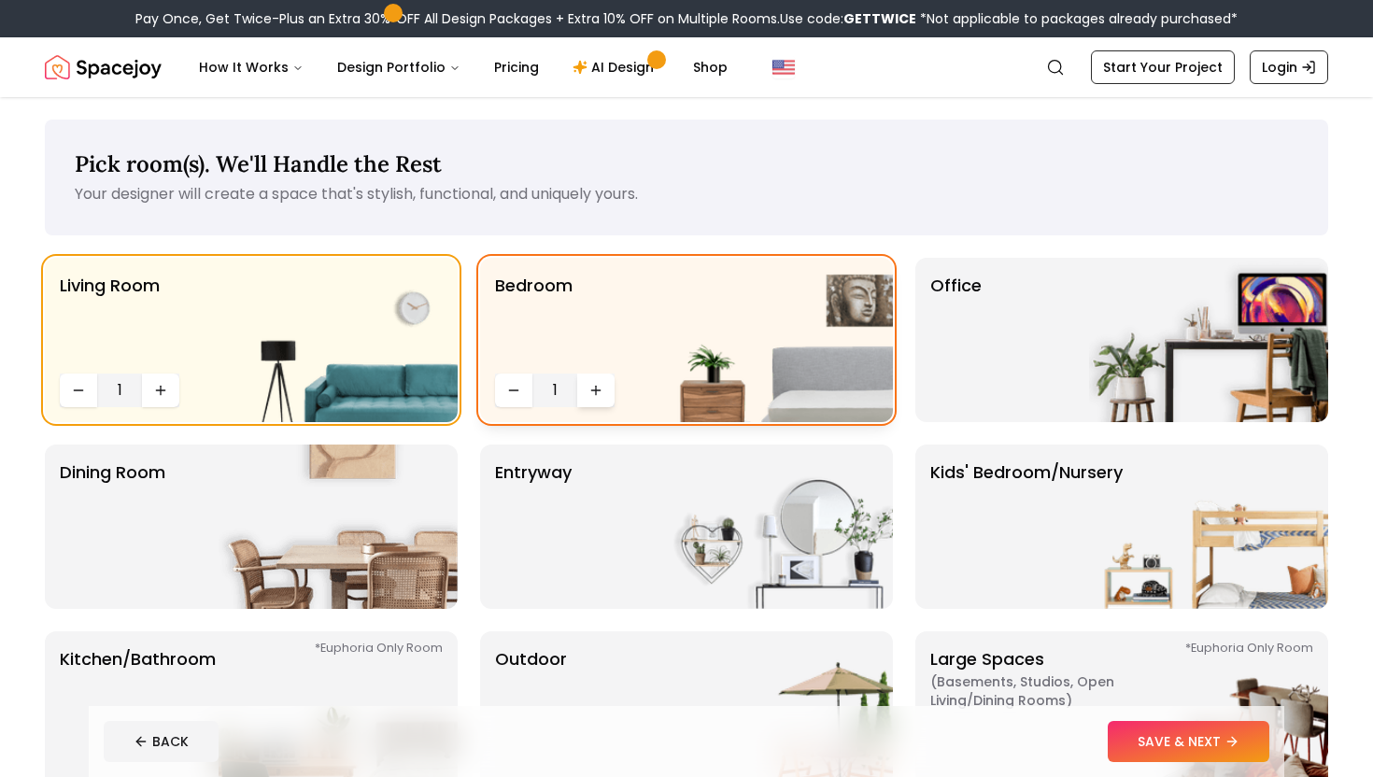
click at [599, 390] on icon "Increase quantity" at bounding box center [595, 390] width 8 height 0
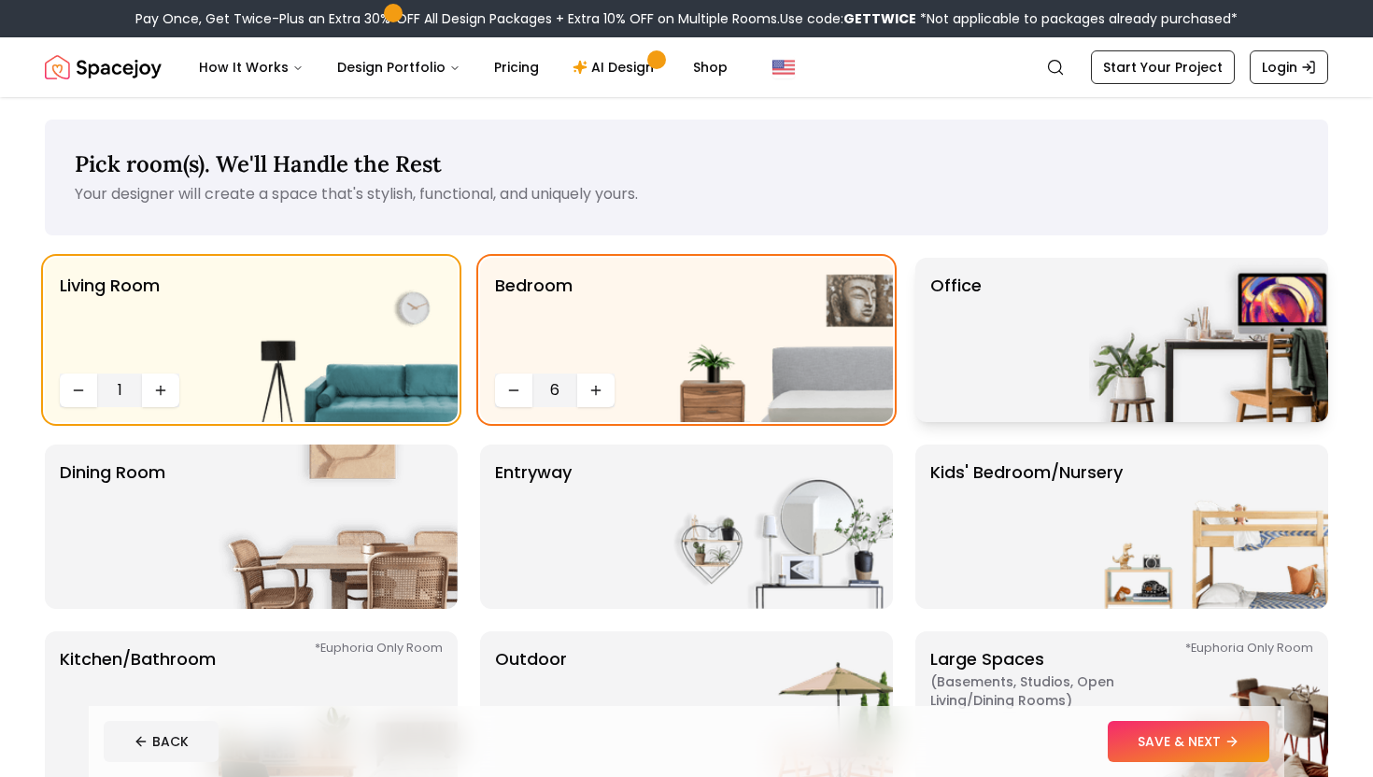
click at [1038, 395] on div "Office" at bounding box center [1121, 340] width 413 height 164
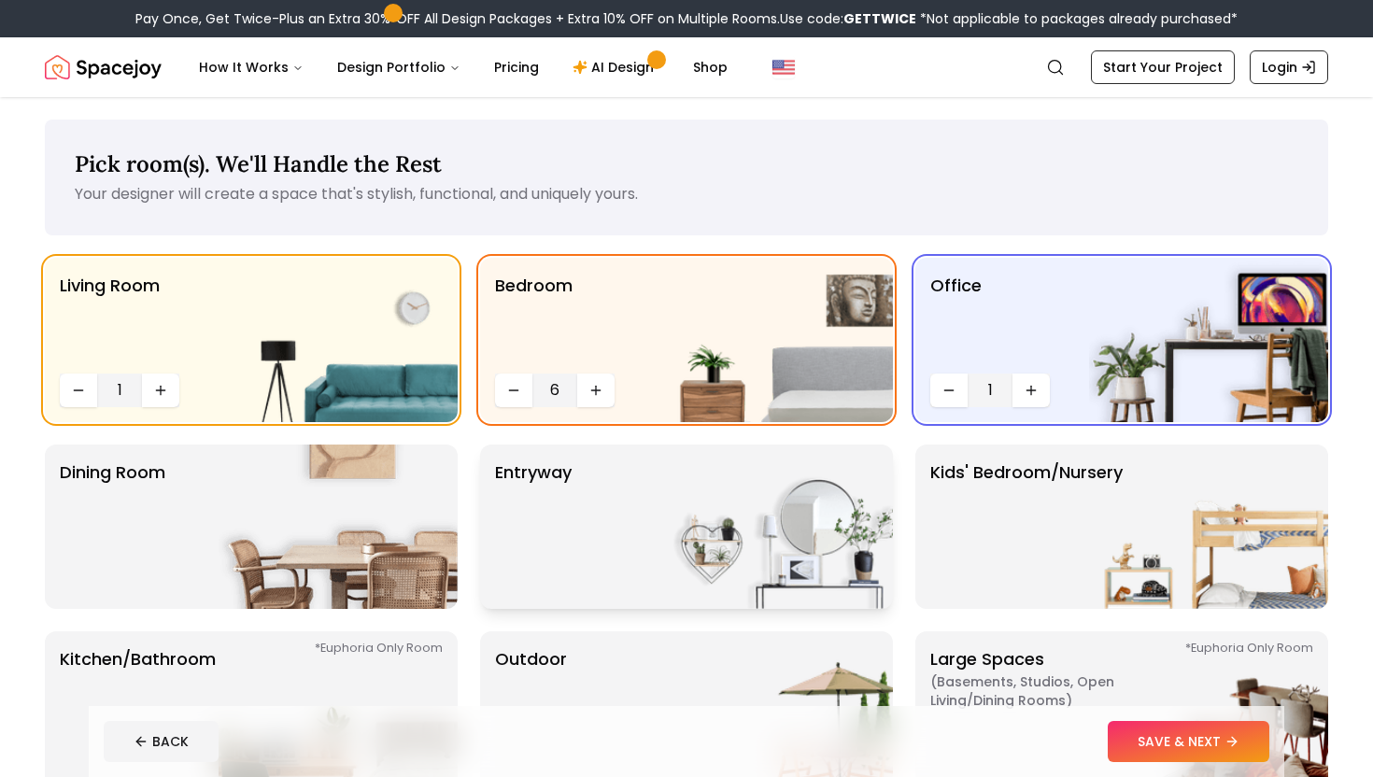
click at [800, 569] on img at bounding box center [773, 527] width 239 height 164
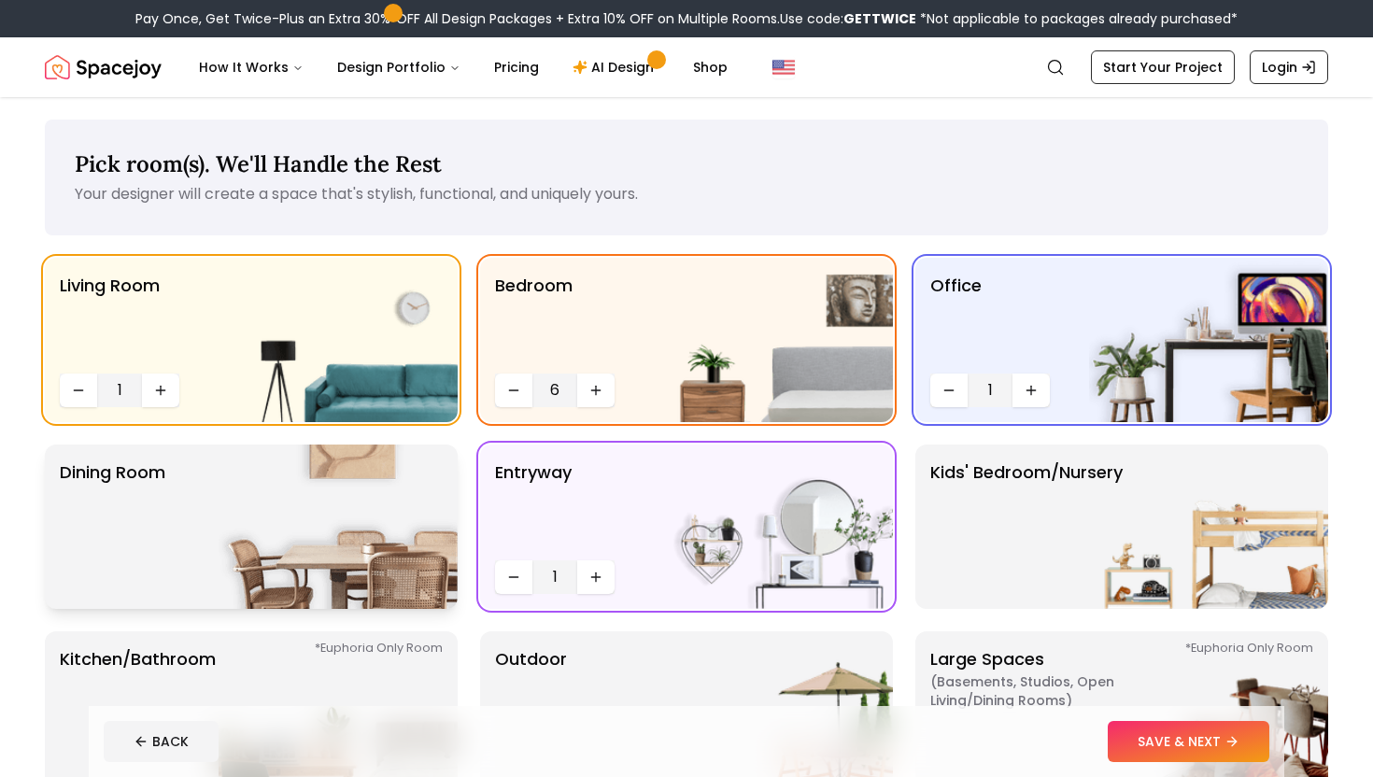
click at [295, 540] on img at bounding box center [338, 527] width 239 height 164
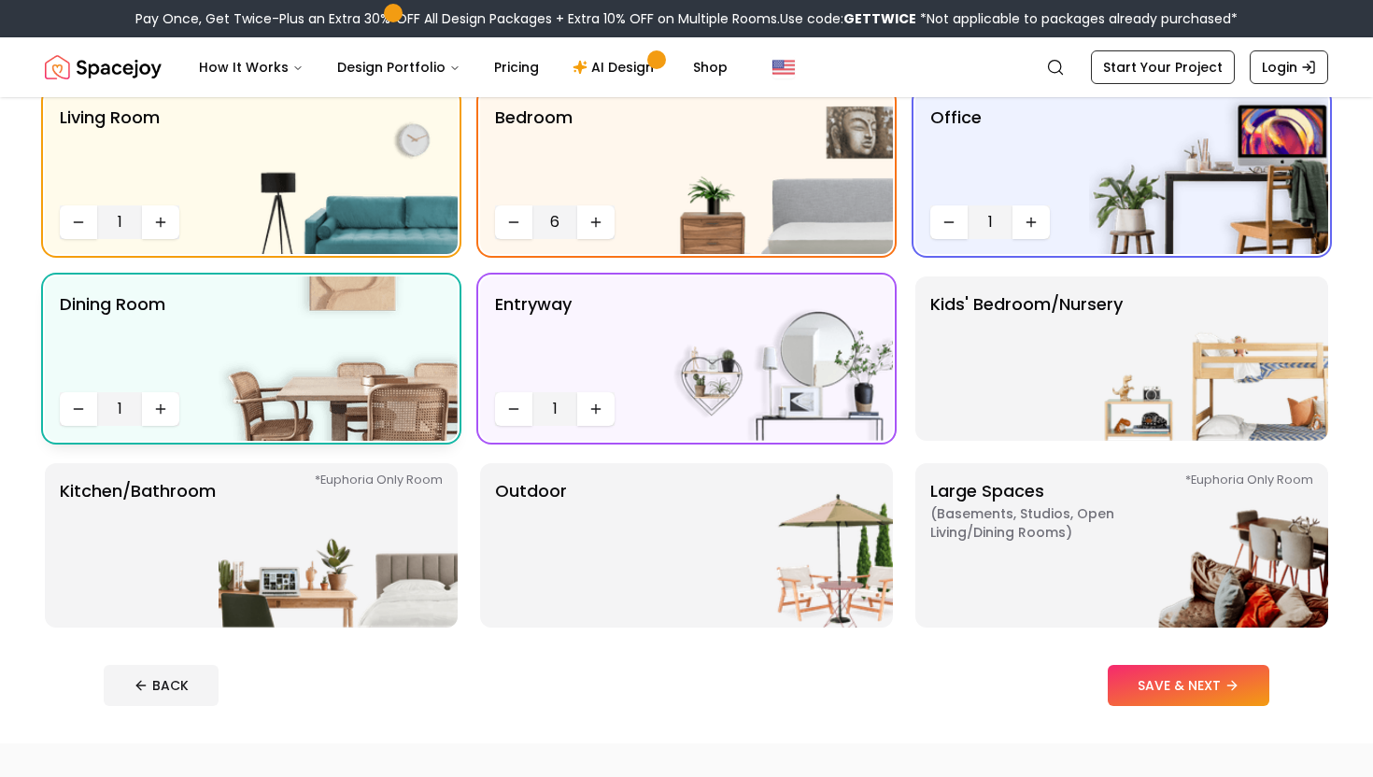
scroll to position [172, 0]
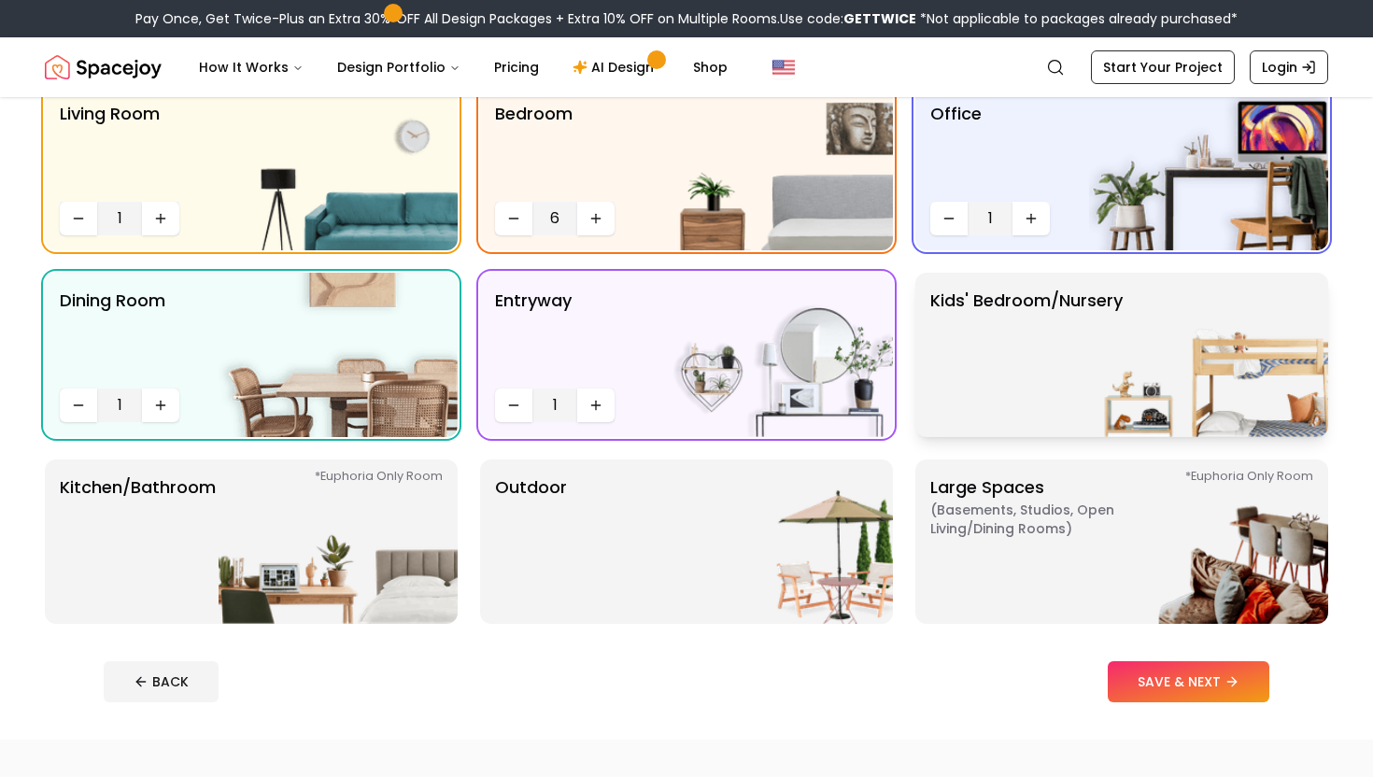
click at [955, 340] on p "Kids' Bedroom/Nursery" at bounding box center [1026, 355] width 192 height 135
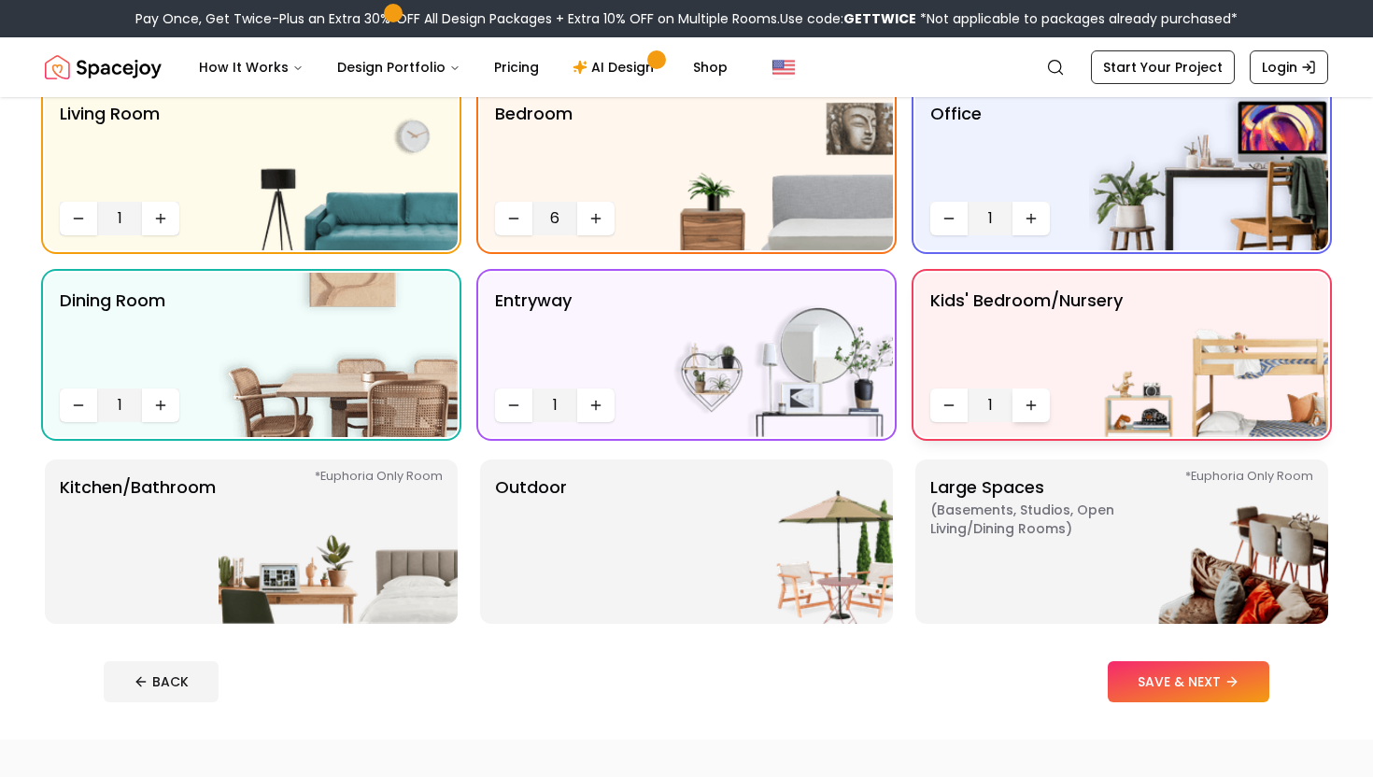
click at [1027, 417] on button "Increase quantity" at bounding box center [1031, 406] width 37 height 34
click at [941, 411] on button "Decrease quantity" at bounding box center [948, 406] width 37 height 34
click at [942, 411] on icon "Decrease quantity" at bounding box center [949, 405] width 15 height 15
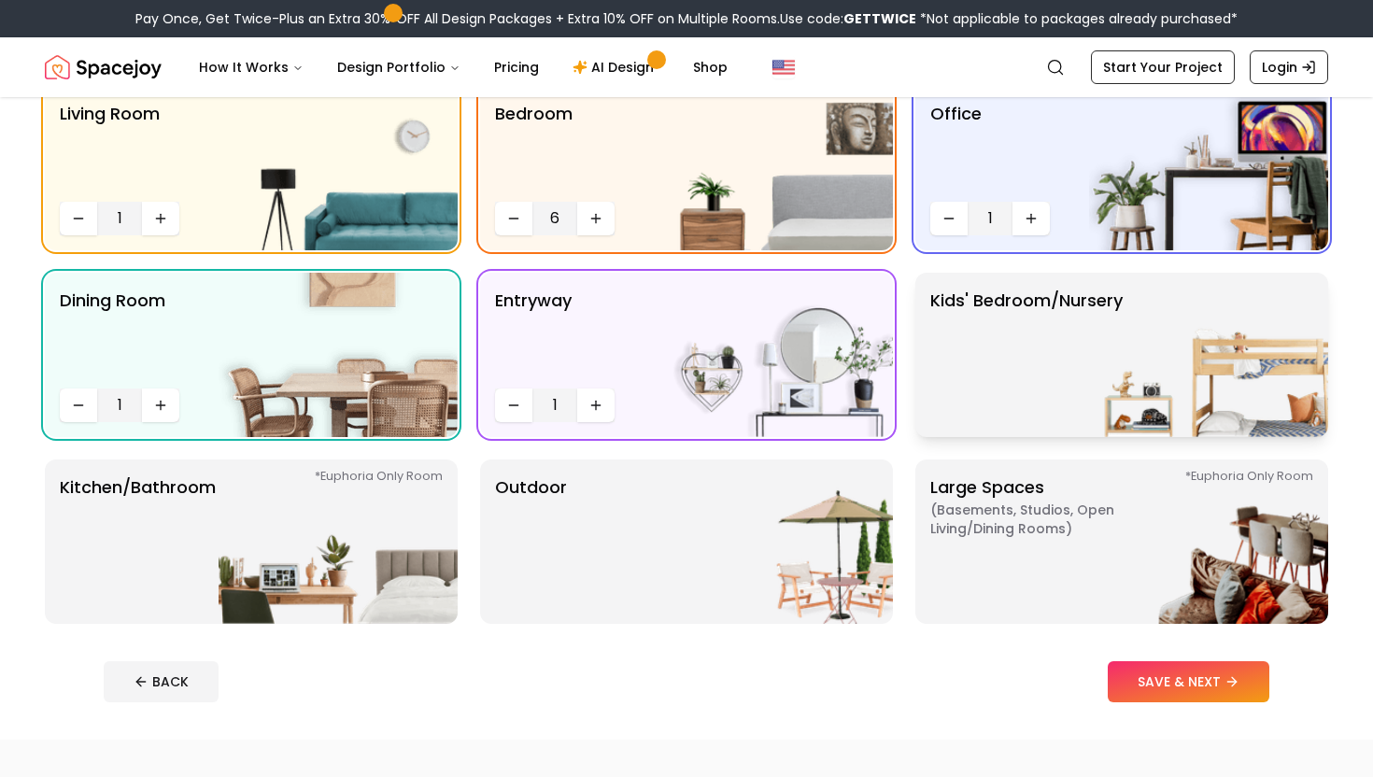
click at [972, 404] on p "Kids' Bedroom/Nursery" at bounding box center [1026, 355] width 192 height 135
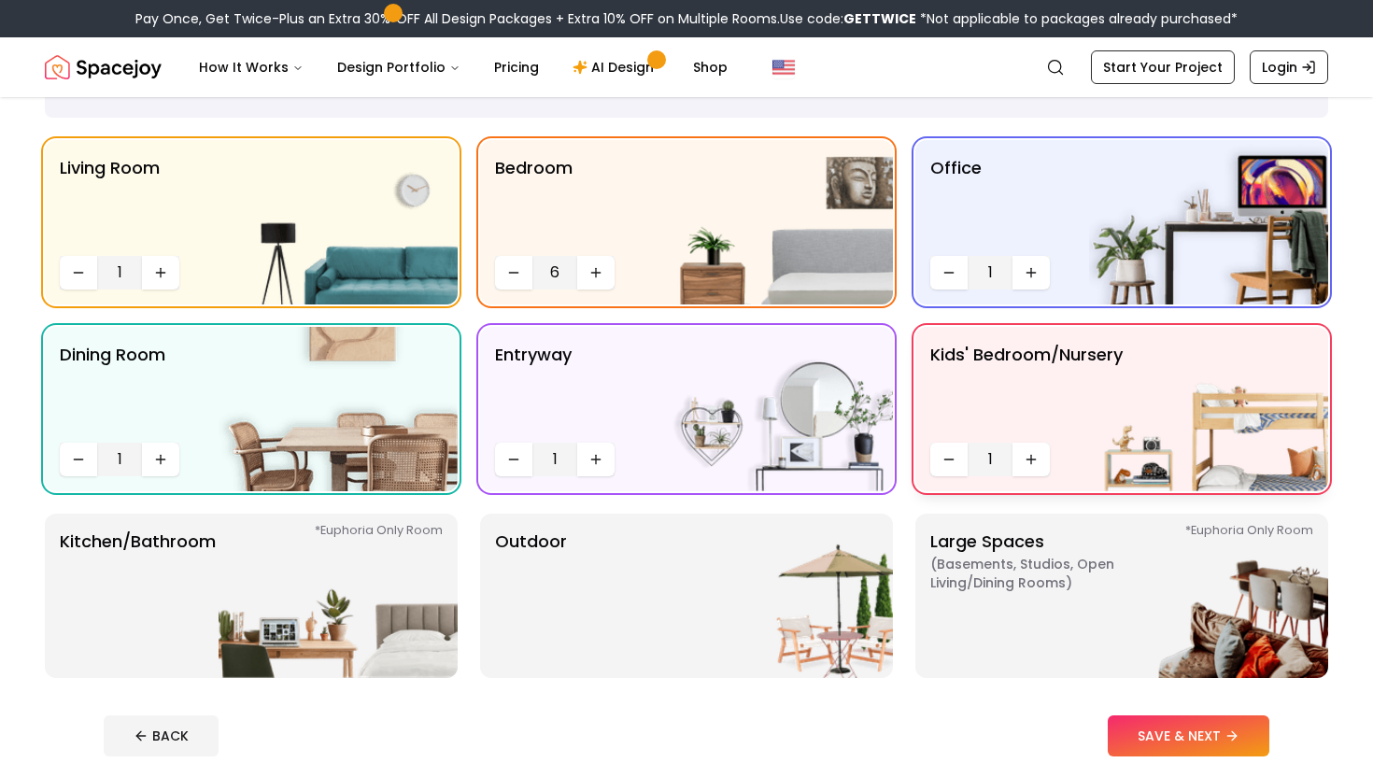
scroll to position [119, 0]
click at [1029, 478] on div "Kids' Bedroom/Nursery 1" at bounding box center [1121, 408] width 413 height 164
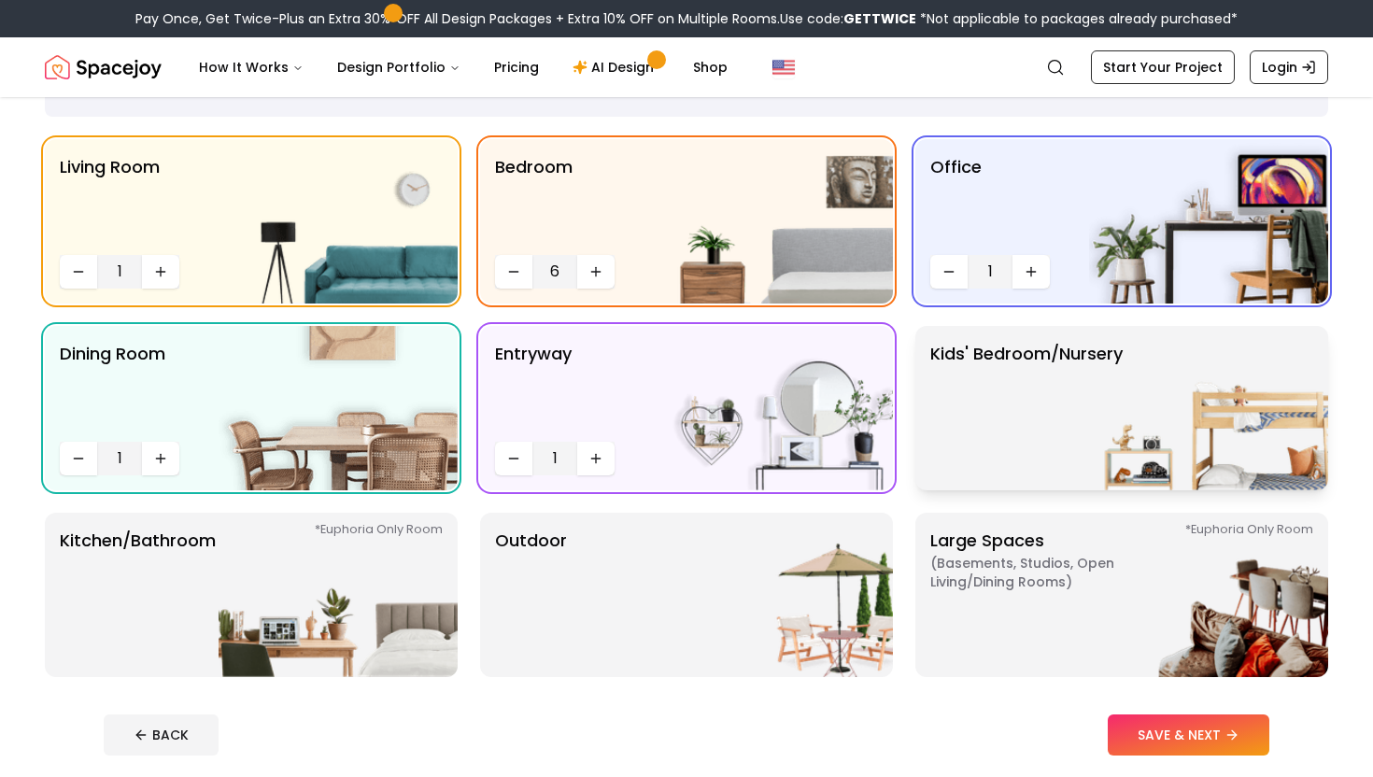
click at [1026, 433] on p "Kids' Bedroom/Nursery" at bounding box center [1026, 408] width 192 height 135
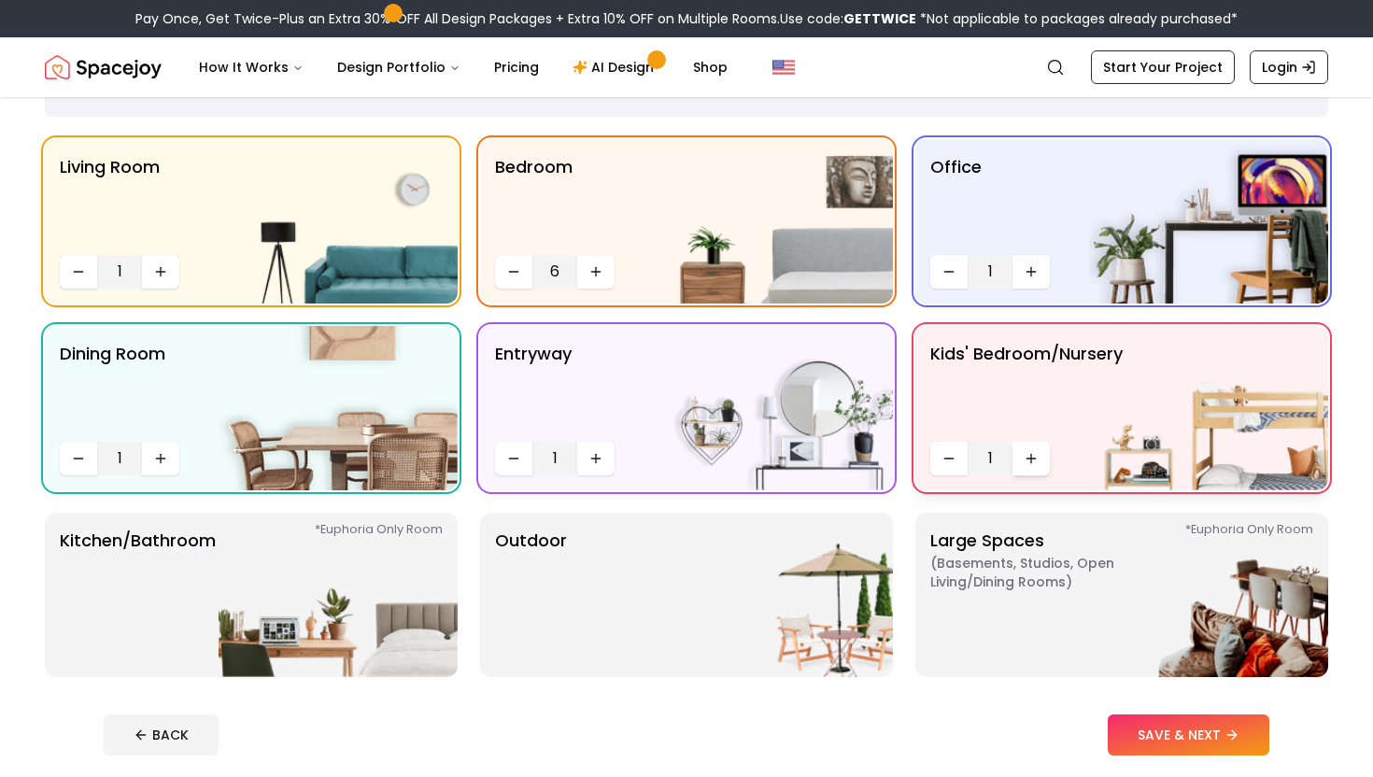
click at [1031, 460] on icon "Increase quantity" at bounding box center [1031, 458] width 0 height 8
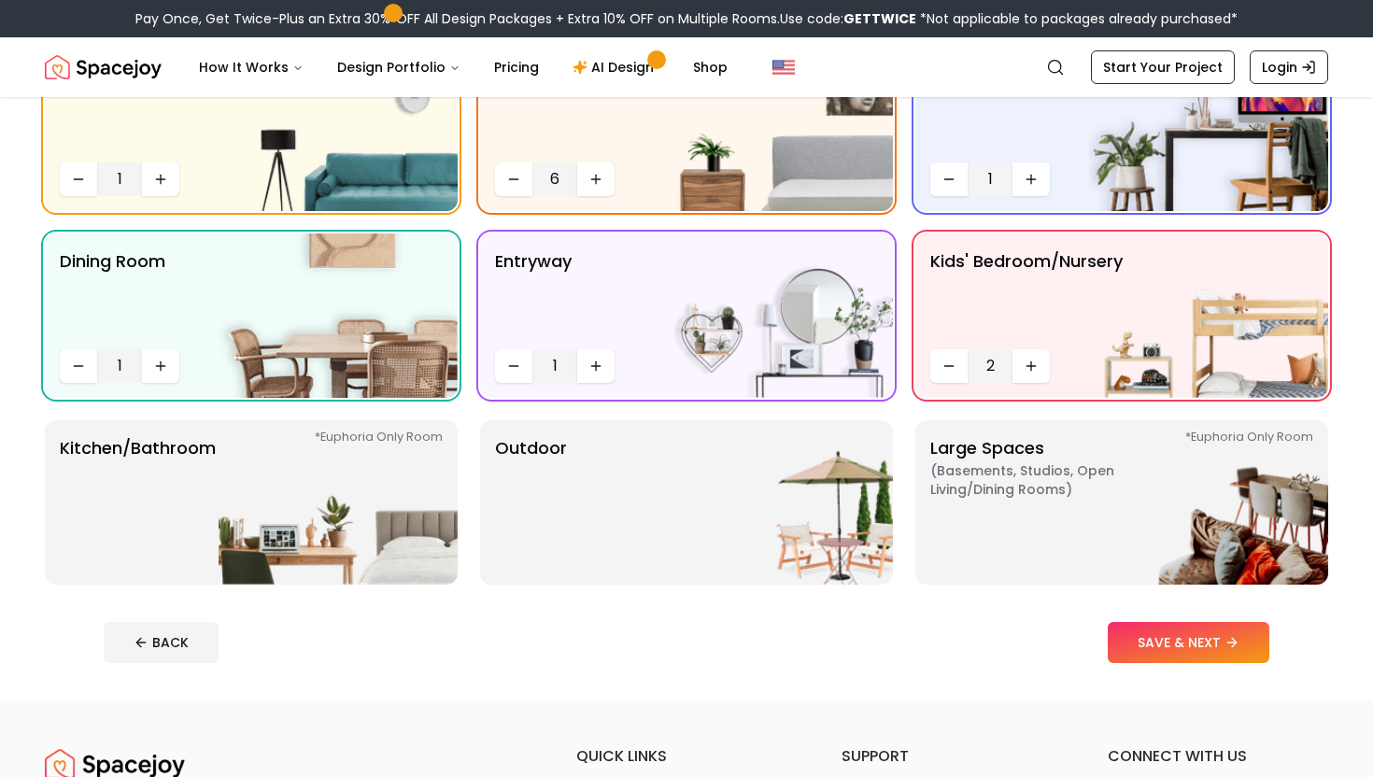
scroll to position [212, 0]
click at [1055, 527] on p "Large Spaces ( Basements, Studios, Open living/dining rooms ) *Euphoria Only Ro…" at bounding box center [1047, 501] width 234 height 135
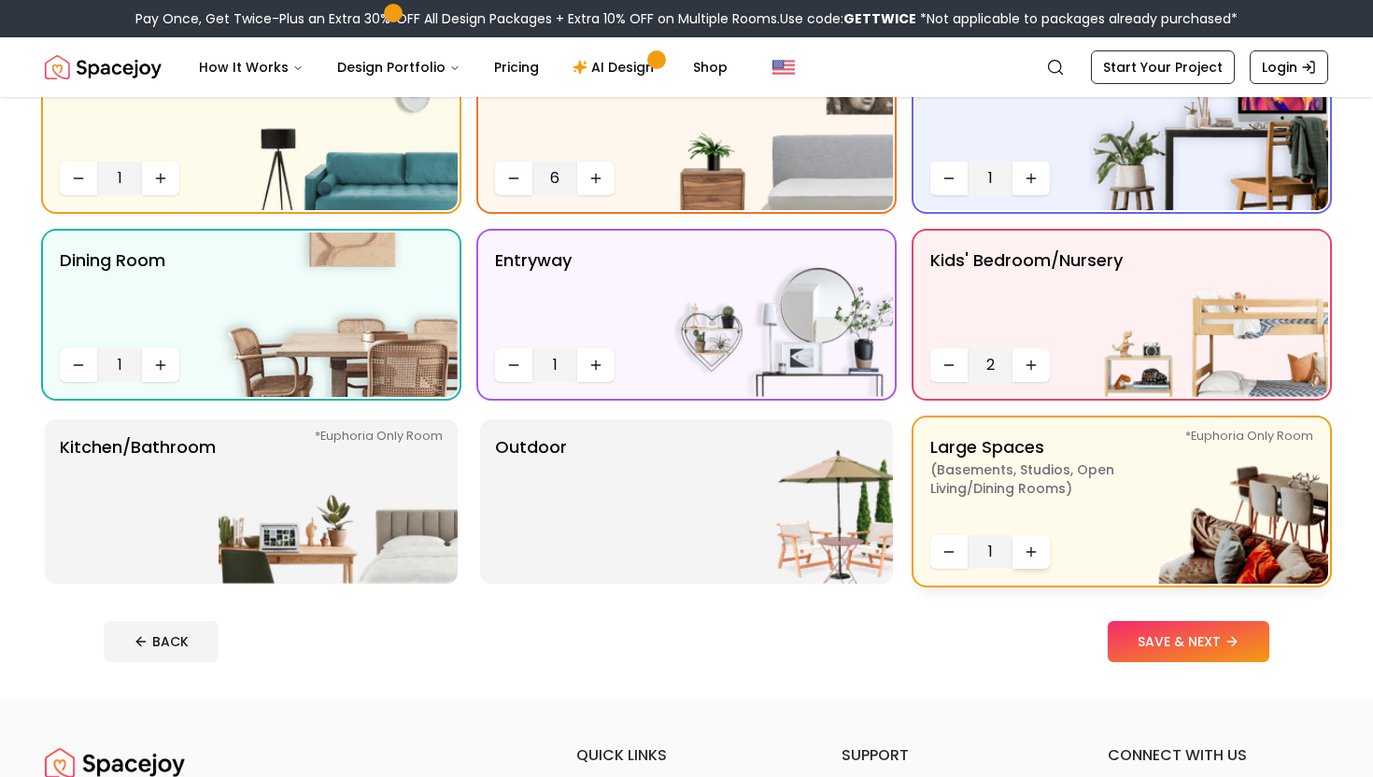
click at [1027, 553] on icon "Increase quantity" at bounding box center [1031, 552] width 15 height 15
click at [668, 497] on img at bounding box center [773, 501] width 239 height 164
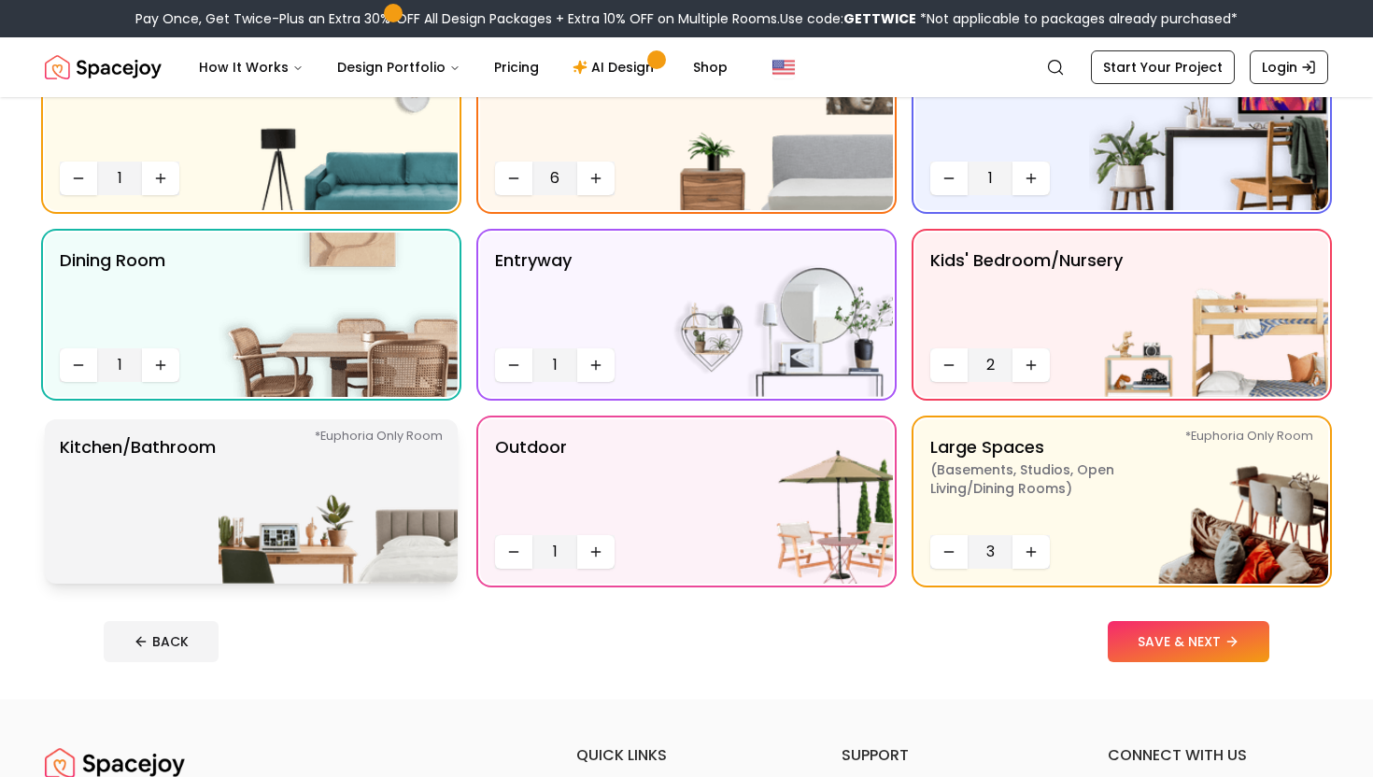
click at [346, 512] on img at bounding box center [338, 501] width 239 height 164
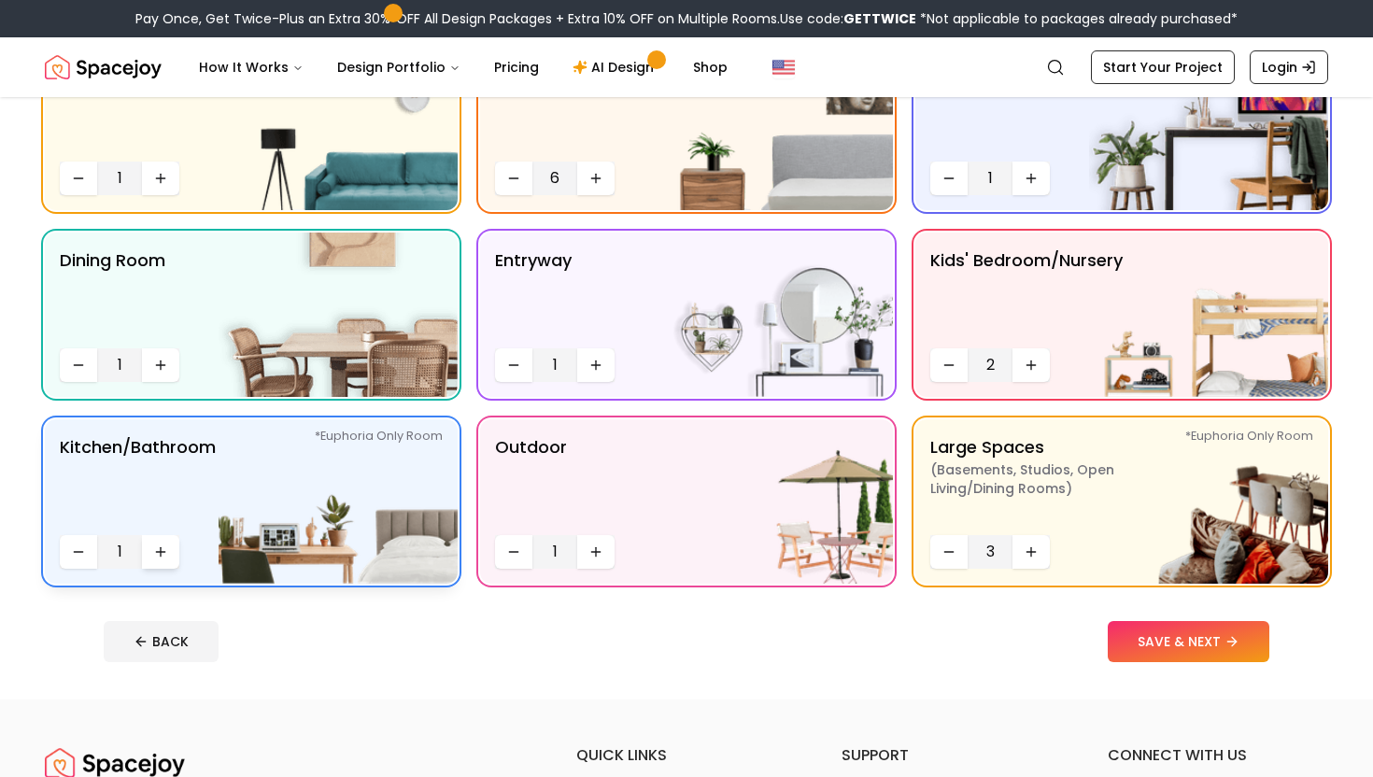
click at [170, 564] on button "Increase quantity" at bounding box center [160, 552] width 37 height 34
click at [1217, 644] on button "SAVE & NEXT" at bounding box center [1189, 641] width 162 height 41
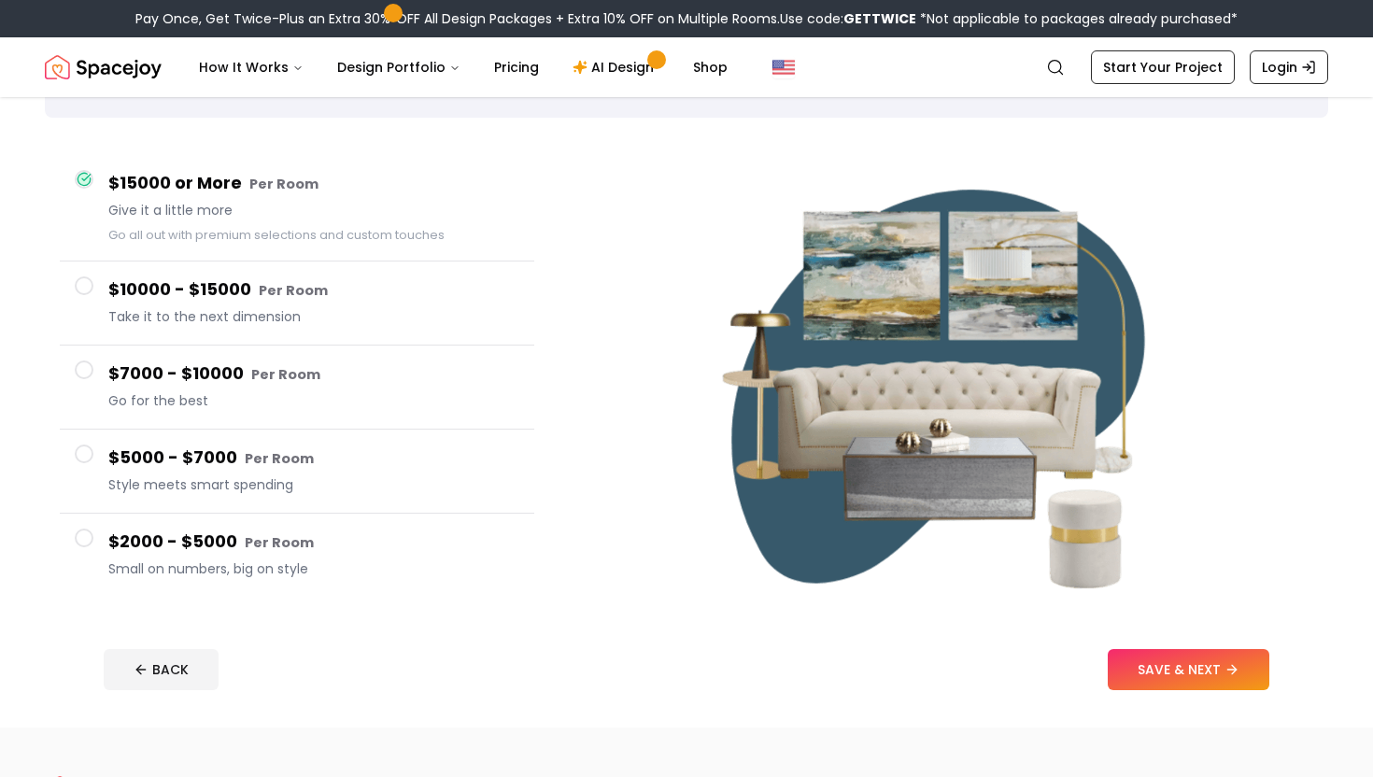
scroll to position [124, 0]
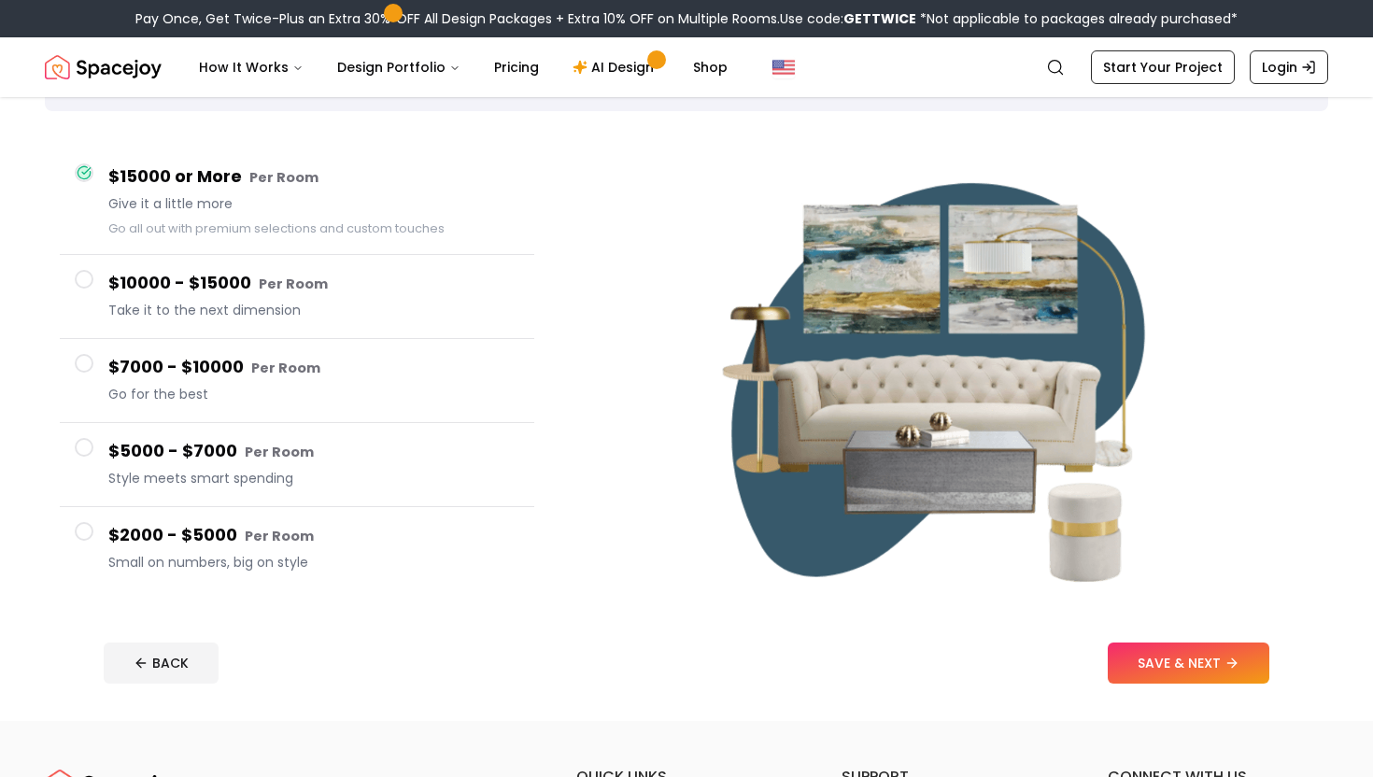
click at [243, 296] on h4 "$10000 - $15000 Per Room" at bounding box center [313, 283] width 411 height 27
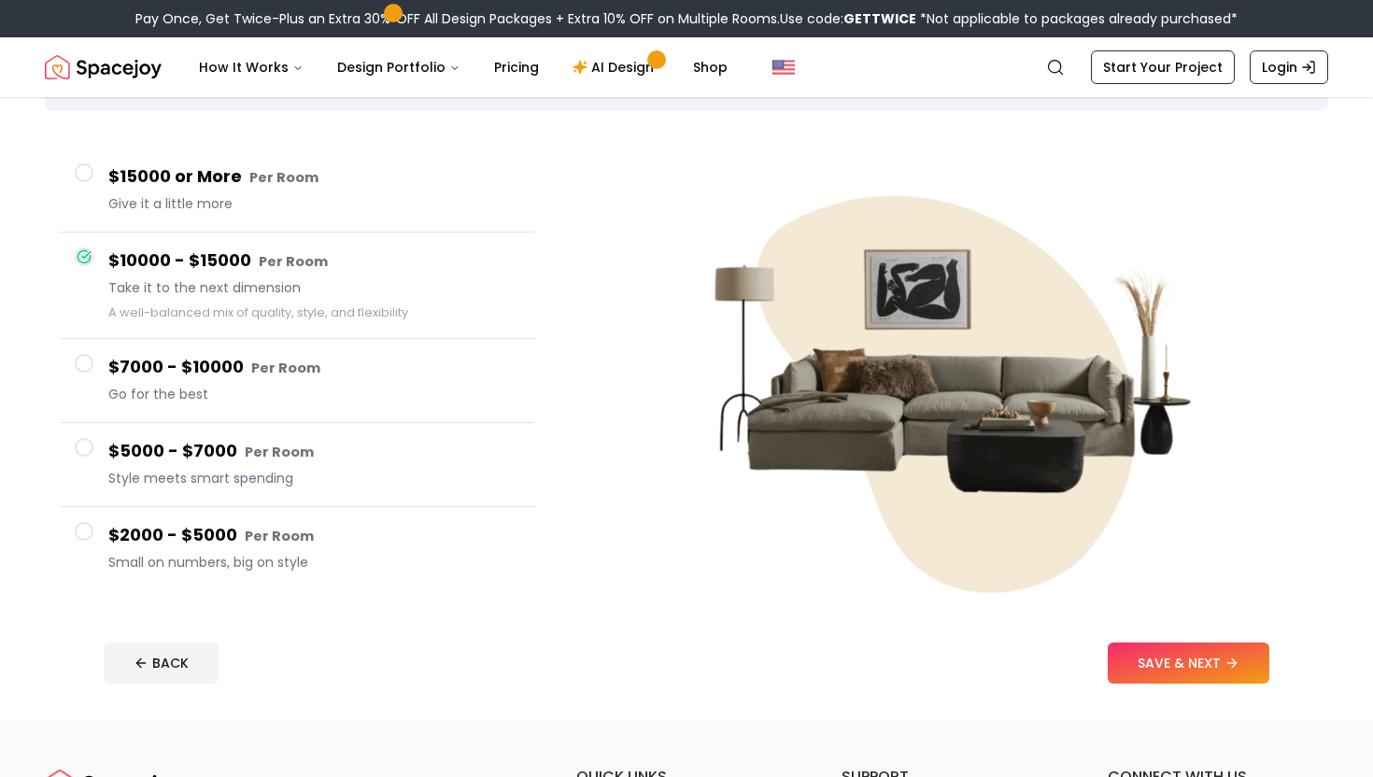
click at [359, 311] on small "A well-balanced mix of quality, style, and flexibility" at bounding box center [258, 313] width 300 height 16
click at [369, 400] on span "Go for the best" at bounding box center [313, 394] width 411 height 19
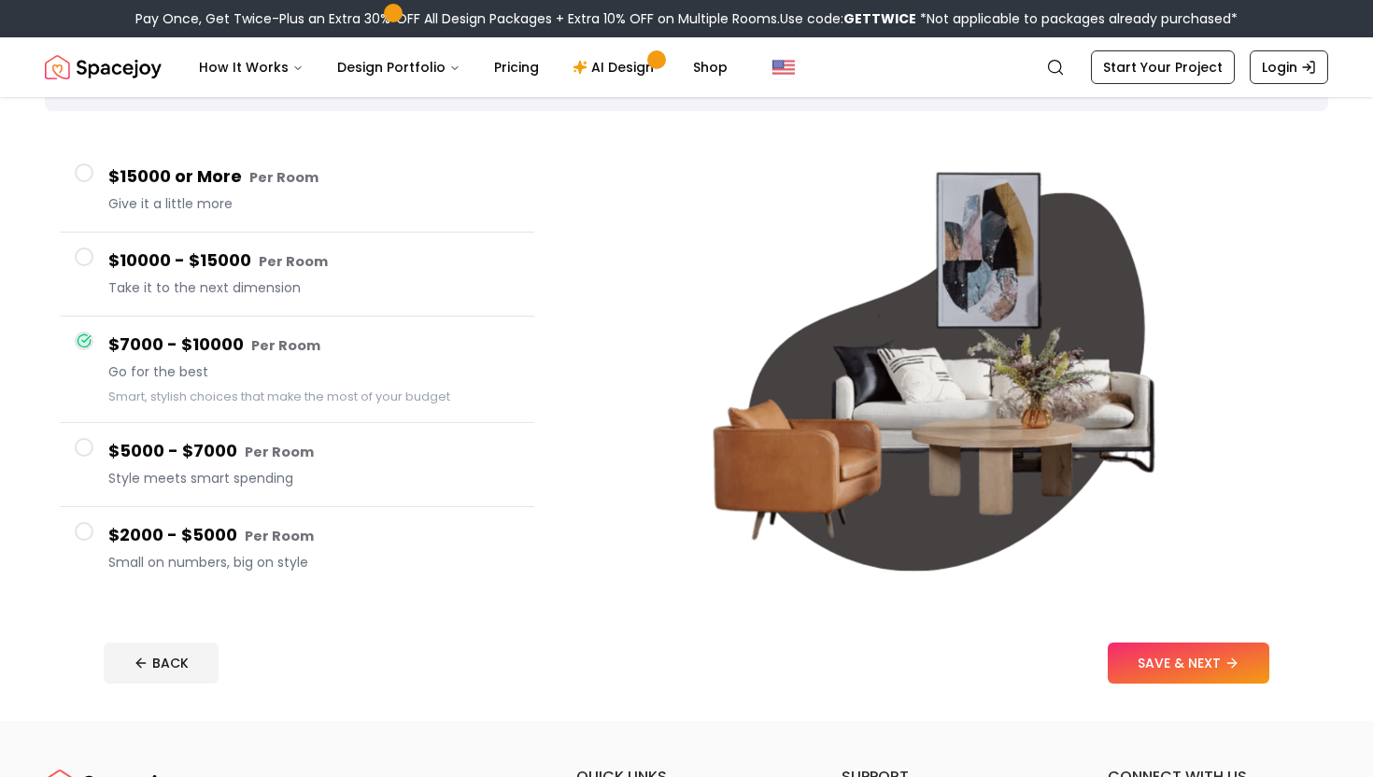
click at [361, 450] on h4 "$5000 - $7000 Per Room" at bounding box center [313, 451] width 411 height 27
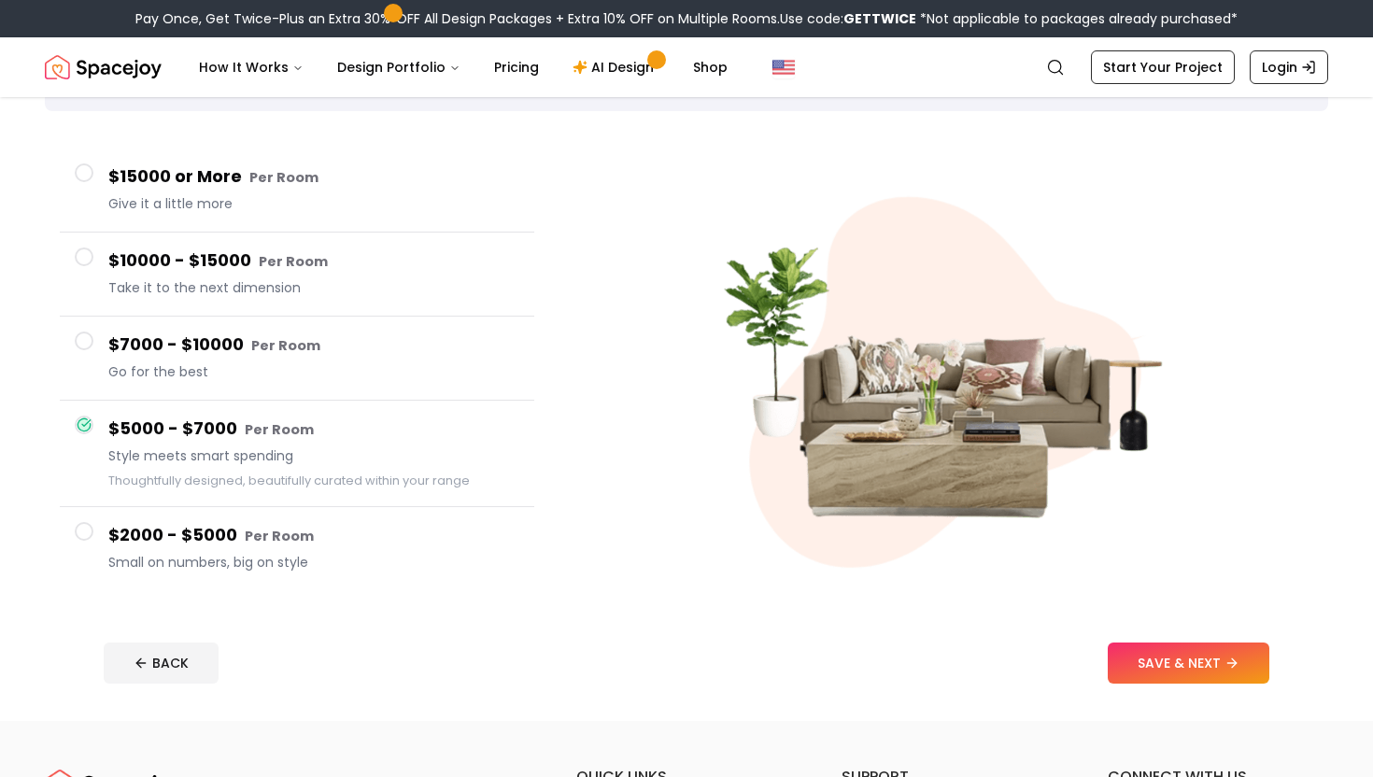
click at [361, 523] on h4 "$2000 - $5000 Per Room" at bounding box center [313, 535] width 411 height 27
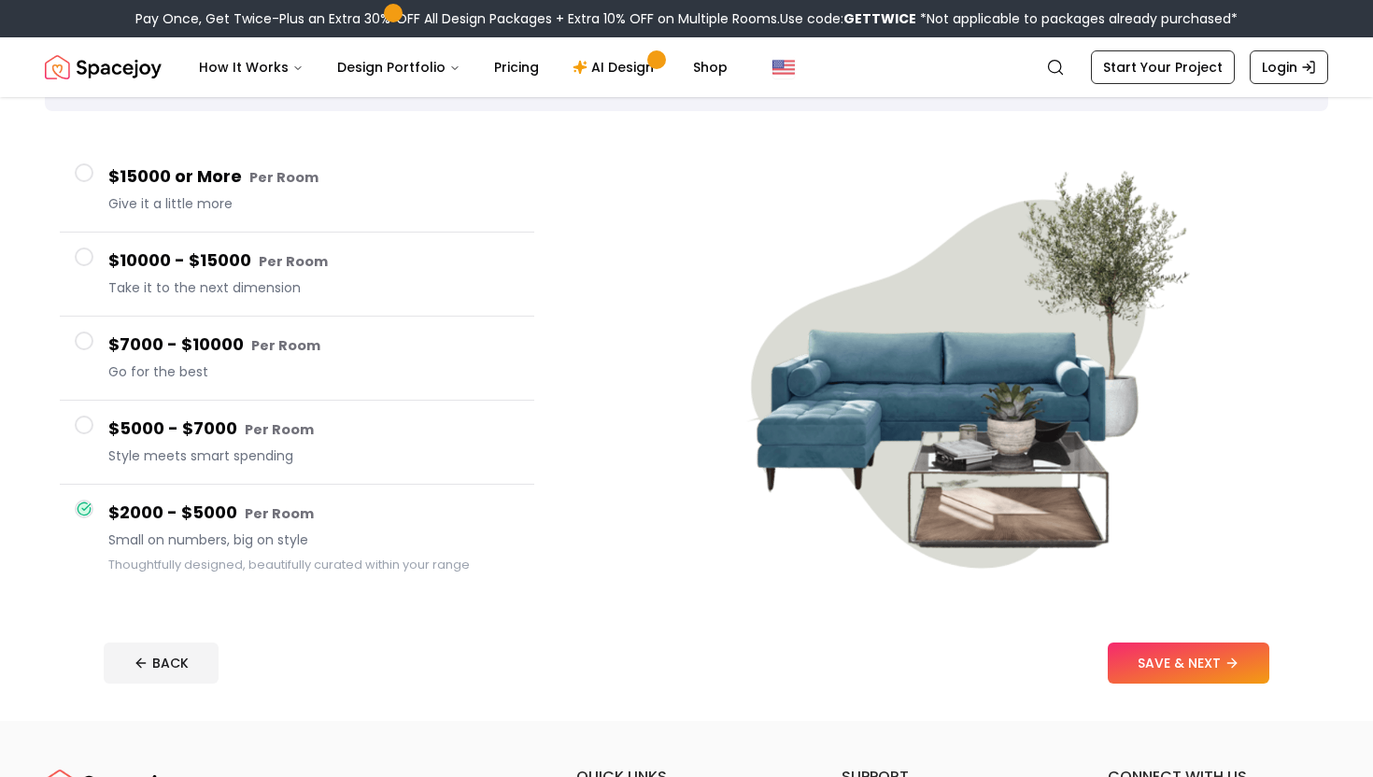
click at [294, 183] on small "Per Room" at bounding box center [283, 177] width 69 height 19
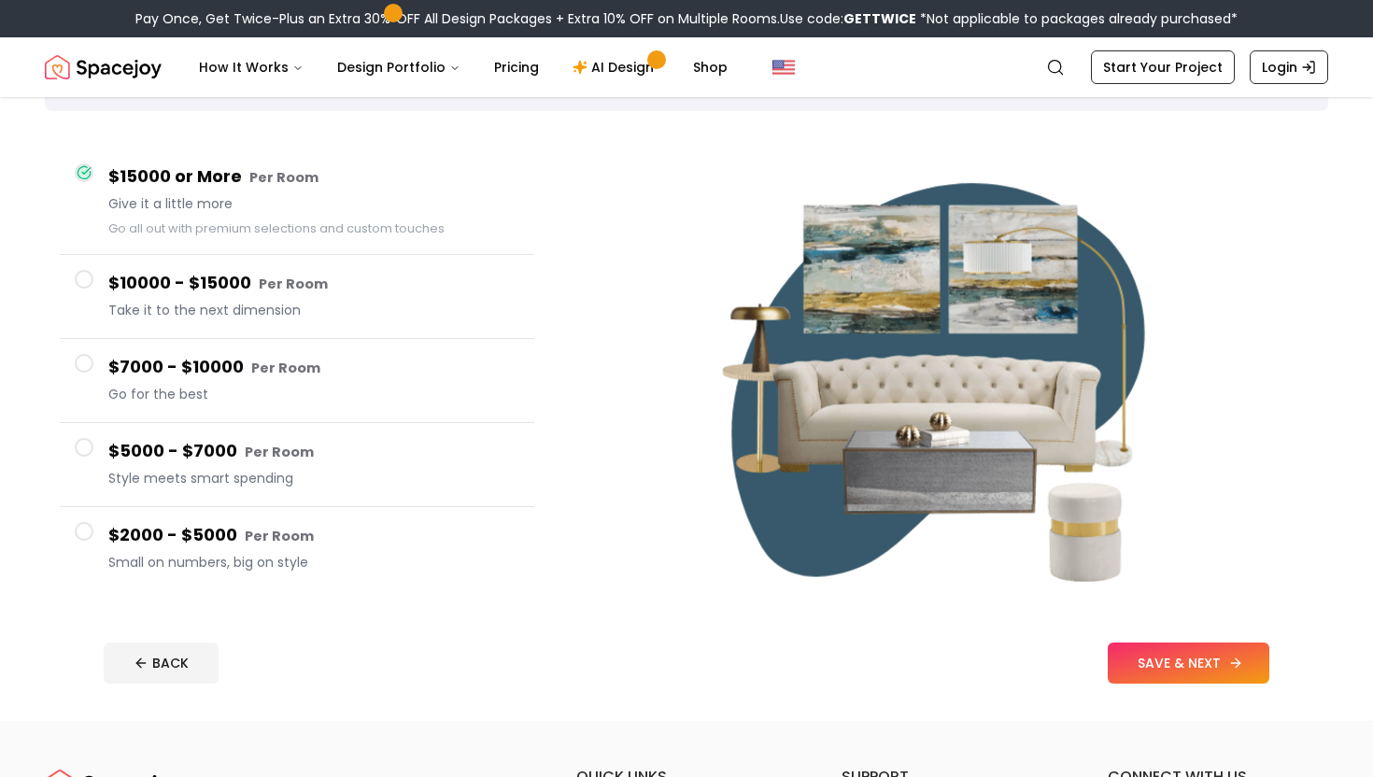
click at [1167, 674] on button "SAVE & NEXT" at bounding box center [1189, 663] width 162 height 41
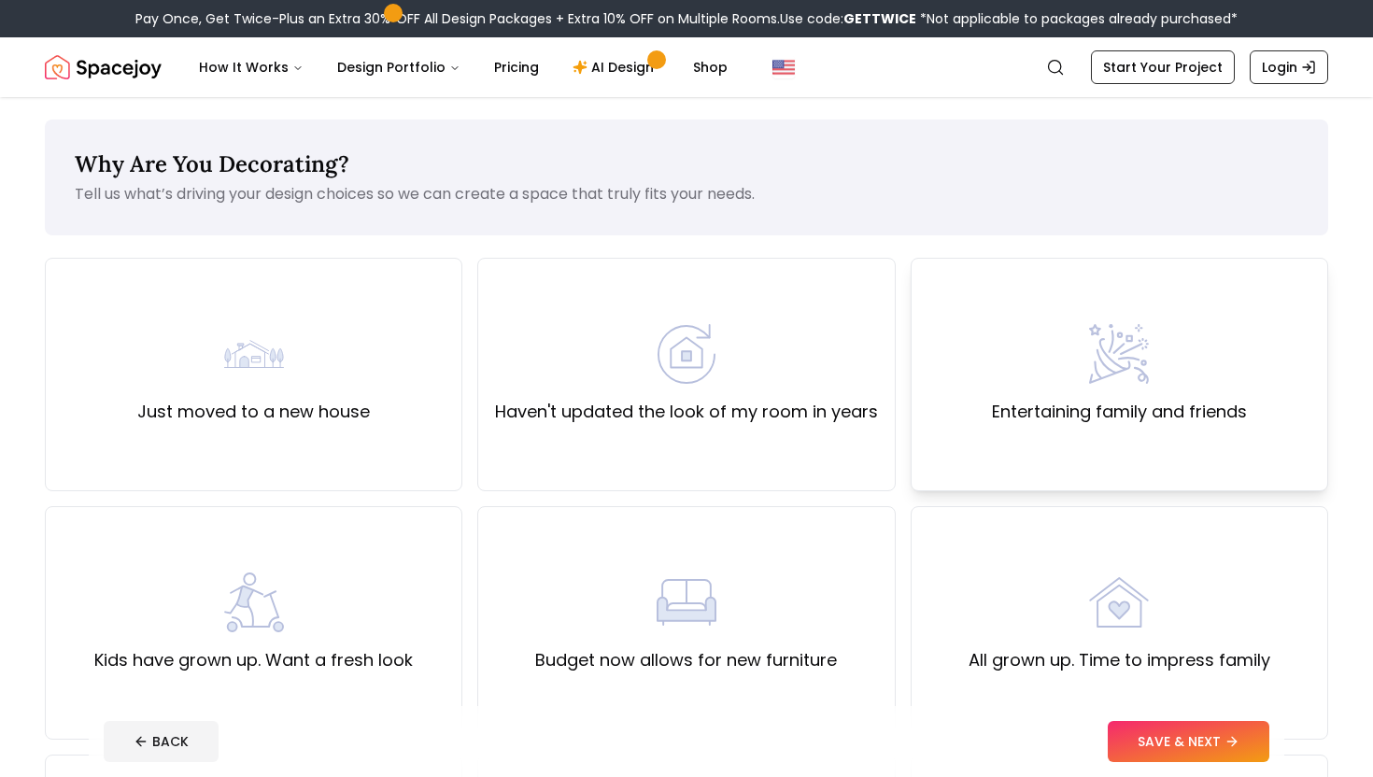
click at [1137, 339] on img at bounding box center [1119, 354] width 60 height 60
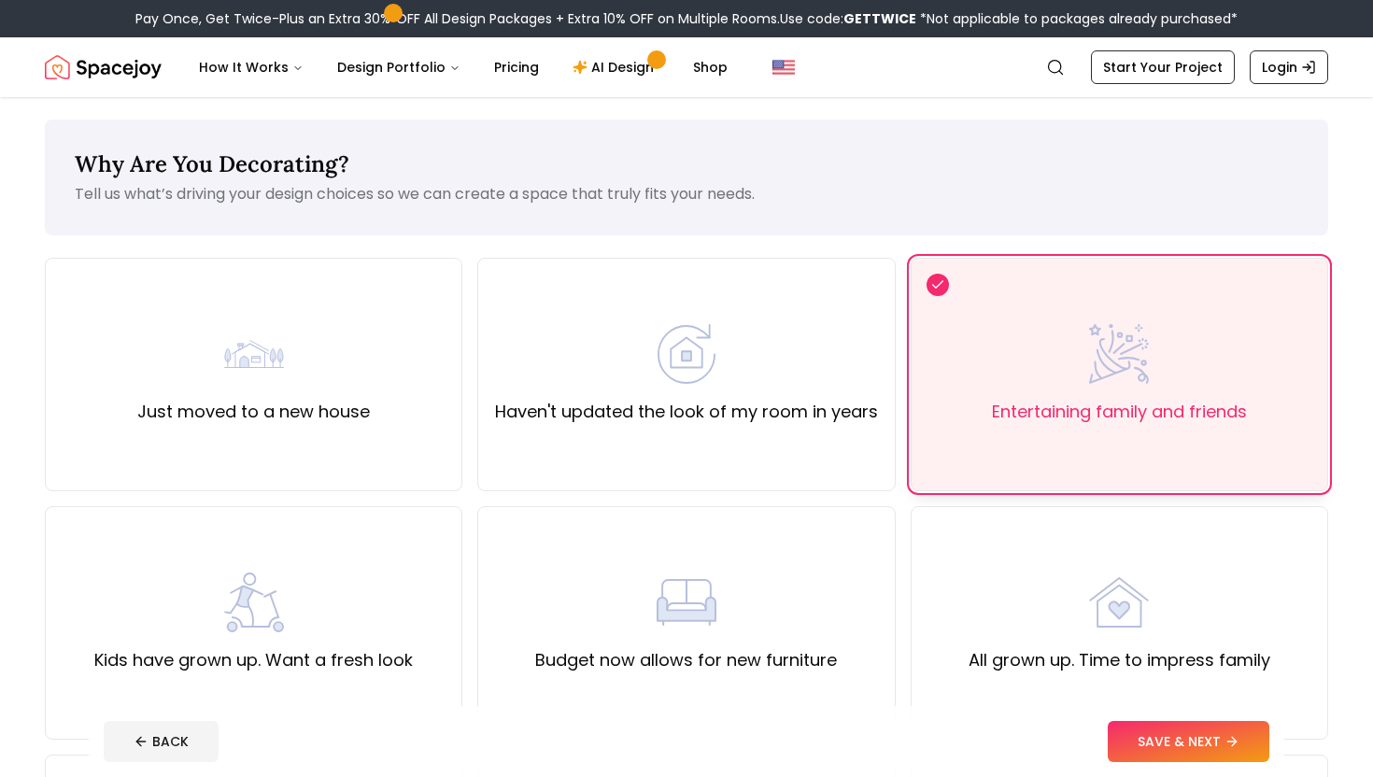
click at [1138, 344] on img at bounding box center [1119, 354] width 60 height 60
click at [1186, 745] on button "SAVE & NEXT" at bounding box center [1189, 741] width 162 height 41
